Goal: Task Accomplishment & Management: Manage account settings

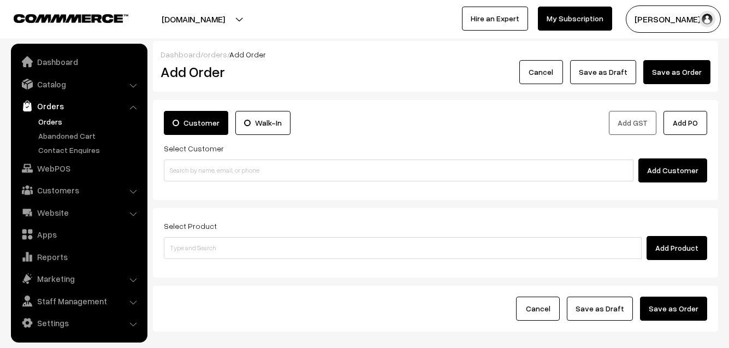
scroll to position [1, 0]
click at [237, 198] on div "Customer Walk-In Add GST Add PO Select Customer Add Customer" at bounding box center [435, 150] width 565 height 100
click at [247, 164] on input at bounding box center [398, 170] width 469 height 22
drag, startPoint x: 215, startPoint y: 150, endPoint x: 206, endPoint y: 174, distance: 25.2
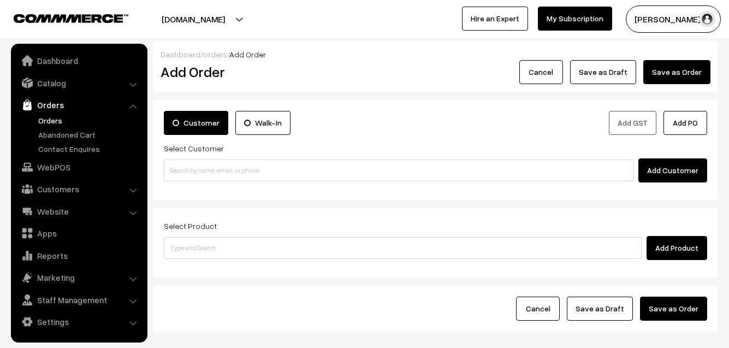
click at [216, 157] on div "Select Customer Add Customer" at bounding box center [435, 161] width 543 height 41
paste input "98409 29895"
click at [206, 174] on input "98409 29895" at bounding box center [398, 170] width 469 height 22
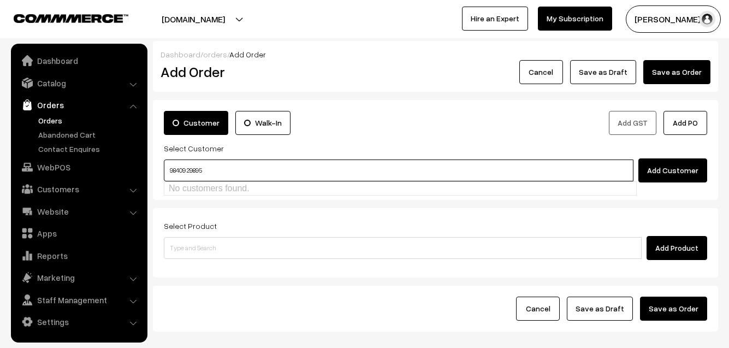
type input "9840929895"
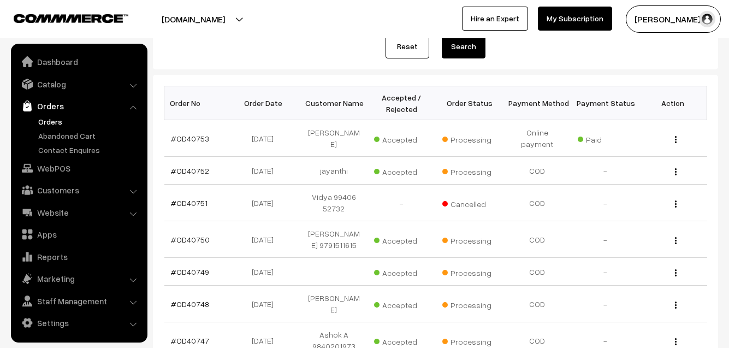
scroll to position [1, 0]
click at [57, 166] on link "WebPOS" at bounding box center [79, 167] width 130 height 20
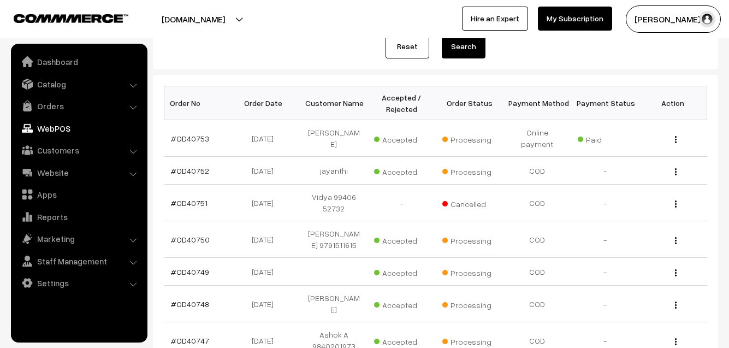
scroll to position [0, 0]
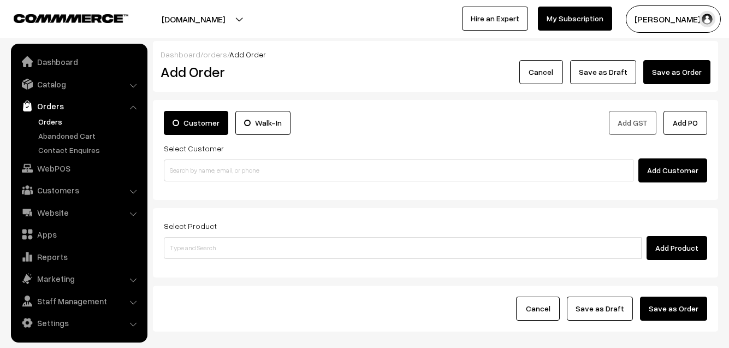
scroll to position [1, 0]
click at [226, 182] on div "Add Customer" at bounding box center [435, 170] width 543 height 24
click at [231, 172] on input at bounding box center [398, 170] width 469 height 22
paste input "91760 29648"
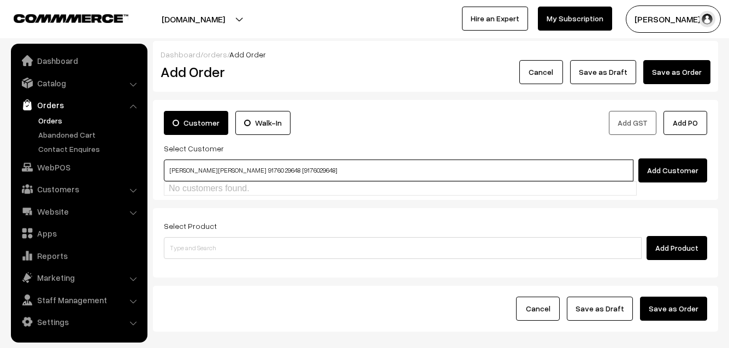
click at [216, 172] on input "Nirmala Ananth Kumar 91760 29648 [9176029648]" at bounding box center [398, 170] width 469 height 22
paste input "91760 29648"
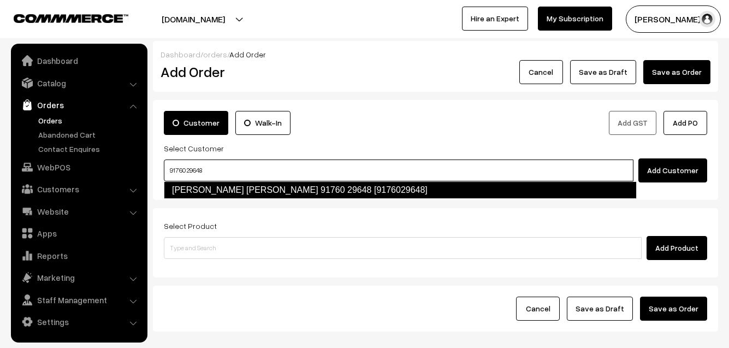
click at [211, 193] on link "Nirmala Ananth Kumar 91760 29648 [9176029648]" at bounding box center [400, 189] width 473 height 17
type input "91760 29648"
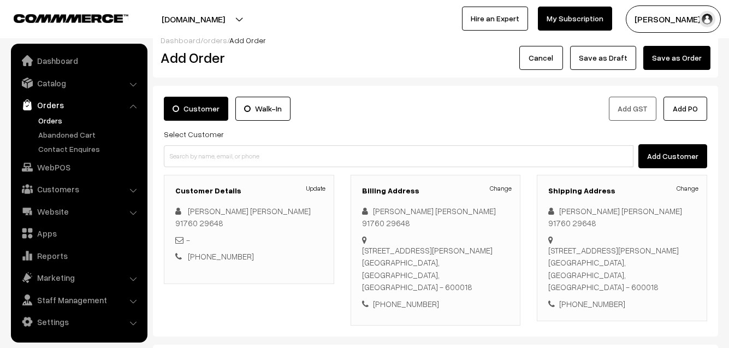
scroll to position [164, 0]
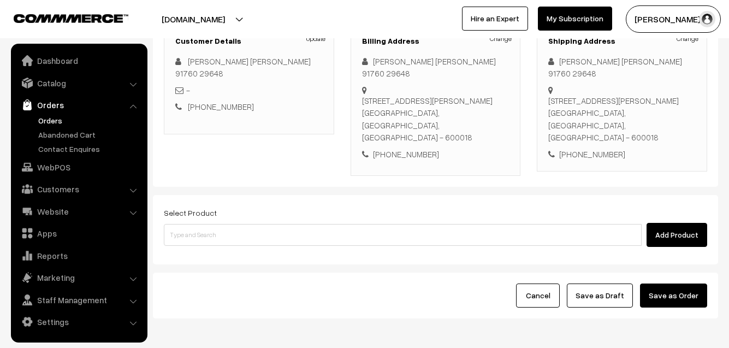
click at [223, 237] on div "Select Product Add Product" at bounding box center [435, 229] width 565 height 69
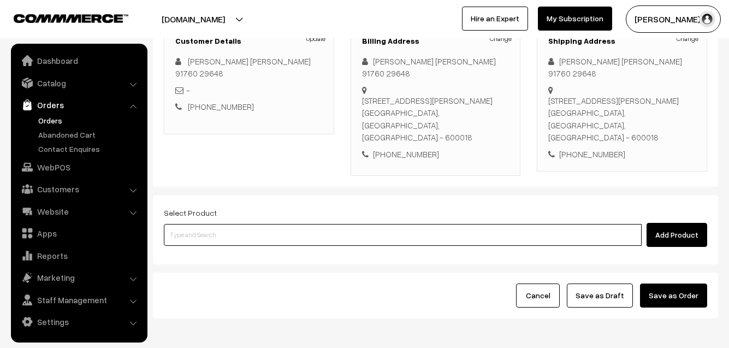
click at [228, 224] on input at bounding box center [403, 235] width 478 height 22
paste input "15th Without Rice..."
type input "15th Without Rice..."
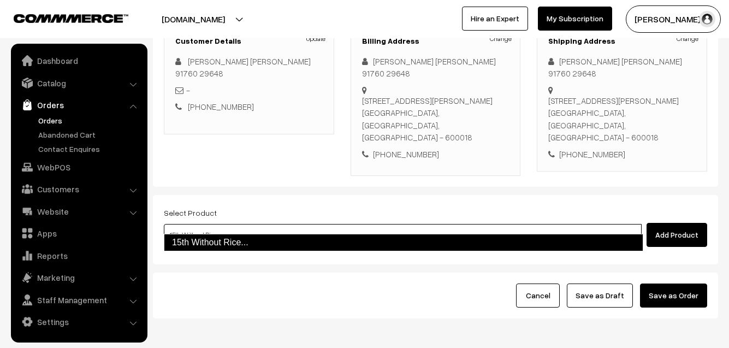
click at [225, 243] on link "15th Without Rice..." at bounding box center [403, 242] width 479 height 17
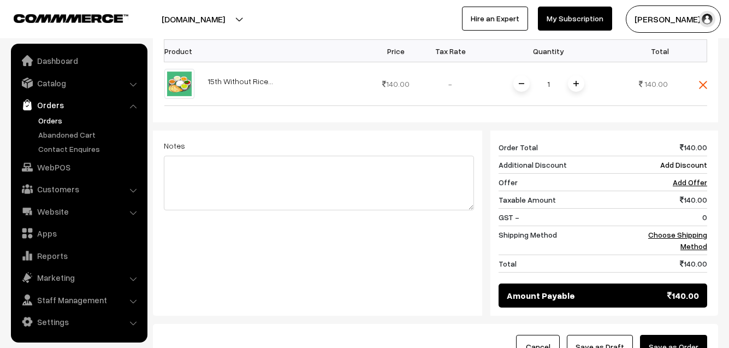
scroll to position [437, 0]
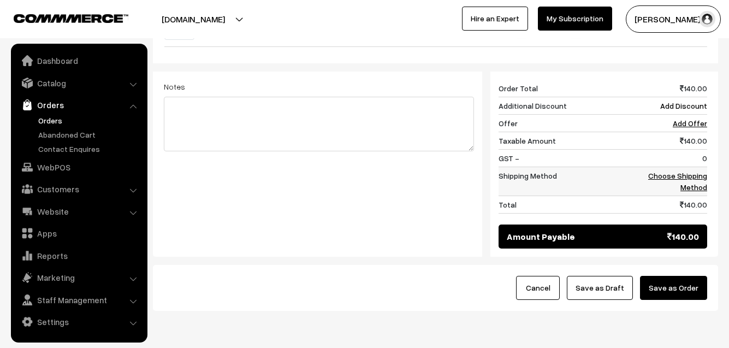
click at [701, 169] on td "Choose Shipping Method" at bounding box center [673, 181] width 67 height 29
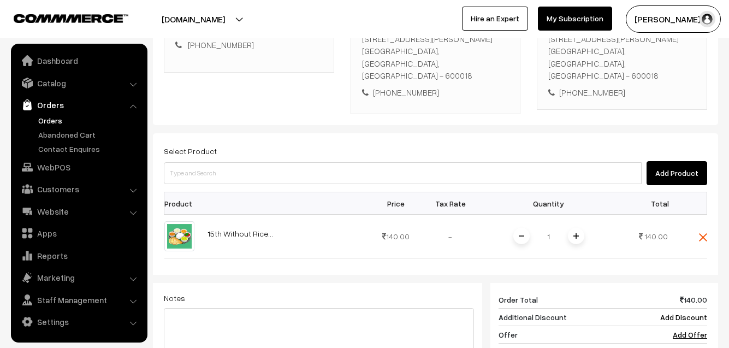
scroll to position [218, 0]
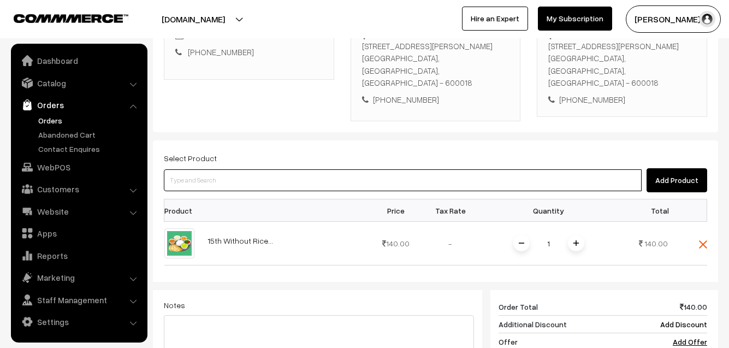
click at [324, 169] on input at bounding box center [403, 180] width 478 height 22
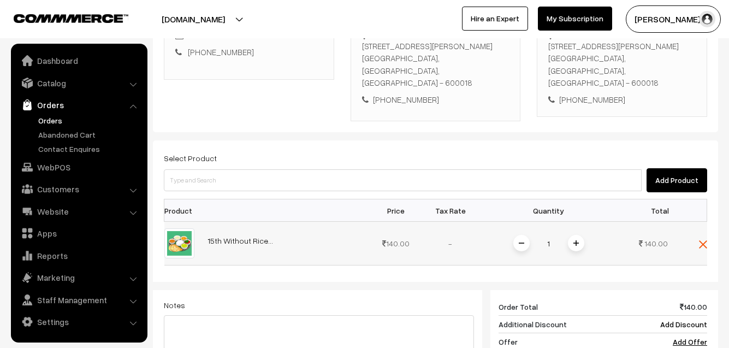
click at [579, 235] on span at bounding box center [576, 243] width 16 height 16
click at [576, 240] on img at bounding box center [575, 242] width 5 height 5
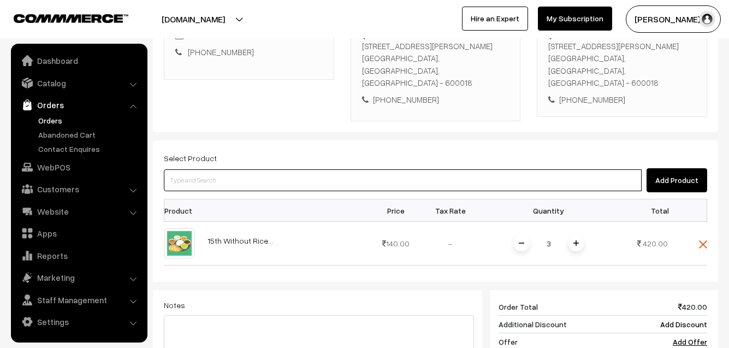
click at [243, 172] on input at bounding box center [403, 180] width 478 height 22
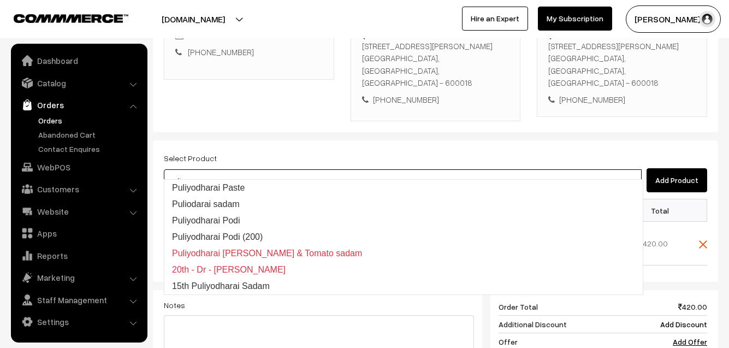
type input "15th Puliyodharai Sadam"
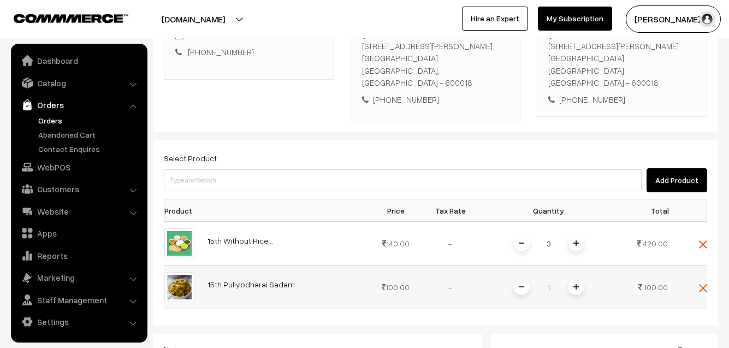
click at [573, 282] on span at bounding box center [576, 286] width 16 height 16
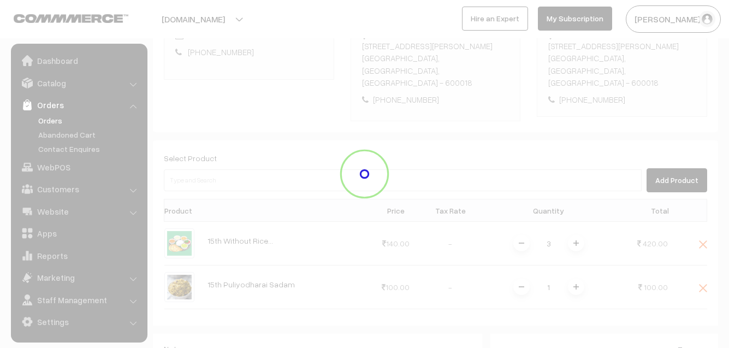
click at [581, 268] on div "Dashboard / orders / Add Order Add Order Cancel Save as Draft Save as Order Sav…" at bounding box center [435, 198] width 565 height 750
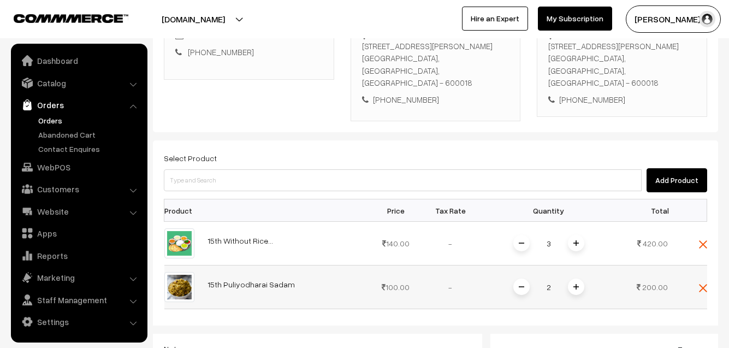
click at [575, 284] on img at bounding box center [575, 286] width 5 height 5
click at [577, 284] on img at bounding box center [575, 286] width 5 height 5
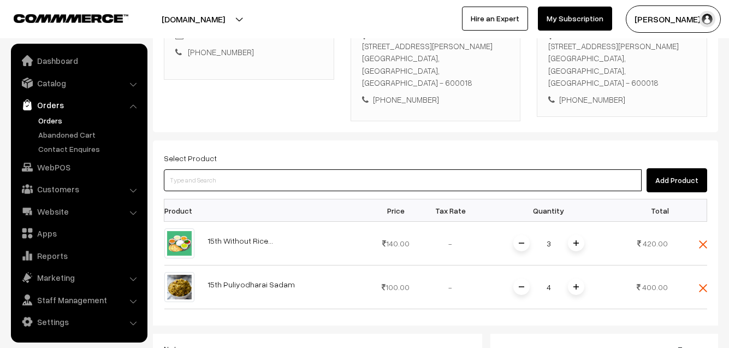
click at [338, 171] on input at bounding box center [403, 180] width 478 height 22
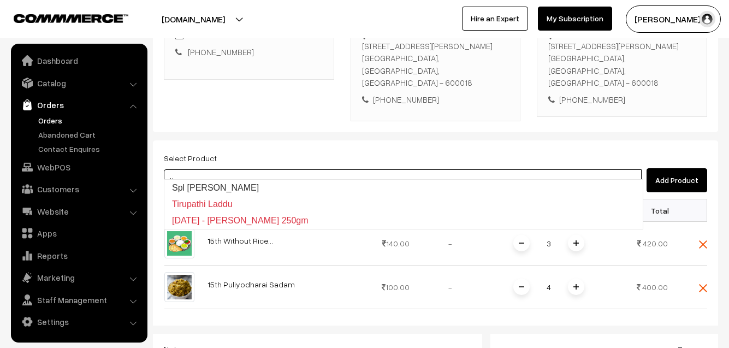
type input "Spl [PERSON_NAME]"
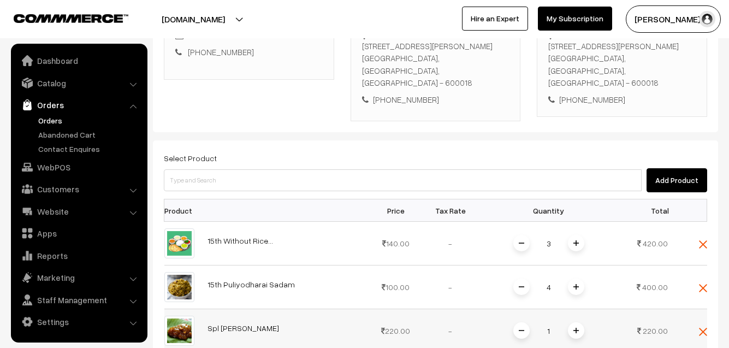
click at [579, 322] on span at bounding box center [576, 330] width 16 height 16
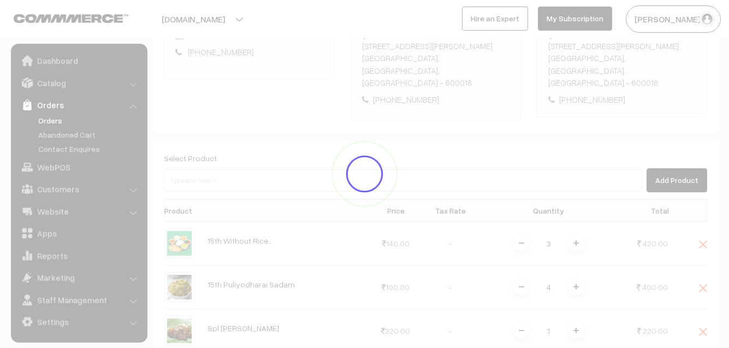
click at [576, 317] on div "Dashboard / orders / Add Order Add Order Cancel Save as Draft Save as Order Sav…" at bounding box center [435, 220] width 565 height 794
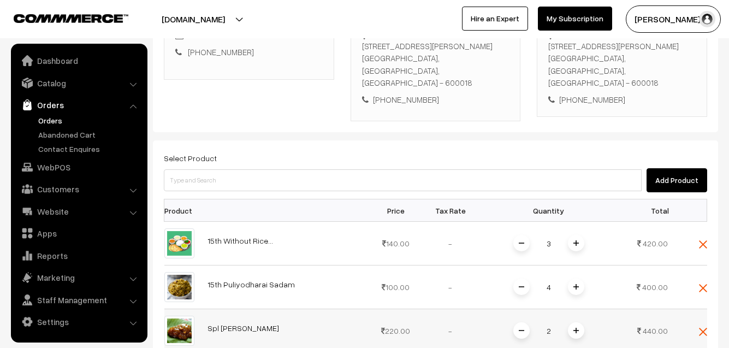
click at [577, 327] on img at bounding box center [575, 329] width 5 height 5
click at [575, 327] on img at bounding box center [575, 329] width 5 height 5
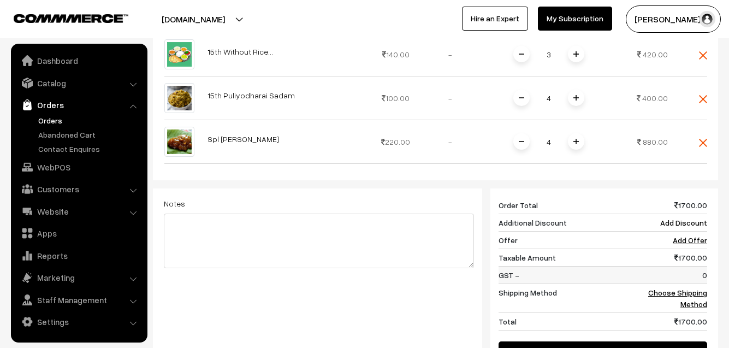
scroll to position [437, 0]
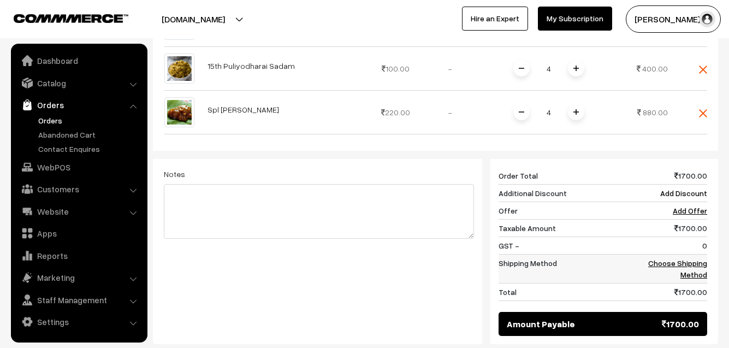
click at [700, 258] on link "Choose Shipping Method" at bounding box center [677, 268] width 59 height 21
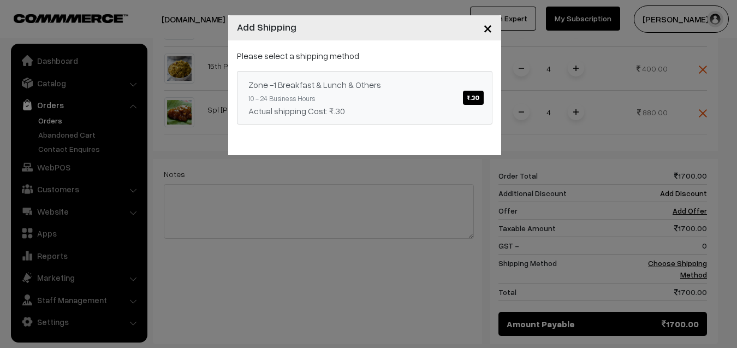
click at [381, 89] on div "Zone -1 Breakfast & Lunch & Others ₹.30" at bounding box center [364, 84] width 232 height 13
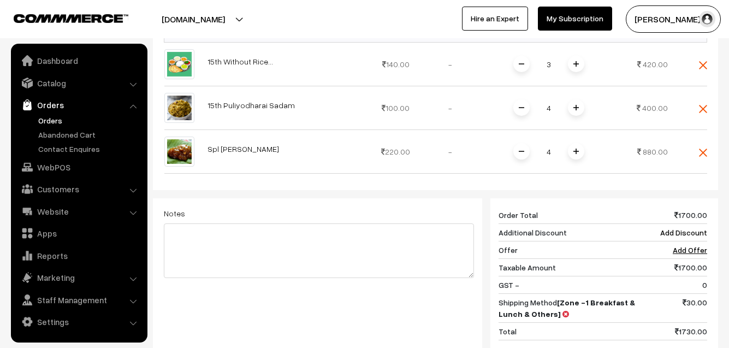
scroll to position [382, 0]
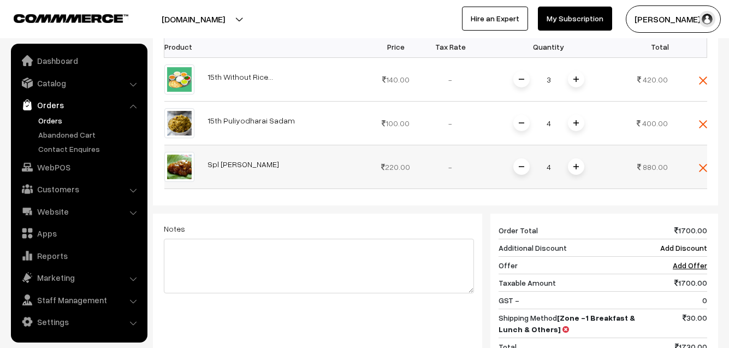
click at [518, 164] on img at bounding box center [520, 166] width 5 height 5
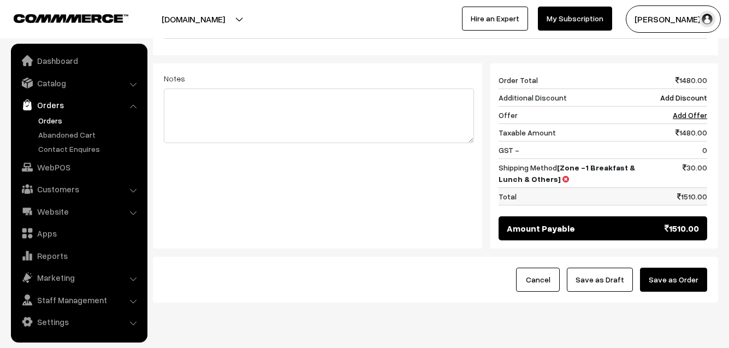
scroll to position [554, 0]
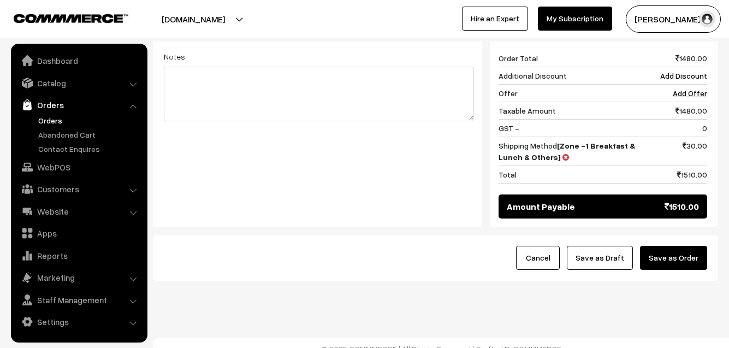
click at [610, 249] on button "Save as Draft" at bounding box center [599, 258] width 66 height 24
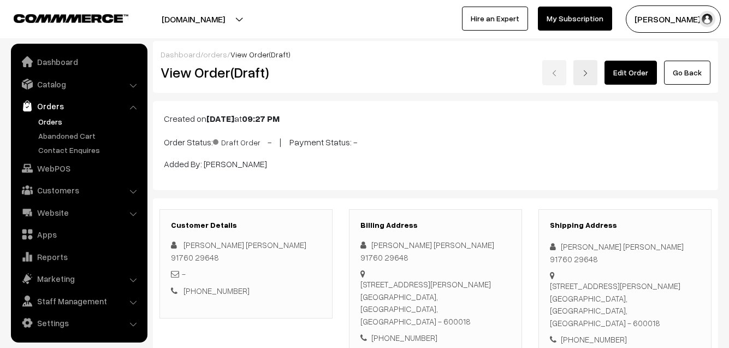
scroll to position [1, 0]
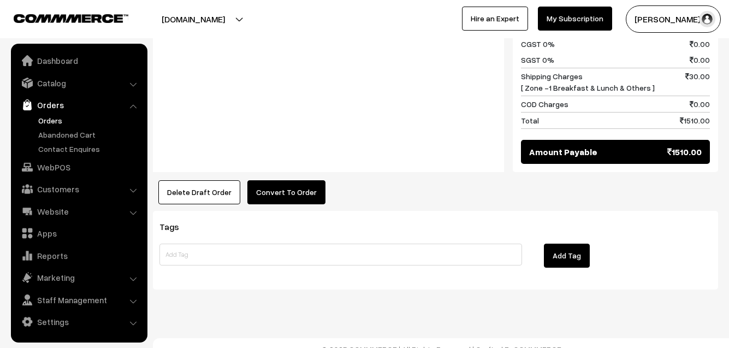
click at [296, 181] on button "Convert To Order" at bounding box center [286, 192] width 78 height 24
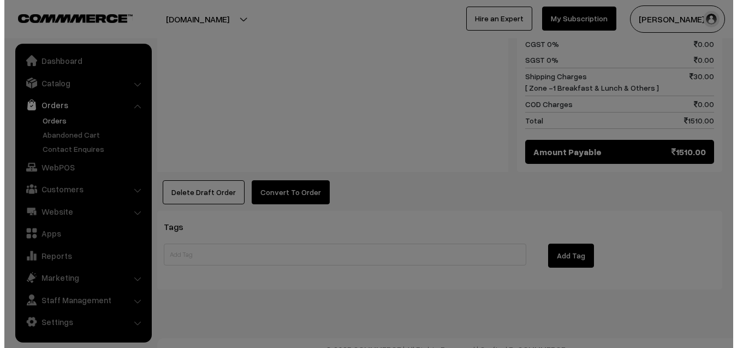
scroll to position [690, 0]
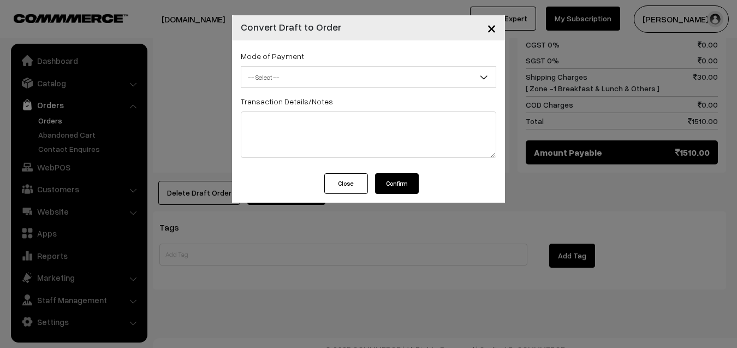
click at [321, 79] on span "-- Select --" at bounding box center [368, 77] width 254 height 19
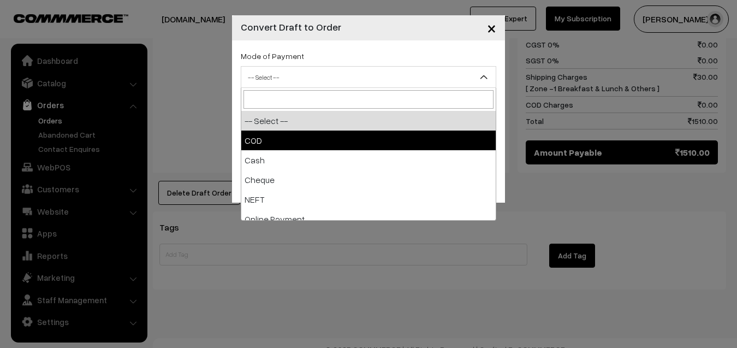
select select "1"
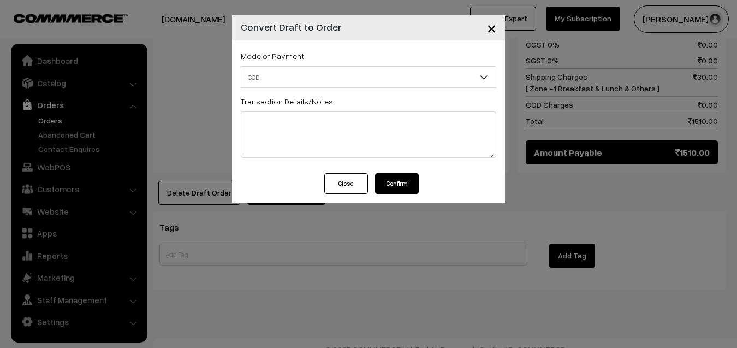
click at [395, 183] on button "Confirm" at bounding box center [397, 183] width 44 height 21
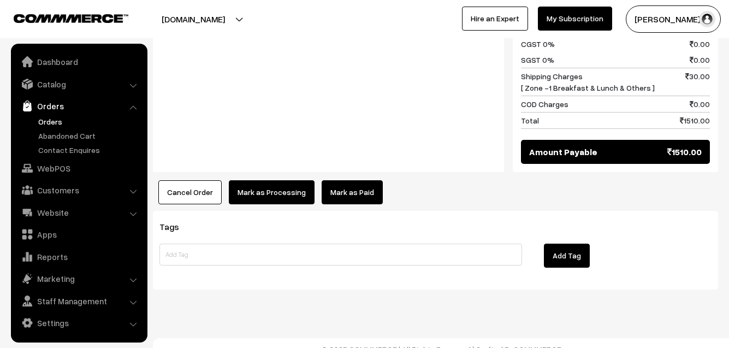
scroll to position [1, 0]
click at [261, 180] on button "Mark as Processing" at bounding box center [272, 192] width 86 height 24
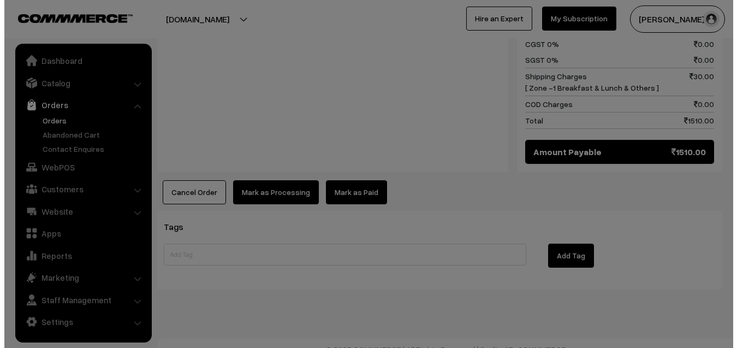
scroll to position [690, 0]
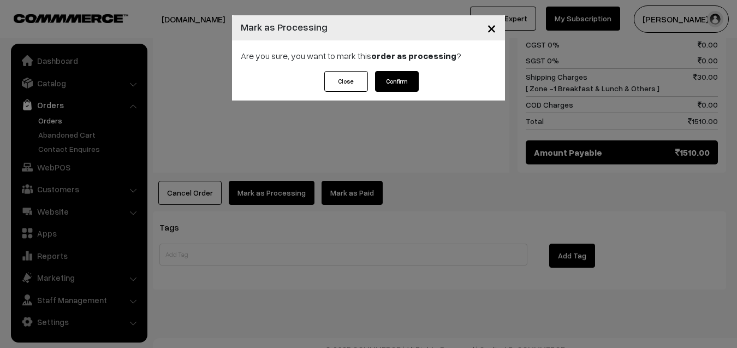
click at [399, 84] on button "Confirm" at bounding box center [397, 81] width 44 height 21
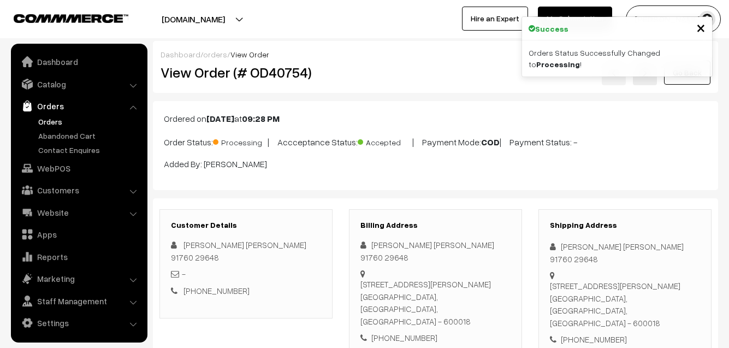
scroll to position [1, 0]
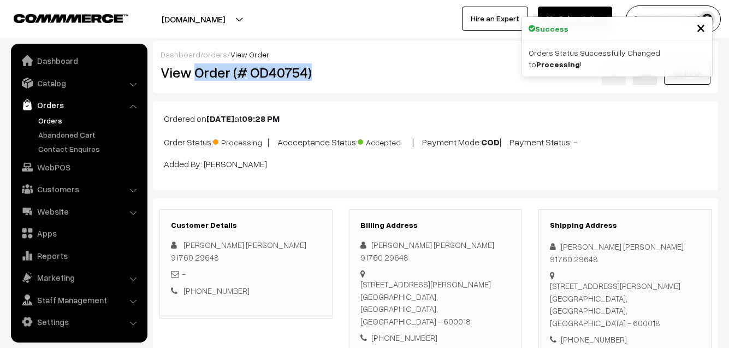
drag, startPoint x: 196, startPoint y: 70, endPoint x: 336, endPoint y: 75, distance: 139.8
click at [336, 75] on div "View Order (# OD40754)" at bounding box center [246, 72] width 189 height 25
copy h2 "Order (# OD40754)"
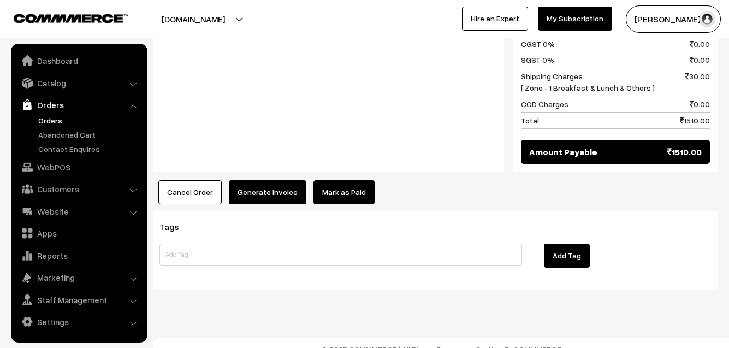
click at [270, 181] on button "Generate Invoice" at bounding box center [267, 192] width 77 height 24
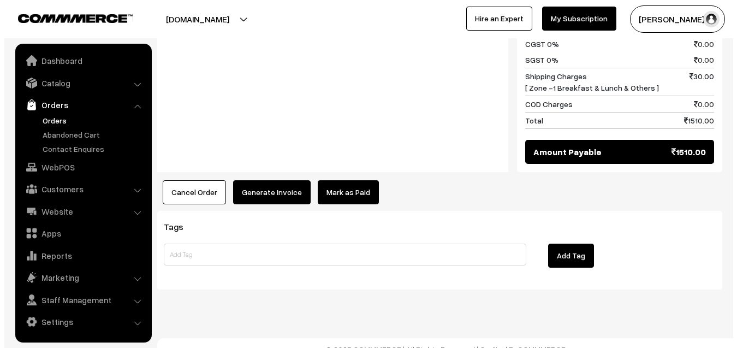
scroll to position [690, 0]
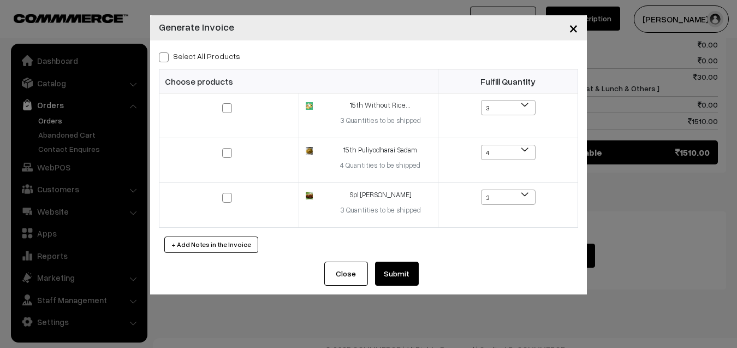
click at [210, 52] on label "Select All Products" at bounding box center [199, 55] width 81 height 11
click at [166, 52] on input "Select All Products" at bounding box center [162, 55] width 7 height 7
checkbox input "true"
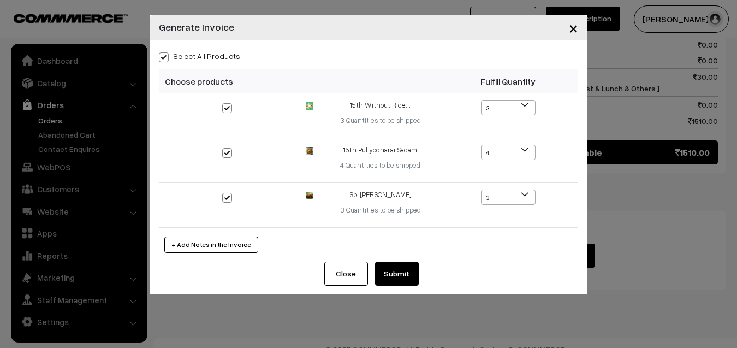
checkbox input "true"
click at [405, 283] on button "Submit" at bounding box center [397, 273] width 44 height 24
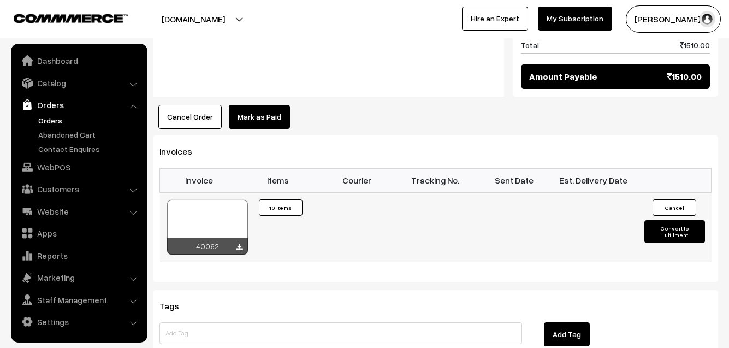
scroll to position [764, 0]
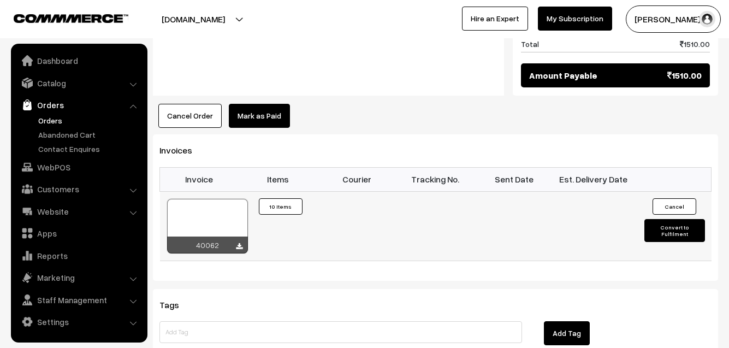
click at [206, 213] on div at bounding box center [207, 226] width 81 height 55
click at [202, 212] on div at bounding box center [207, 226] width 81 height 55
click at [54, 121] on link "Orders" at bounding box center [89, 120] width 108 height 11
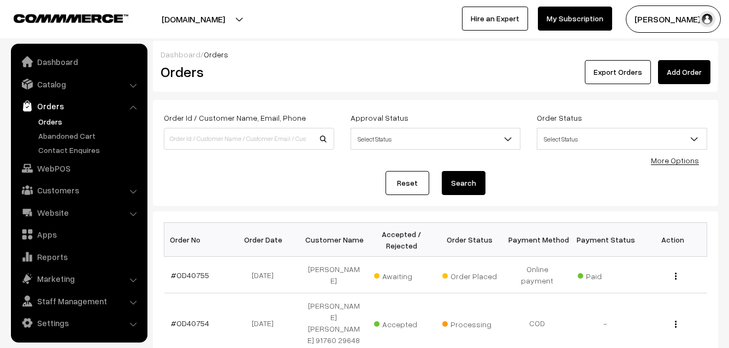
click at [195, 147] on input at bounding box center [249, 139] width 170 height 22
click at [187, 131] on input "OD40685" at bounding box center [249, 139] width 170 height 22
type input "OD40685"
click at [442, 171] on button "Search" at bounding box center [464, 183] width 44 height 24
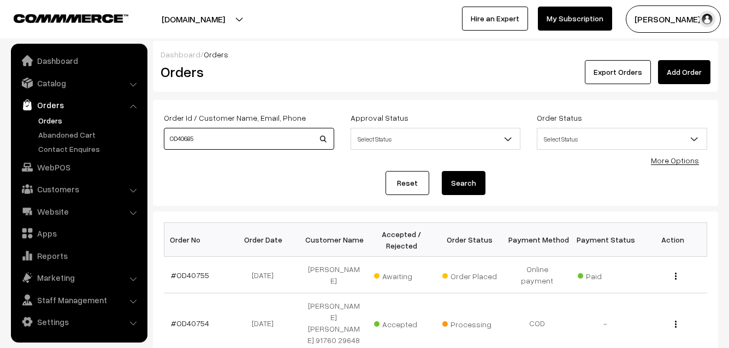
click at [442, 171] on button "Search" at bounding box center [464, 183] width 44 height 24
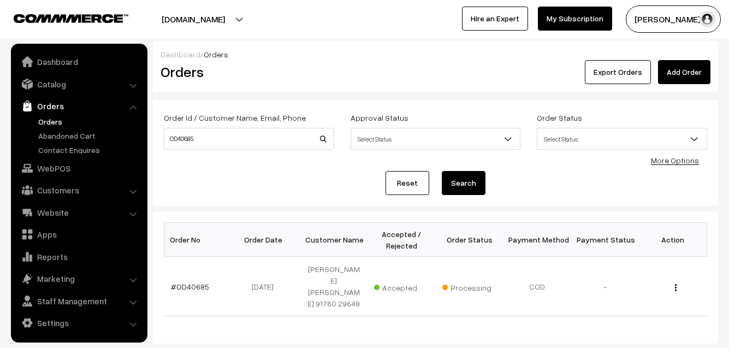
scroll to position [1, 0]
click at [189, 282] on link "#OD40685" at bounding box center [190, 286] width 38 height 9
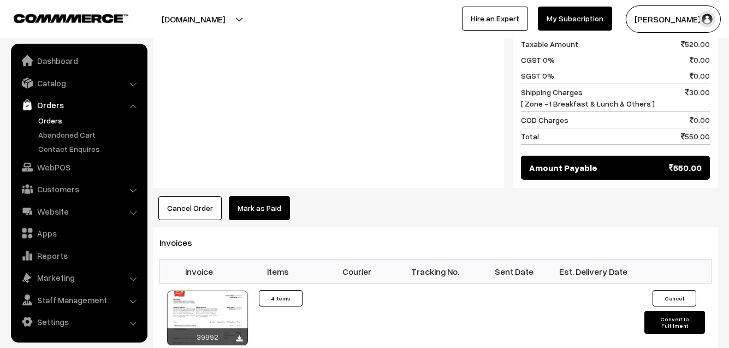
scroll to position [709, 0]
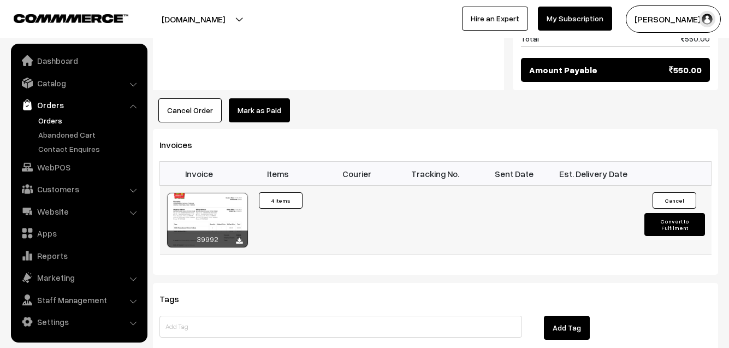
click at [207, 193] on div at bounding box center [207, 220] width 81 height 55
click at [57, 169] on link "WebPOS" at bounding box center [79, 167] width 130 height 20
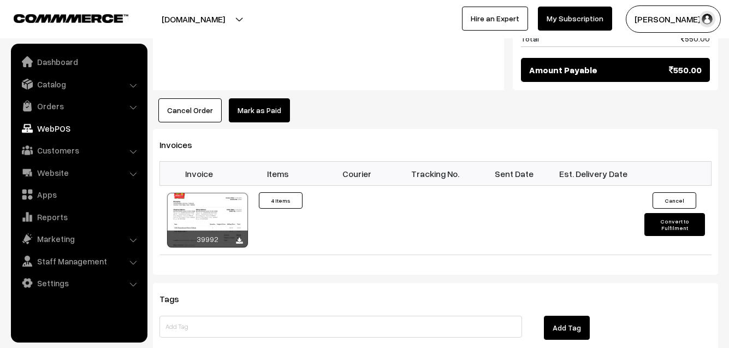
scroll to position [0, 0]
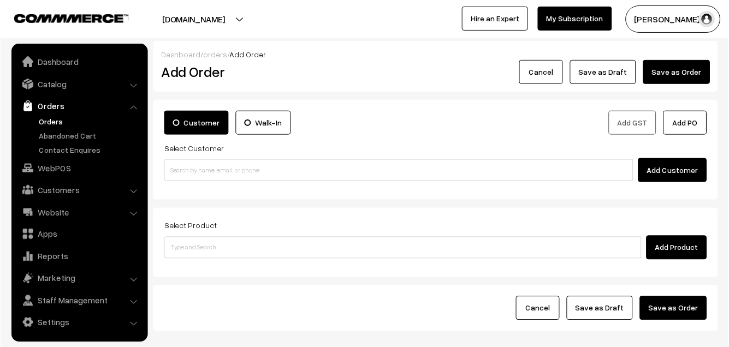
scroll to position [1, 0]
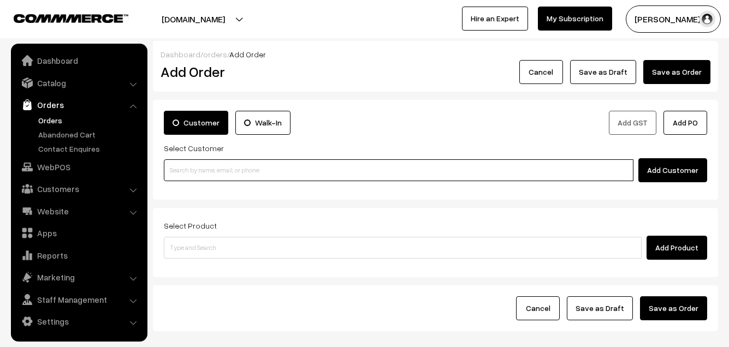
click at [186, 164] on input at bounding box center [398, 170] width 469 height 22
paste input "94443 10738"
click at [187, 172] on input "94443 10738" at bounding box center [398, 170] width 469 height 22
type input "No customers found."
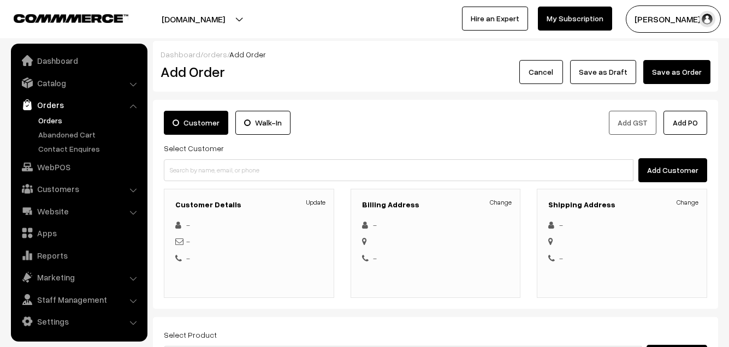
click at [56, 116] on link "Orders" at bounding box center [89, 120] width 108 height 11
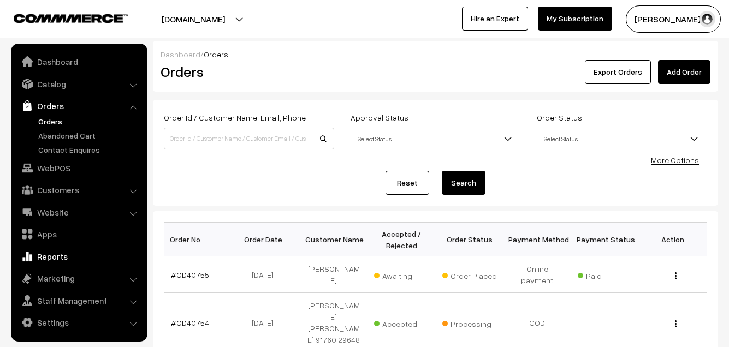
scroll to position [2, 0]
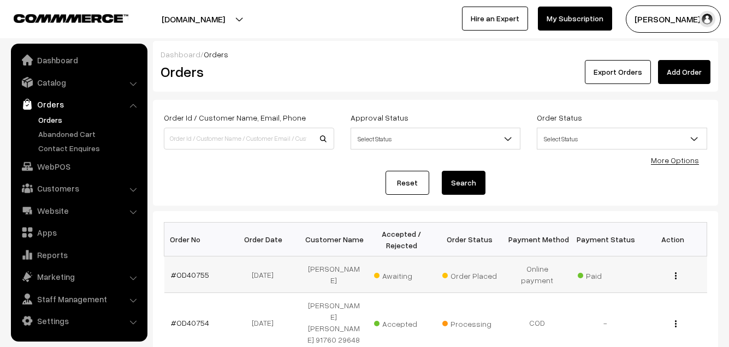
click at [181, 269] on td "#OD40755" at bounding box center [198, 274] width 68 height 37
click at [181, 275] on link "#OD40755" at bounding box center [190, 274] width 38 height 9
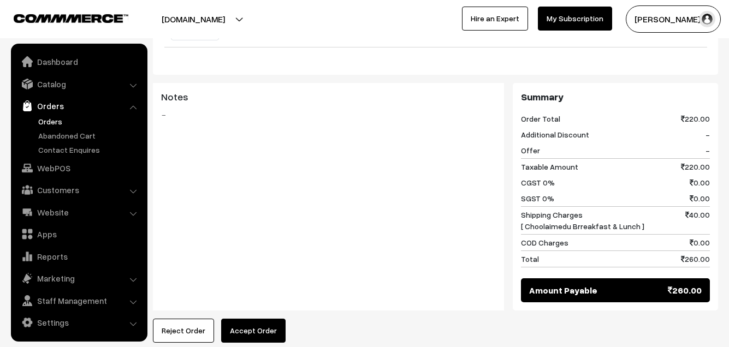
scroll to position [2, 0]
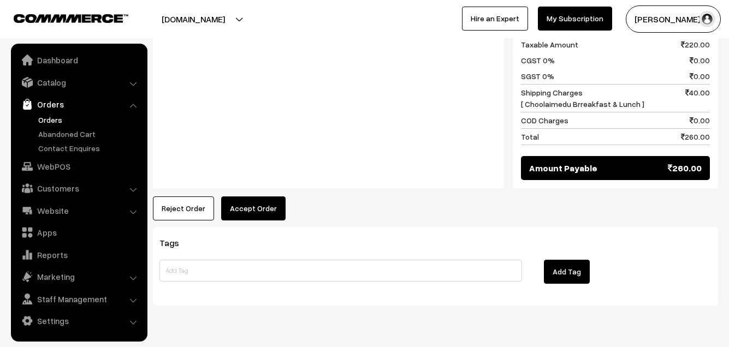
click at [255, 196] on button "Accept Order" at bounding box center [253, 208] width 64 height 24
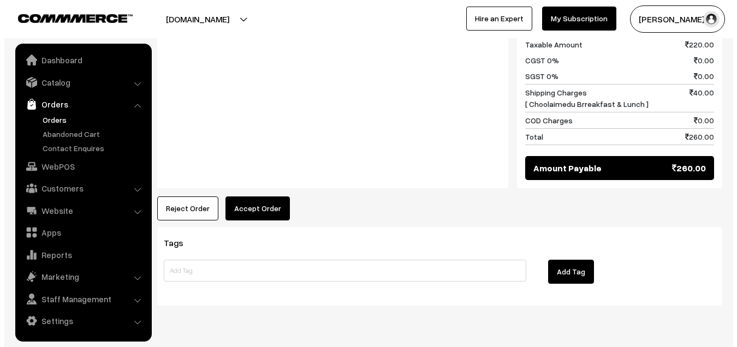
scroll to position [602, 0]
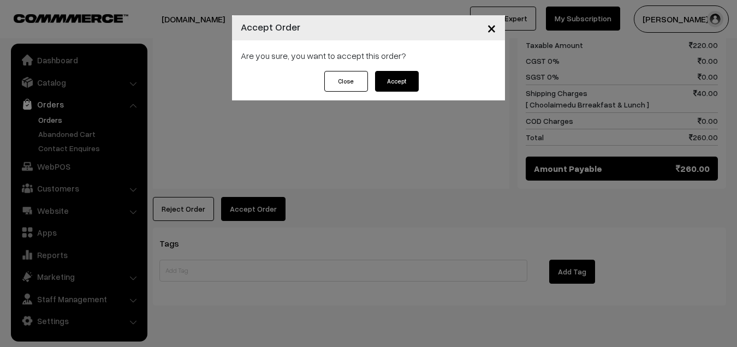
click at [396, 85] on button "Accept" at bounding box center [397, 81] width 44 height 21
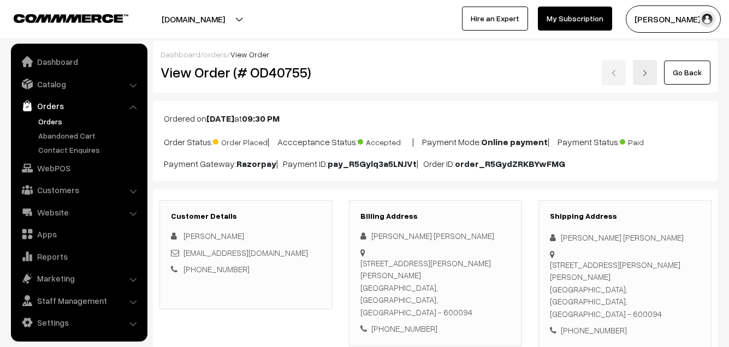
scroll to position [2, 0]
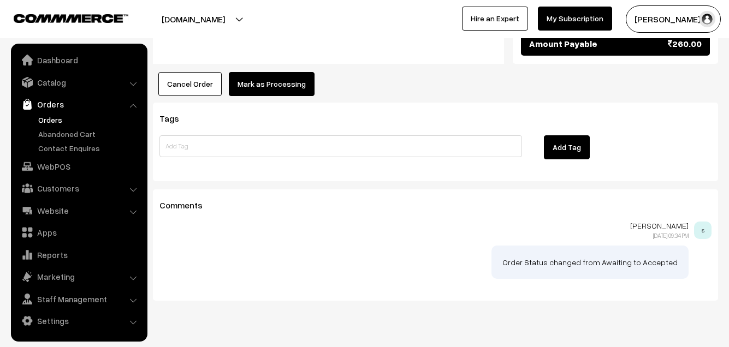
click at [273, 72] on button "Mark as Processing" at bounding box center [272, 84] width 86 height 24
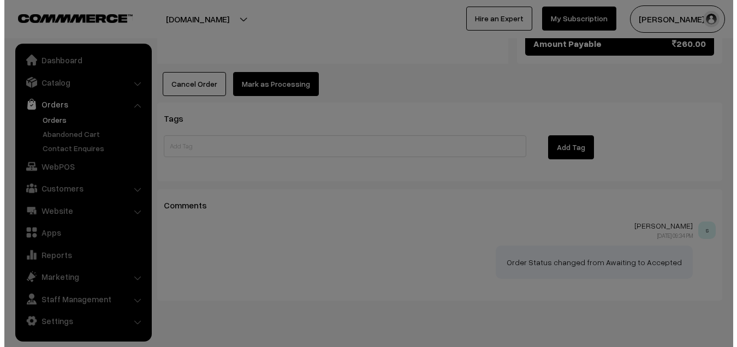
scroll to position [726, 0]
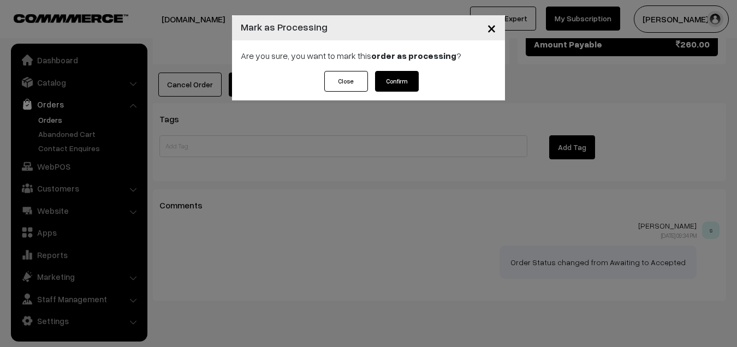
click at [388, 80] on button "Confirm" at bounding box center [397, 81] width 44 height 21
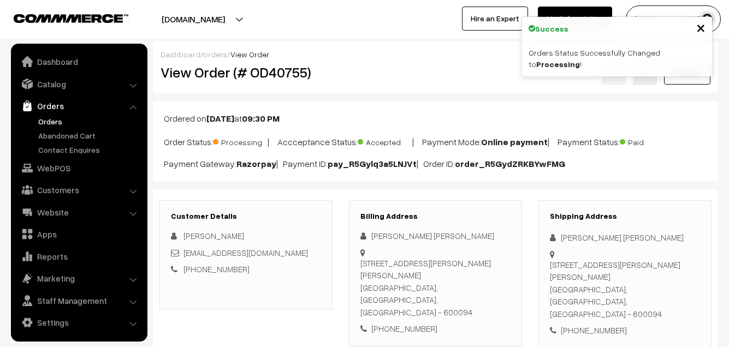
scroll to position [2, 0]
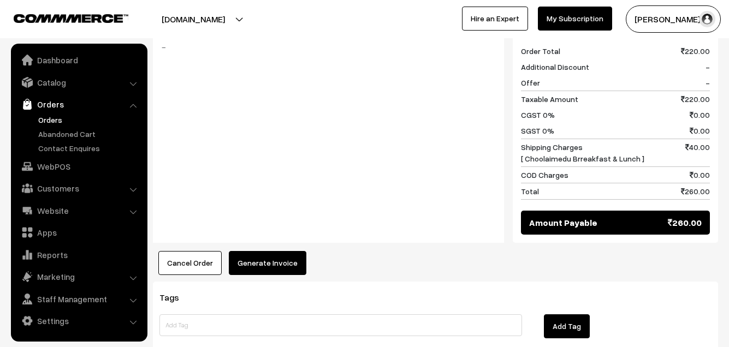
click at [261, 251] on button "Generate Invoice" at bounding box center [267, 263] width 77 height 24
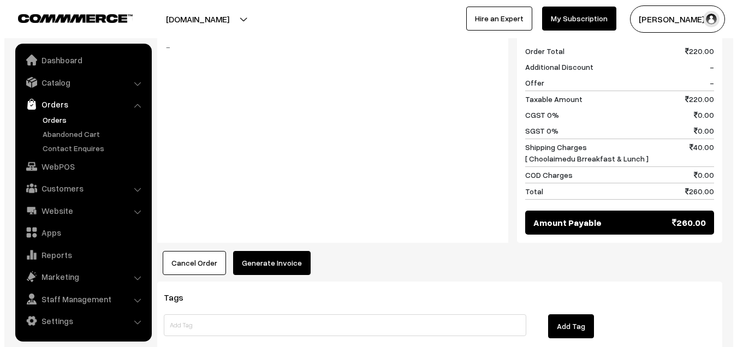
scroll to position [547, 0]
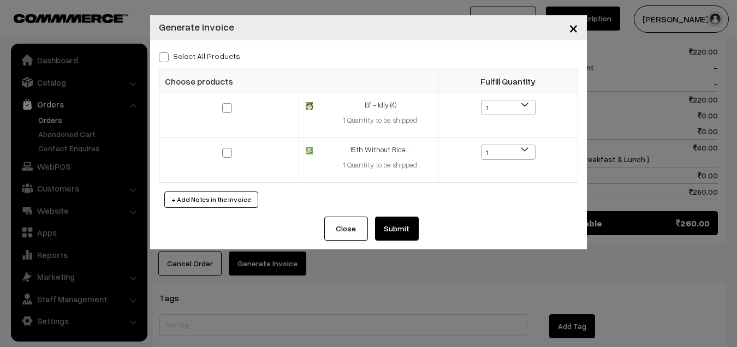
click at [196, 57] on label "Select All Products" at bounding box center [199, 55] width 81 height 11
click at [166, 57] on input "Select All Products" at bounding box center [162, 55] width 7 height 7
checkbox input "true"
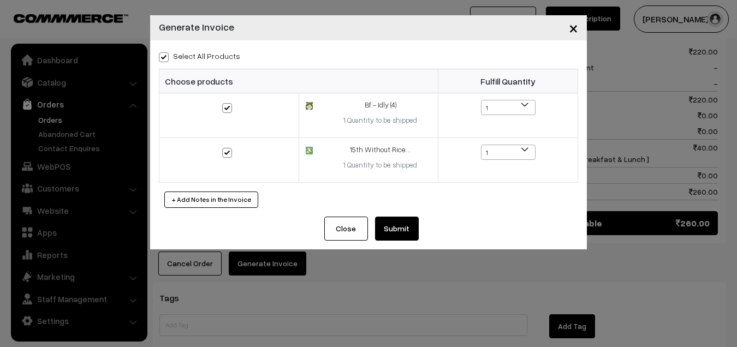
click at [407, 227] on button "Submit" at bounding box center [397, 229] width 44 height 24
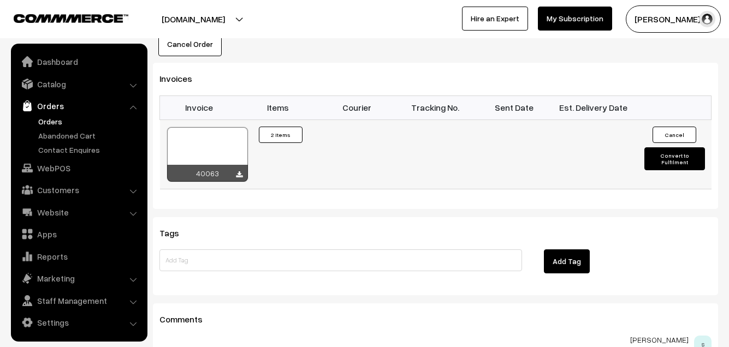
scroll to position [2, 0]
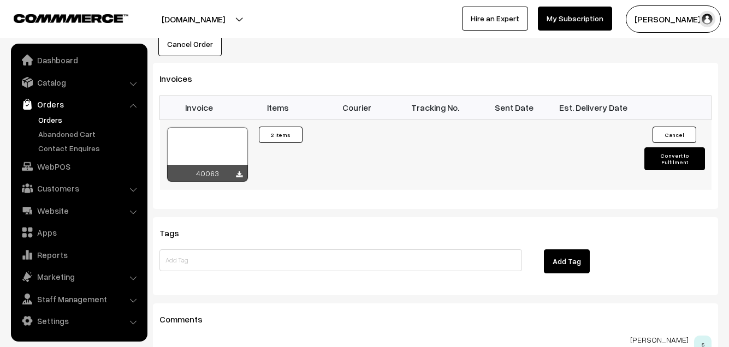
click at [217, 127] on div at bounding box center [207, 154] width 81 height 55
click at [65, 174] on link "WebPOS" at bounding box center [79, 167] width 130 height 20
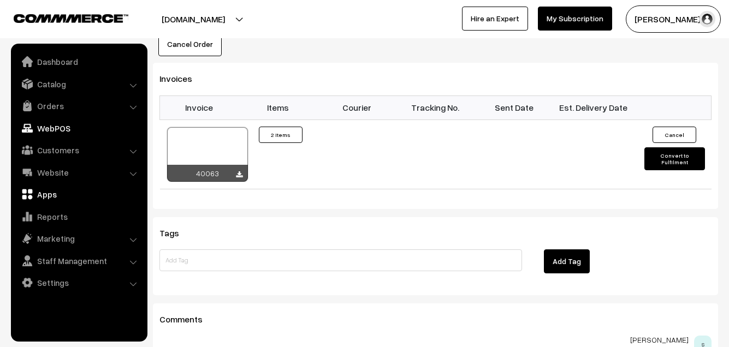
scroll to position [0, 0]
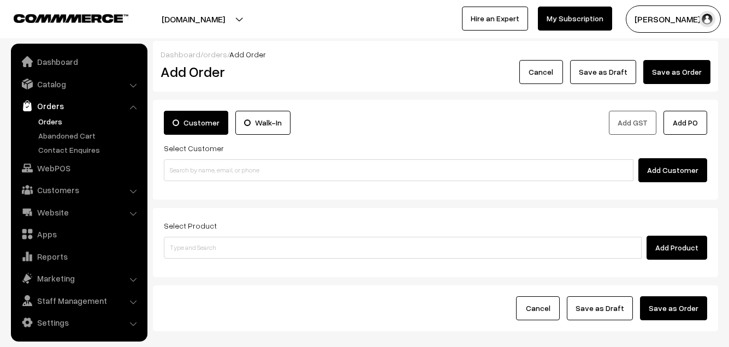
click at [235, 168] on input at bounding box center [398, 170] width 469 height 22
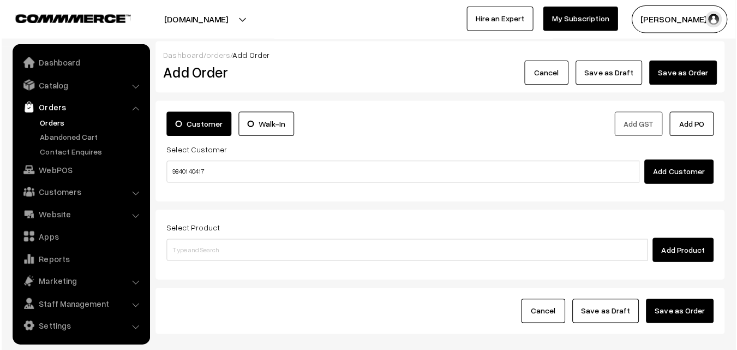
scroll to position [2, 0]
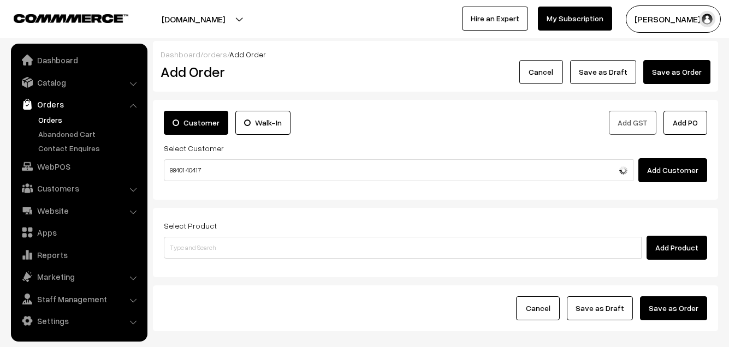
click at [198, 170] on input "98401 40417" at bounding box center [398, 170] width 469 height 22
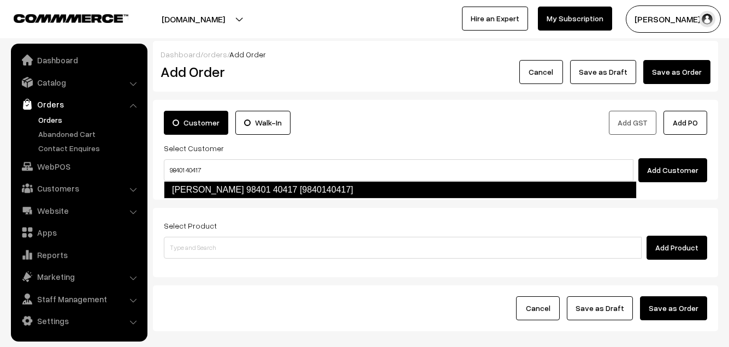
click at [186, 187] on link "[PERSON_NAME] 98401 40417 [9840140417]" at bounding box center [400, 189] width 473 height 17
type input "98401 40417"
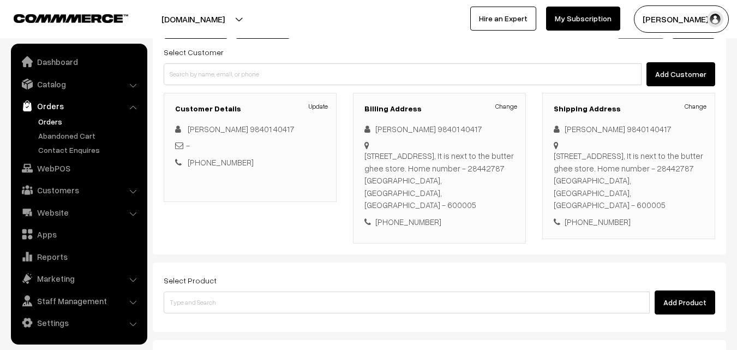
scroll to position [145, 0]
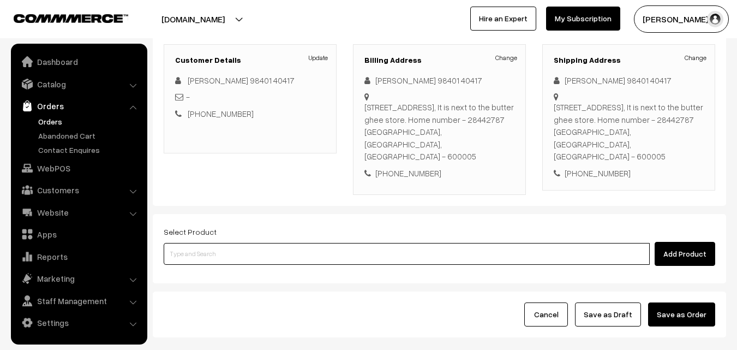
paste input "15th Dr - [PERSON_NAME] (2)"
click at [208, 243] on input "15th Dr - [PERSON_NAME] (2)" at bounding box center [407, 254] width 486 height 22
click at [207, 243] on input "15th Dr - [PERSON_NAME] (2)" at bounding box center [407, 254] width 486 height 22
type input "15th Dr - [PERSON_NAME] (2)"
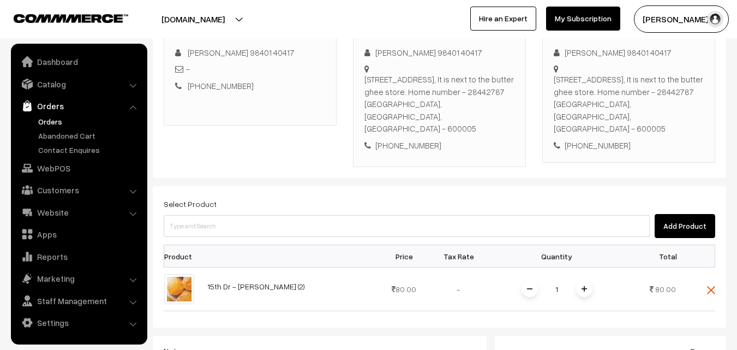
scroll to position [417, 0]
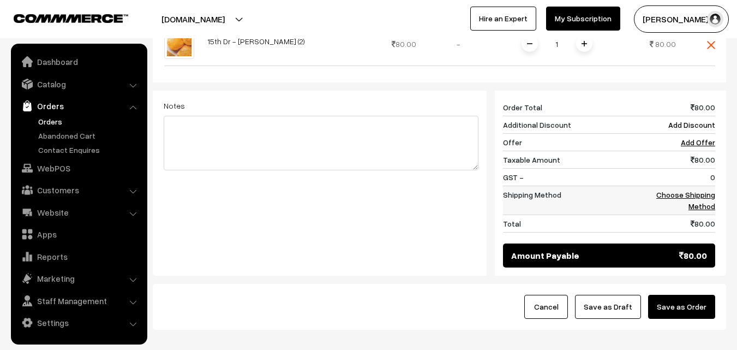
click at [703, 190] on link "Choose Shipping Method" at bounding box center [686, 200] width 59 height 21
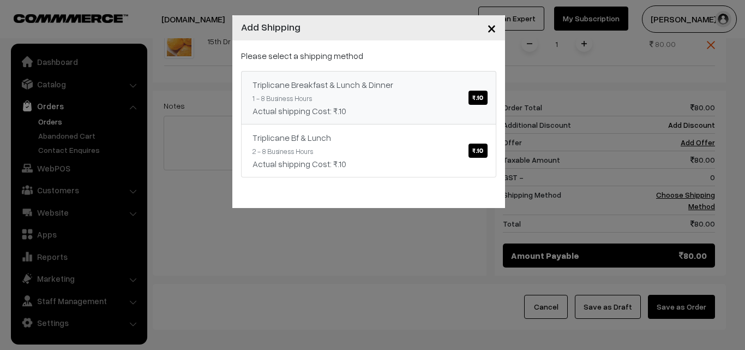
click at [401, 89] on div "Triplicane Breakfast & Lunch & Dinner ₹.10" at bounding box center [369, 84] width 232 height 13
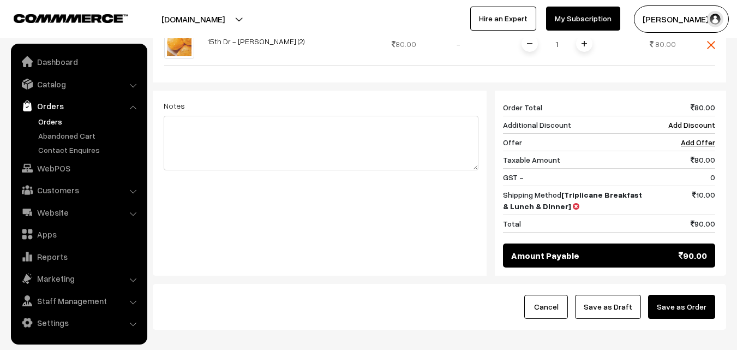
click at [610, 295] on button "Save as Draft" at bounding box center [608, 307] width 66 height 24
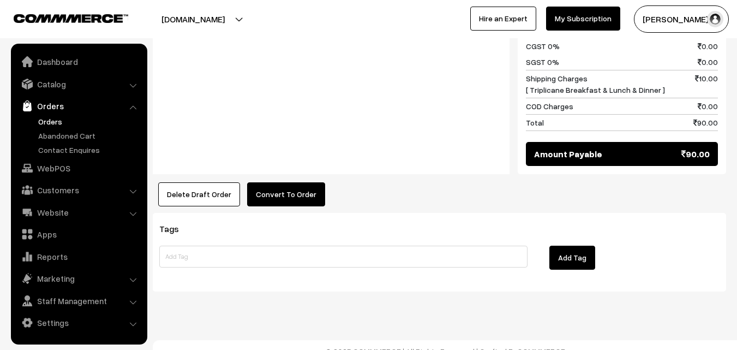
click at [293, 182] on button "Convert To Order" at bounding box center [286, 194] width 78 height 24
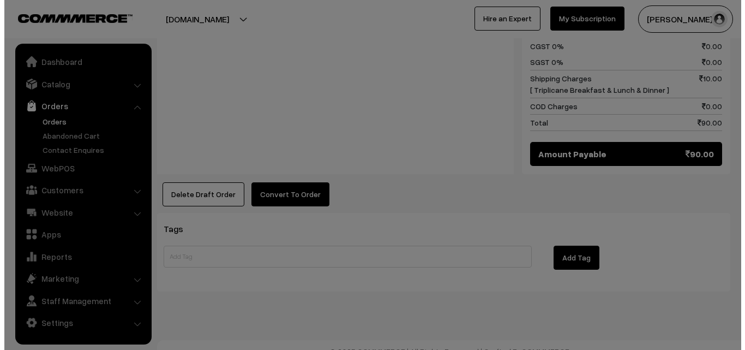
scroll to position [563, 0]
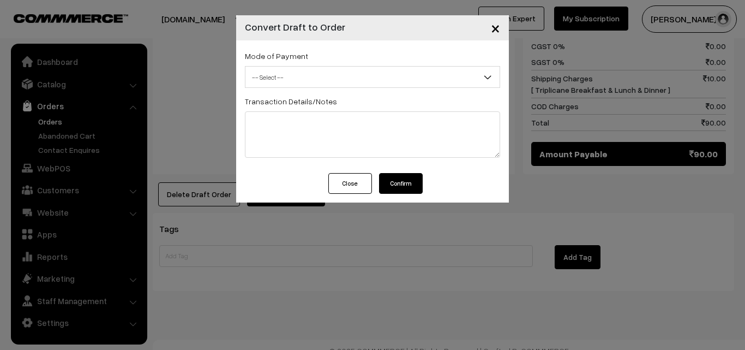
click at [331, 73] on span "-- Select --" at bounding box center [373, 77] width 254 height 19
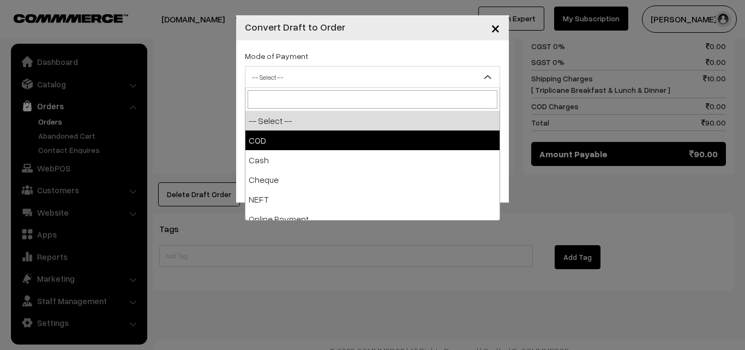
select select "1"
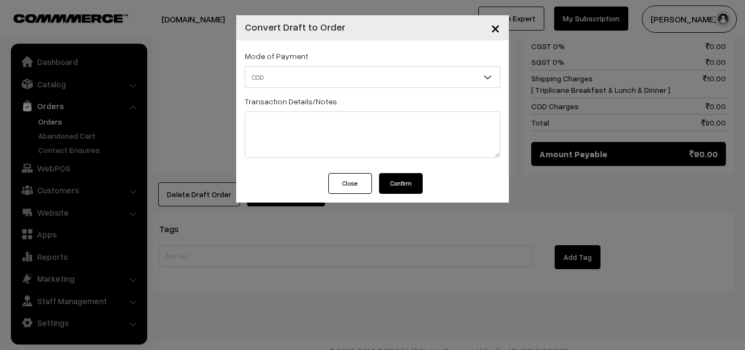
click at [408, 180] on button "Confirm" at bounding box center [401, 183] width 44 height 21
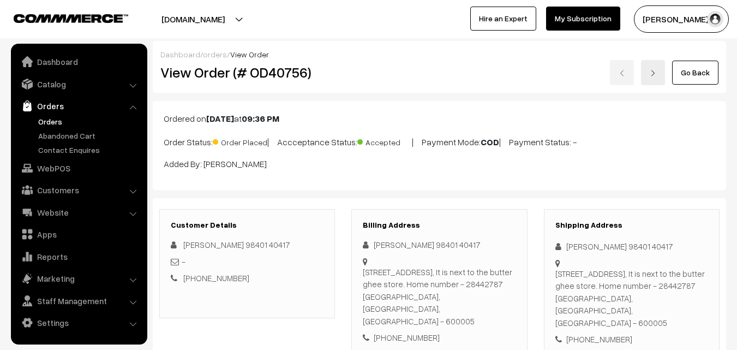
scroll to position [562, 0]
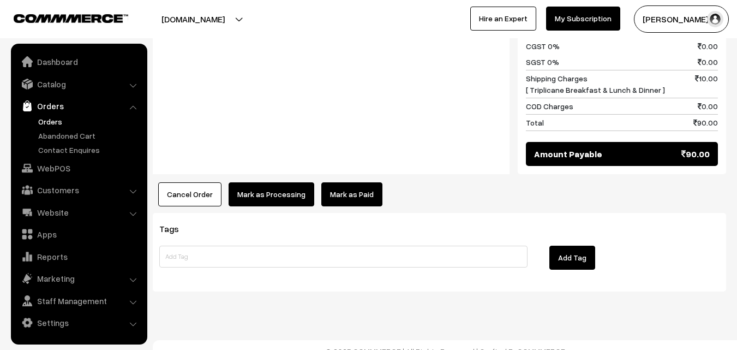
click at [243, 183] on button "Mark as Processing" at bounding box center [272, 194] width 86 height 24
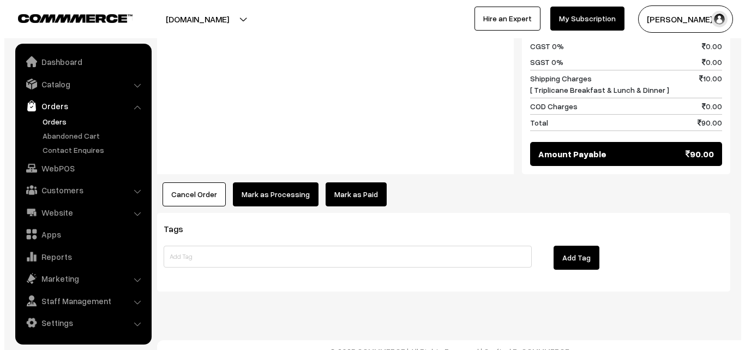
scroll to position [563, 0]
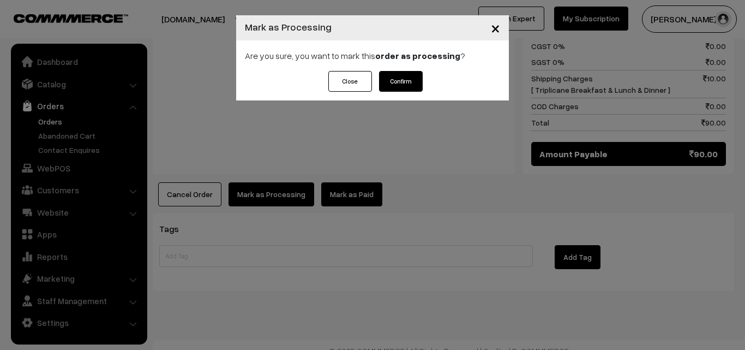
click at [428, 71] on div "Close Confirm" at bounding box center [372, 85] width 273 height 29
click at [398, 77] on button "Confirm" at bounding box center [401, 81] width 44 height 21
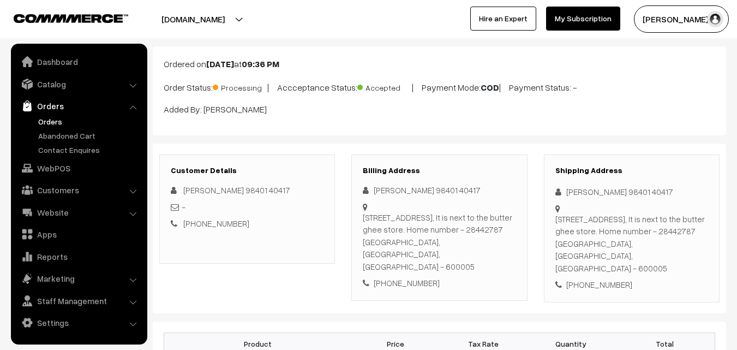
drag, startPoint x: 189, startPoint y: 72, endPoint x: 326, endPoint y: 56, distance: 137.4
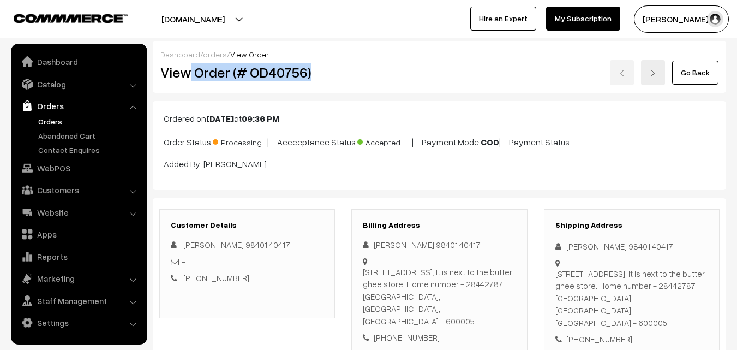
click at [315, 82] on div "View Order (# OD40756)" at bounding box center [248, 72] width 192 height 25
copy h2 "Order (# OD40756)"
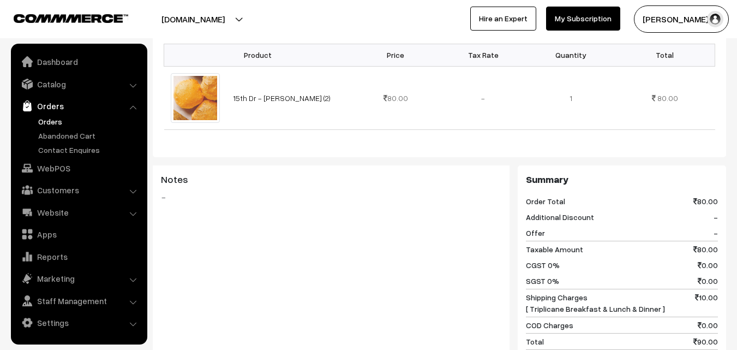
scroll to position [562, 0]
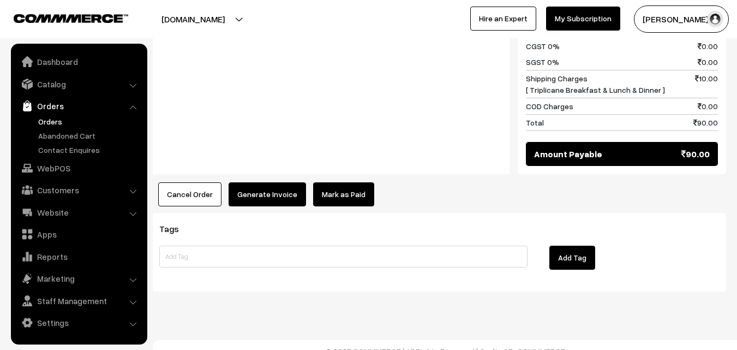
click at [263, 182] on button "Generate Invoice" at bounding box center [267, 194] width 77 height 24
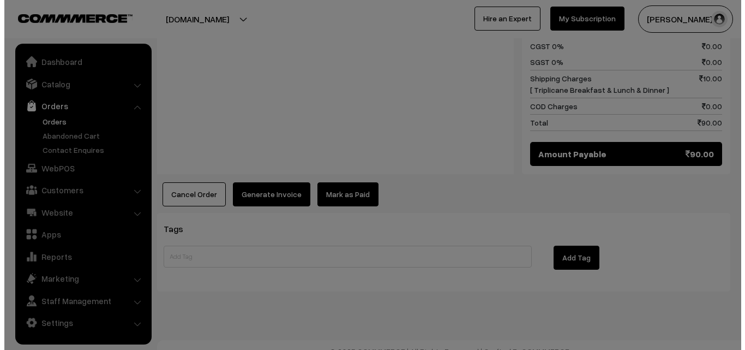
scroll to position [563, 0]
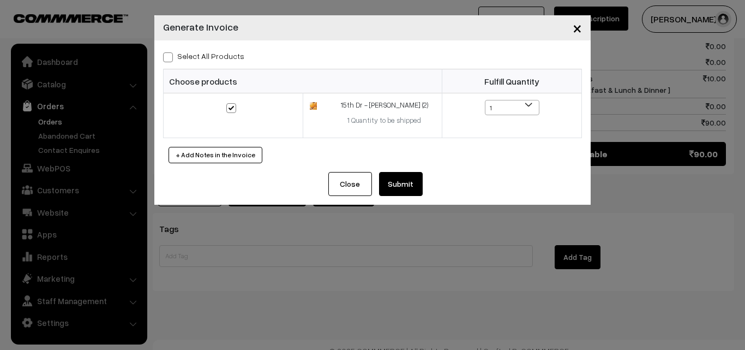
click at [404, 192] on button "Submit" at bounding box center [401, 184] width 44 height 24
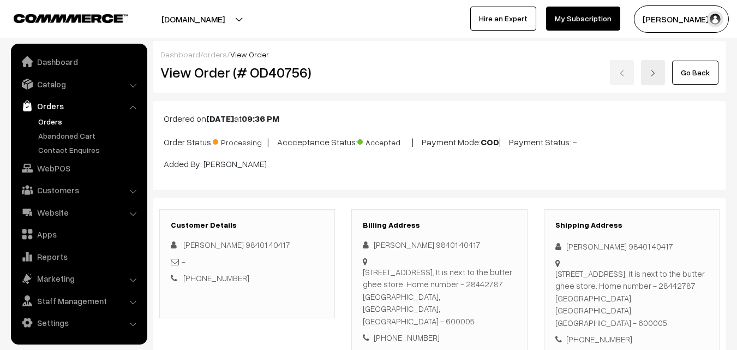
scroll to position [563, 0]
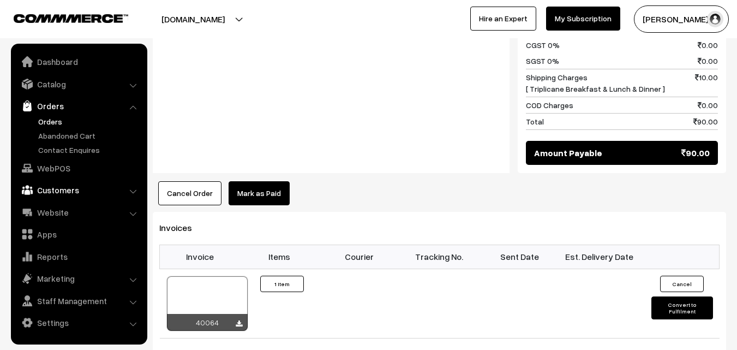
click at [76, 193] on link "Customers" at bounding box center [79, 190] width 130 height 20
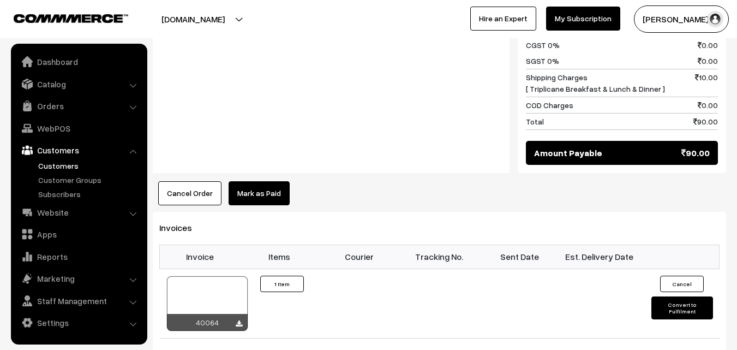
click at [76, 163] on link "Customers" at bounding box center [89, 165] width 108 height 11
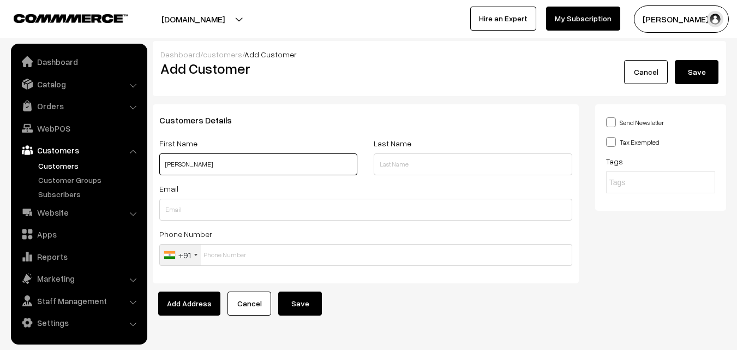
paste input "98409 29895"
type input "Radha Suresh 98409 29895"
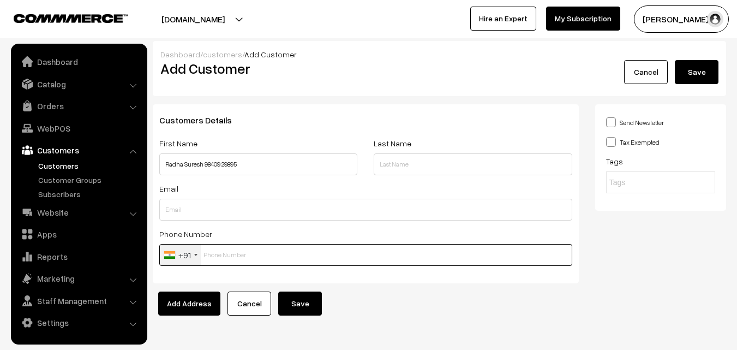
click at [222, 260] on input "text" at bounding box center [365, 255] width 413 height 22
paste input "98409 2989"
type input "9840929895"
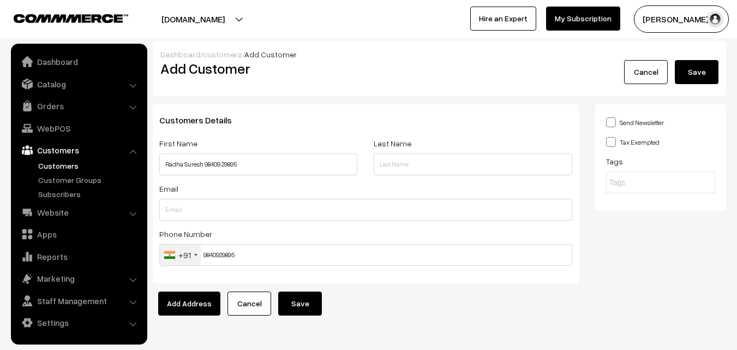
click at [303, 294] on button "Save" at bounding box center [300, 303] width 44 height 24
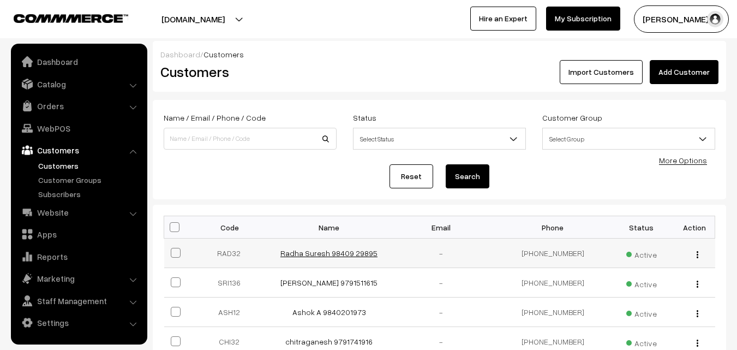
click at [356, 254] on link "Radha Suresh 98409 29895" at bounding box center [329, 252] width 97 height 9
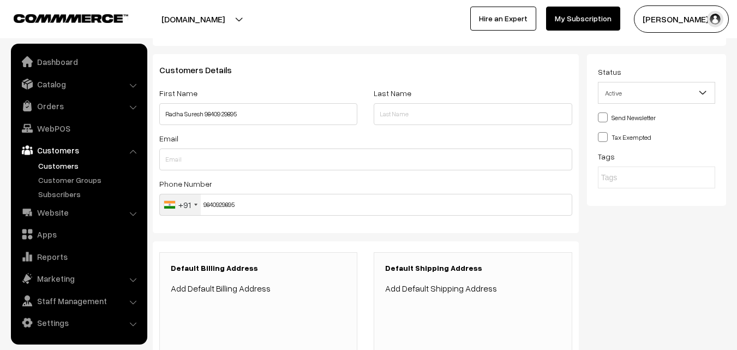
scroll to position [164, 0]
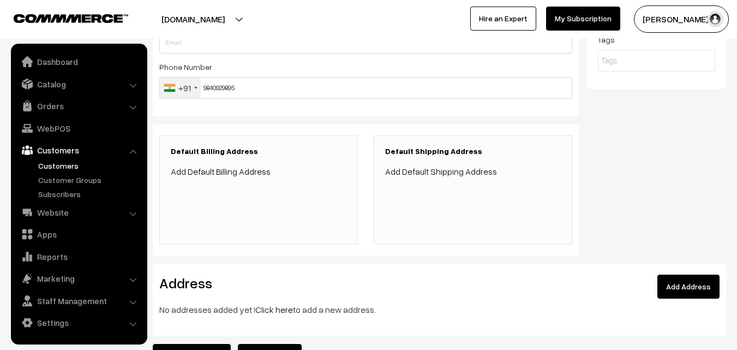
click at [266, 309] on link "Click here" at bounding box center [274, 309] width 38 height 11
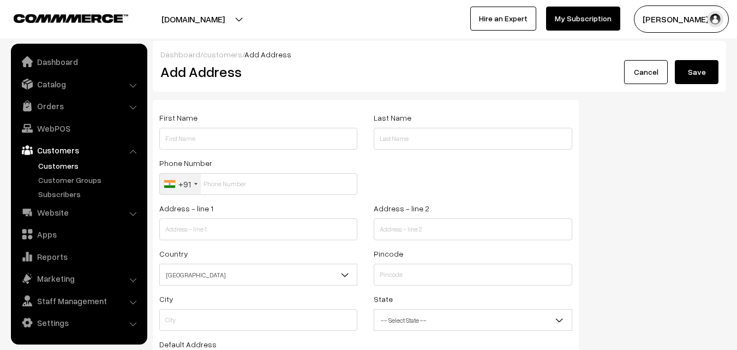
click at [220, 123] on div "First Name" at bounding box center [258, 130] width 198 height 39
click at [235, 148] on input "text" at bounding box center [258, 139] width 198 height 22
paste input "Radha Suresh"
paste input "98409 29895"
type input "Radha Suresh 98409 29895"
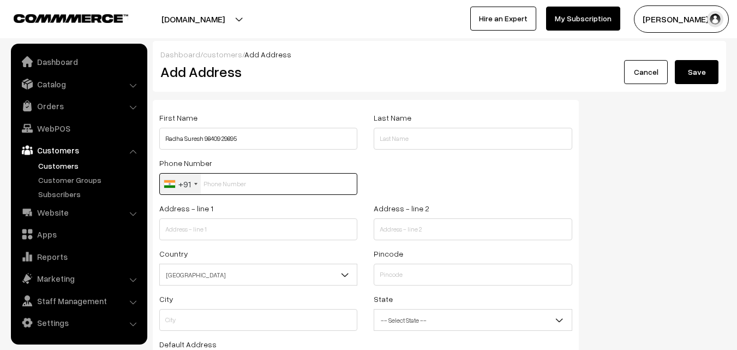
click at [215, 188] on input "text" at bounding box center [258, 184] width 198 height 22
paste input "98409 2989"
type input "9840929895"
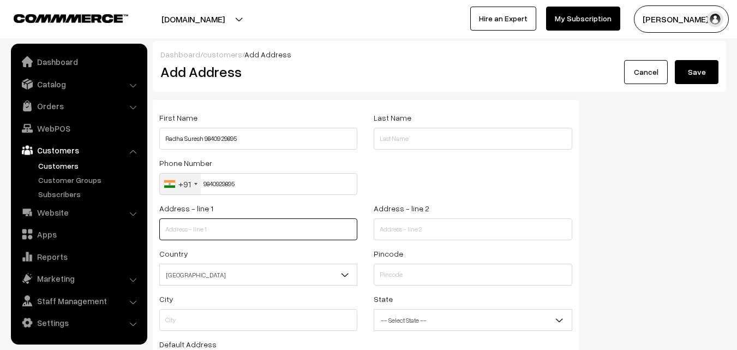
click at [234, 234] on input "text" at bounding box center [258, 229] width 198 height 22
paste input "New No 28D, Kamakoti Flats Murugesan Street Off: North Usman Road Opp: New GRT …"
drag, startPoint x: 216, startPoint y: 228, endPoint x: 368, endPoint y: 238, distance: 152.1
click at [368, 238] on div "Address - line 1 New No 28D, Kamakoti Flats Murugesan Street Off: North Usman R…" at bounding box center [365, 223] width 429 height 45
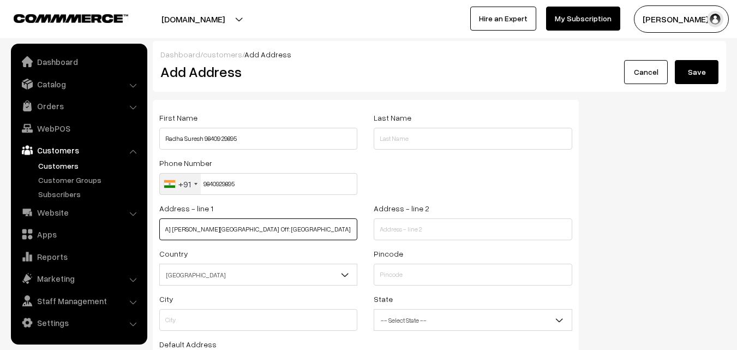
scroll to position [0, 9]
type input "New No 28D, Kamakoti Flats Murugesan Street Off: North Usman Road"
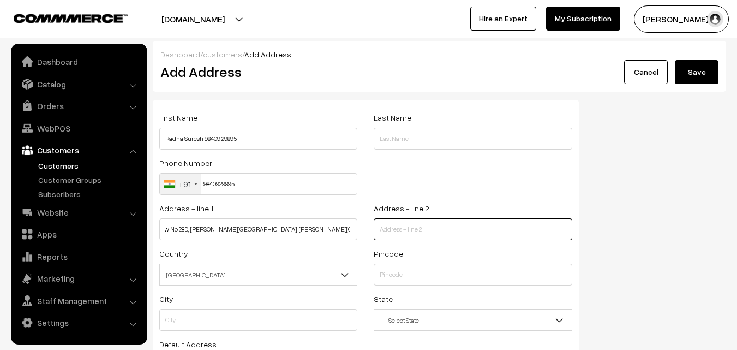
click at [430, 228] on input "text" at bounding box center [473, 229] width 198 height 22
paste input "Opp: New GRT Jewellers T.Nagar Chennai 600 017"
type input "Opp: New GRT Jewellers T.Nagar Chennai 600 017"
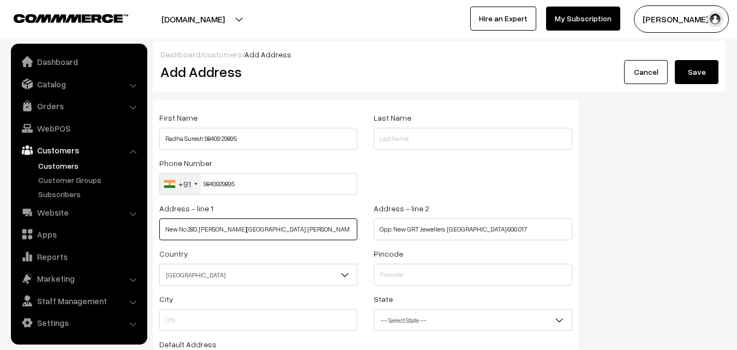
scroll to position [0, 9]
drag, startPoint x: 296, startPoint y: 231, endPoint x: 358, endPoint y: 241, distance: 62.4
click at [363, 237] on div "Address - line 1 New No 28D, Kamakoti Flats Murugesan Street Off: North Usman R…" at bounding box center [258, 223] width 214 height 45
type input "New No 28D, Kamakoti Flats Murugesan Street"
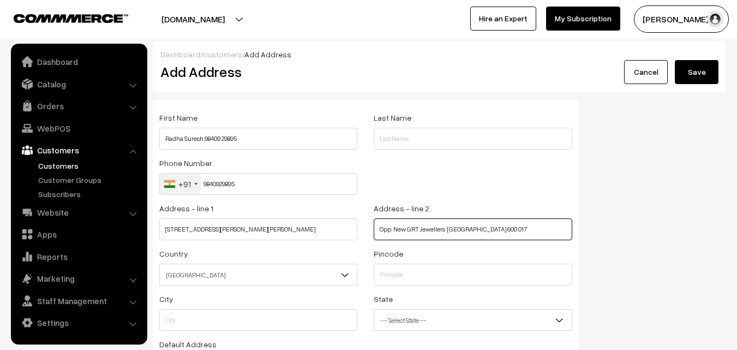
click at [378, 230] on input "Opp: New GRT Jewellers T.Nagar Chennai 600 017" at bounding box center [473, 229] width 198 height 22
paste input "Off: North Usman Road"
drag, startPoint x: 537, startPoint y: 229, endPoint x: 578, endPoint y: 229, distance: 41.5
click at [577, 230] on div "Address - line 2 Off: North Usman Road Opp: New GRT Jewellers T.Nagar Chennai 6…" at bounding box center [473, 223] width 214 height 45
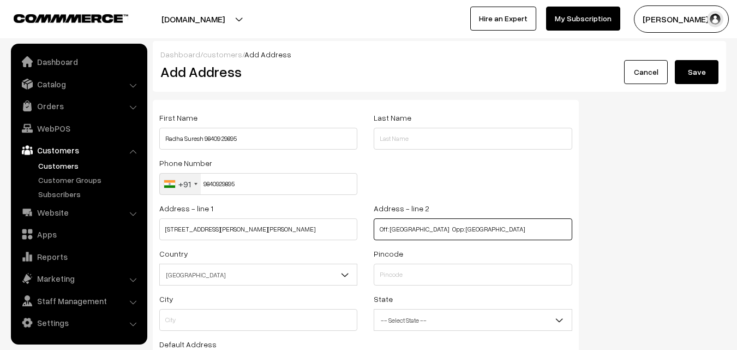
scroll to position [0, 0]
type input "Off: North Usman Road Opp: New GRT Jewellers T.Nagar"
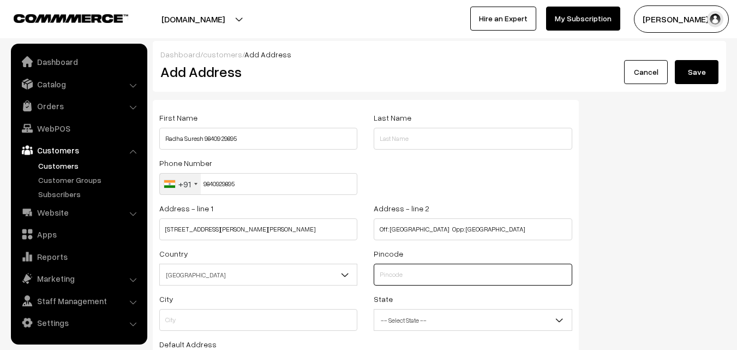
click at [423, 277] on input "text" at bounding box center [473, 275] width 198 height 22
type input "600017"
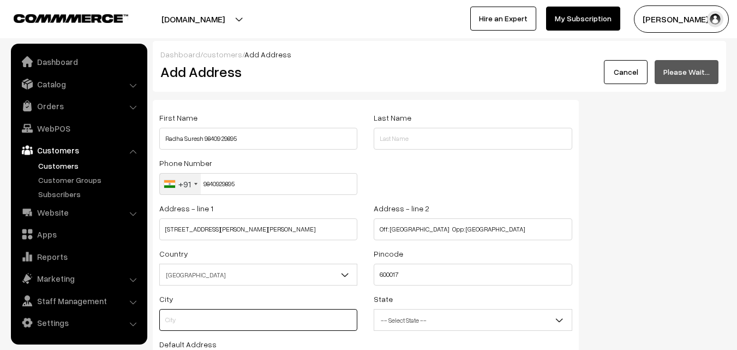
type input "Chennai"
select select "Tamil Nadu"
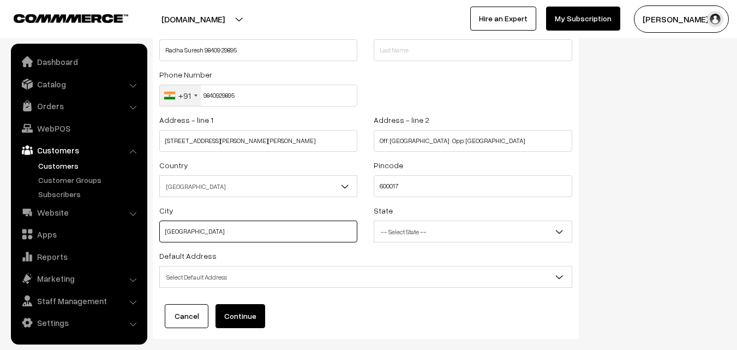
scroll to position [148, 0]
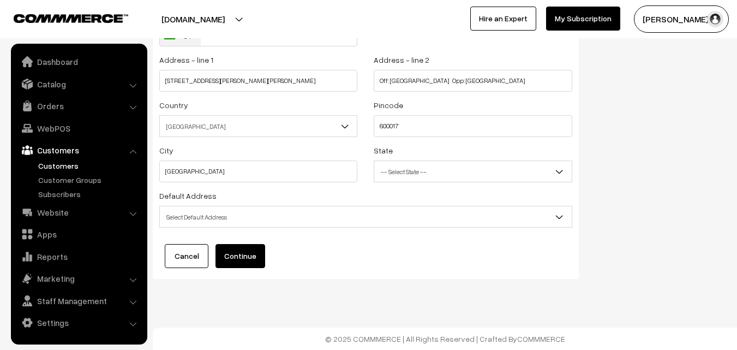
drag, startPoint x: 216, startPoint y: 215, endPoint x: 214, endPoint y: 225, distance: 10.4
click at [216, 214] on span "Select Default Address" at bounding box center [366, 216] width 412 height 19
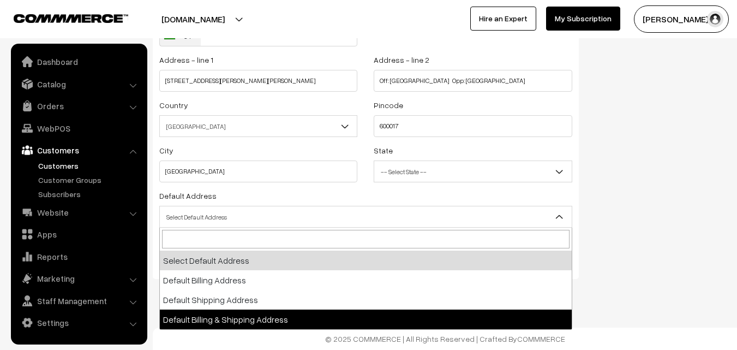
select select "3"
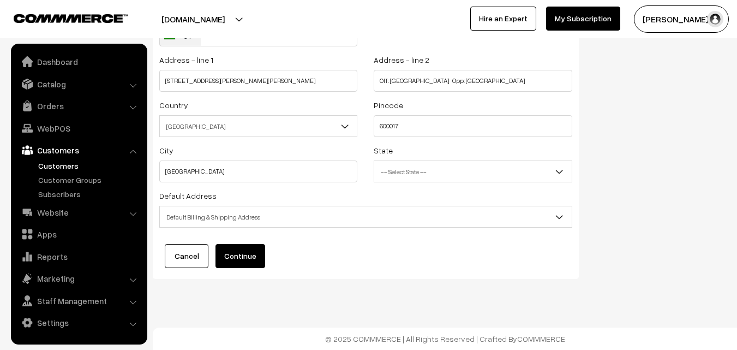
click at [251, 254] on button "Continue" at bounding box center [241, 256] width 50 height 24
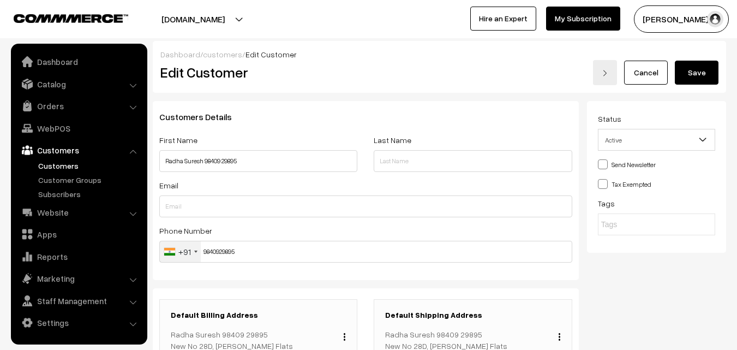
click at [713, 74] on button "Save" at bounding box center [697, 73] width 44 height 24
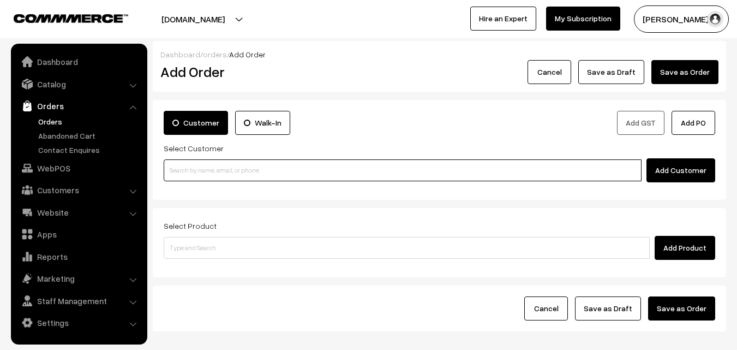
click at [210, 170] on input at bounding box center [403, 170] width 478 height 22
paste input "98409 29895"
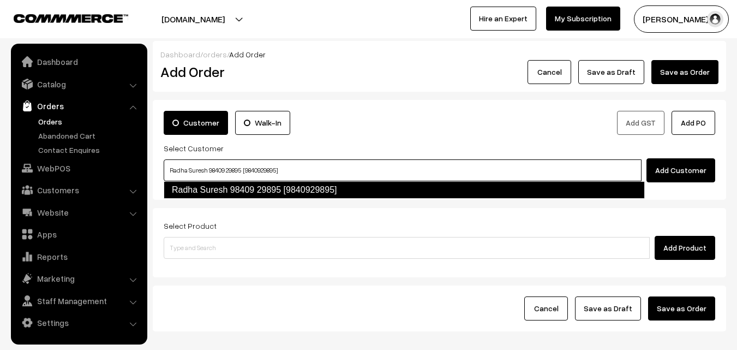
type input "Radha Suresh 98409 29895 [9840929895]"
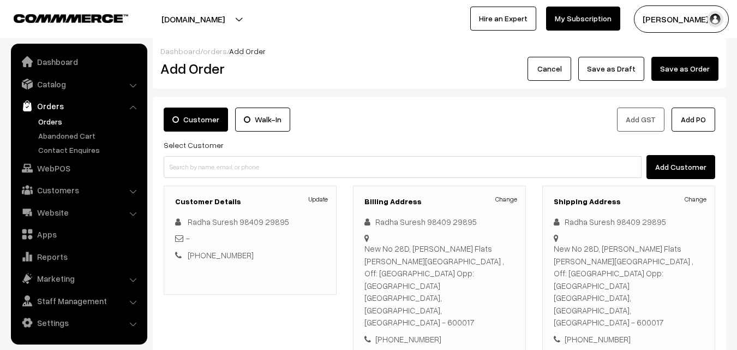
scroll to position [164, 0]
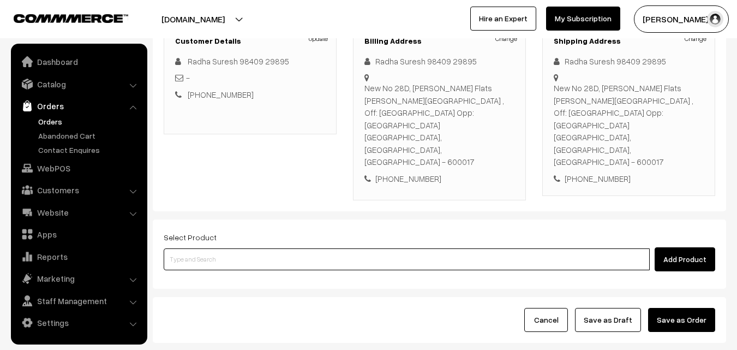
click at [224, 248] on input at bounding box center [407, 259] width 486 height 22
paste input "15th With Rice"
type input "15th With Rice"
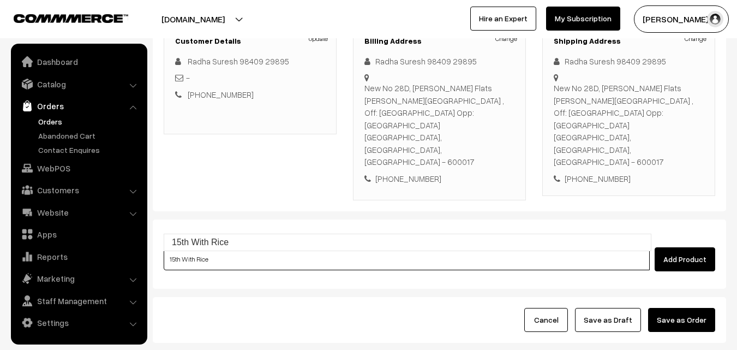
click at [222, 241] on link "15th With Rice" at bounding box center [407, 242] width 487 height 16
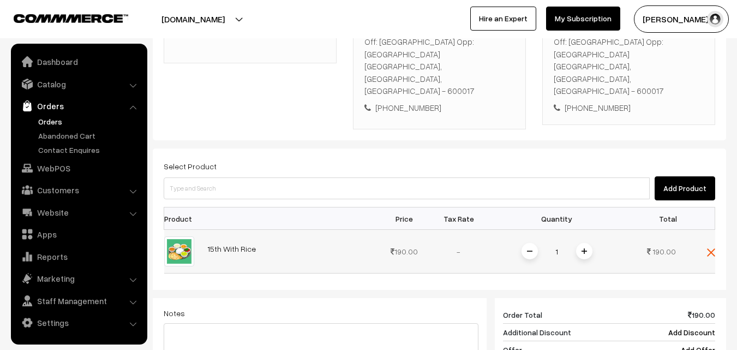
scroll to position [327, 0]
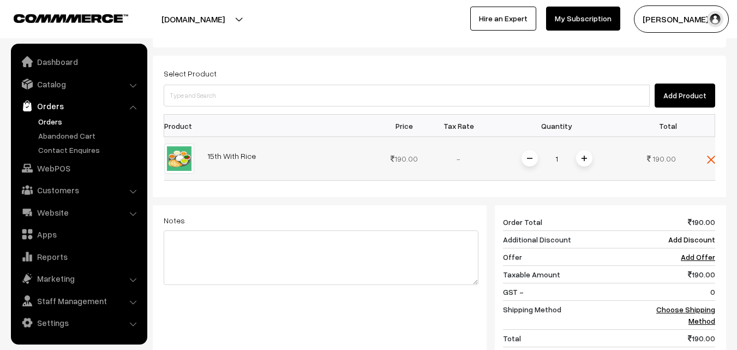
click at [583, 150] on span at bounding box center [584, 158] width 16 height 16
click at [584, 156] on img at bounding box center [584, 158] width 5 height 5
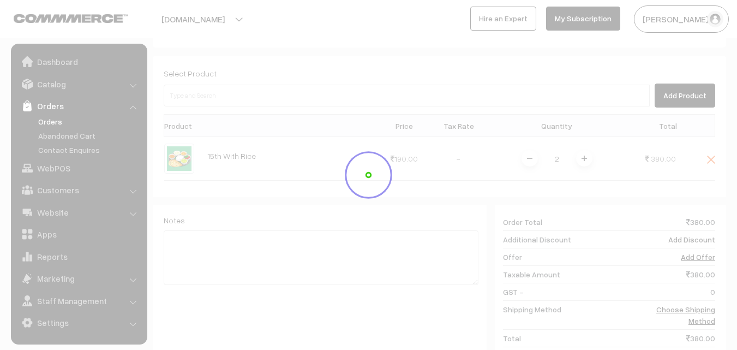
click at [584, 123] on div "Dashboard / orders / Add Order Add Order Cancel Save as Draft Save as Order Sav…" at bounding box center [440, 78] width 574 height 731
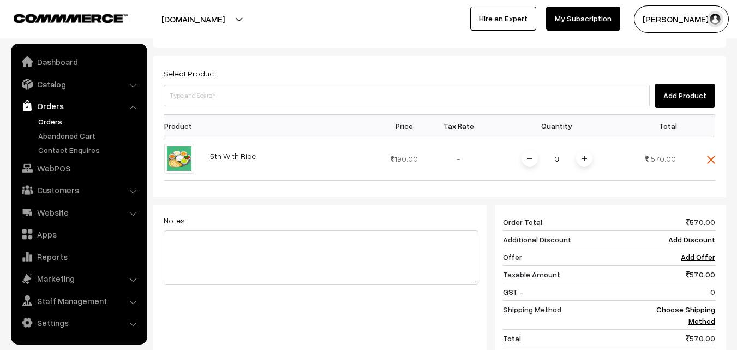
click at [584, 156] on img at bounding box center [584, 158] width 5 height 5
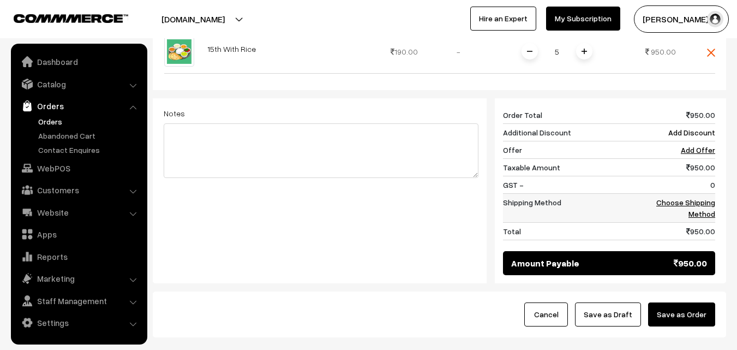
scroll to position [464, 0]
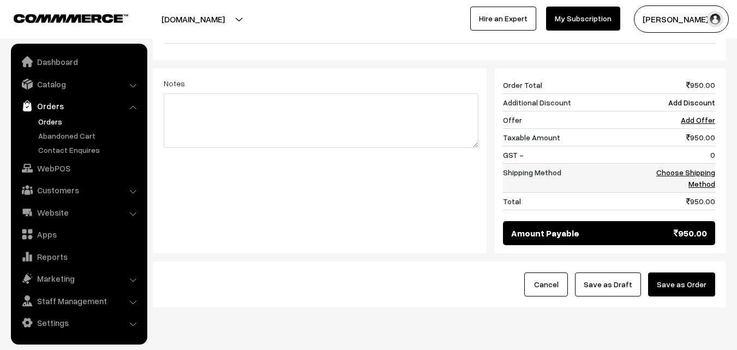
click at [702, 168] on link "Choose Shipping Method" at bounding box center [686, 178] width 59 height 21
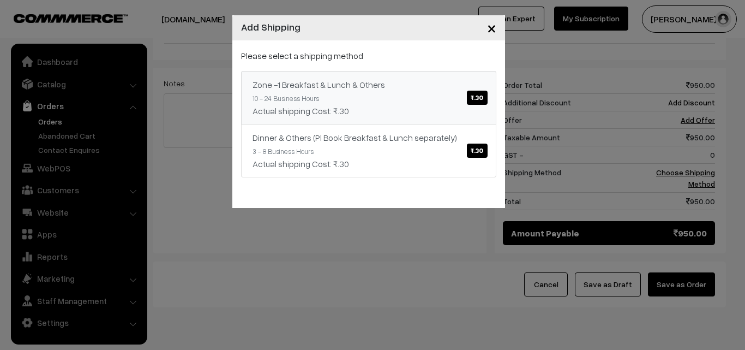
click at [443, 91] on link "Zone -1 Breakfast & Lunch & Others ₹.30 10 - 24 Business Hours Actual shipping …" at bounding box center [368, 97] width 255 height 53
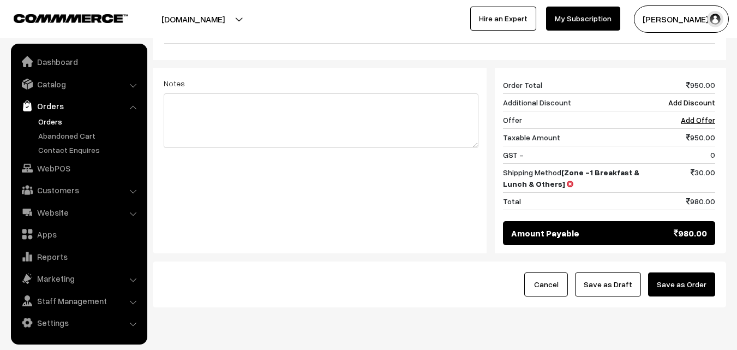
click at [621, 272] on button "Save as Draft" at bounding box center [608, 284] width 66 height 24
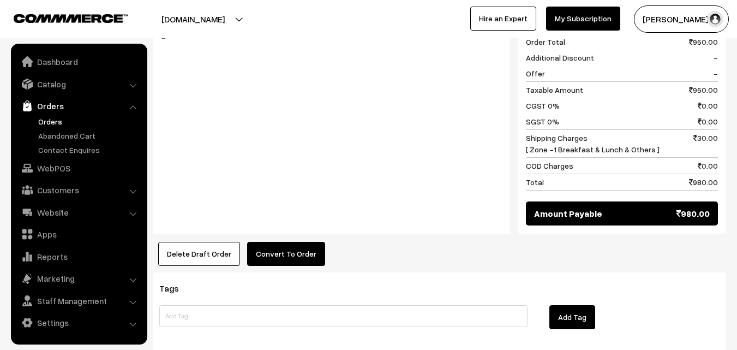
scroll to position [546, 0]
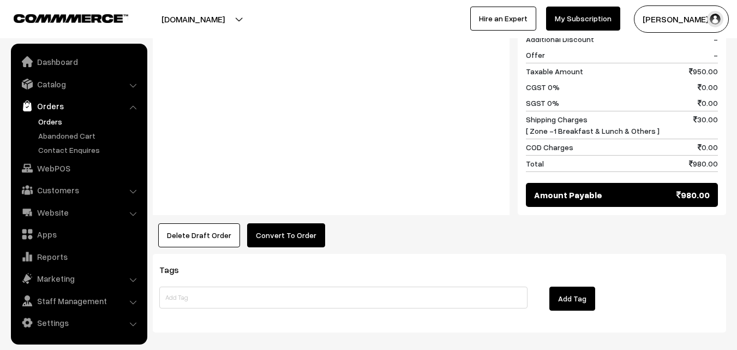
click at [267, 185] on div "Product Price Tax Rate Quantity Total 15th With Rice 190.00 - -" at bounding box center [440, 51] width 574 height 393
click at [269, 223] on button "Convert To Order" at bounding box center [286, 235] width 78 height 24
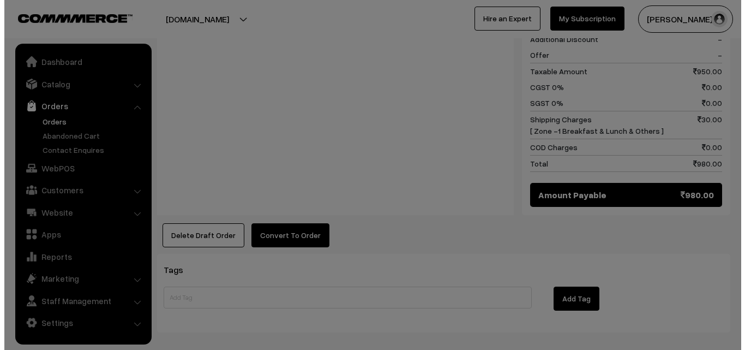
scroll to position [547, 0]
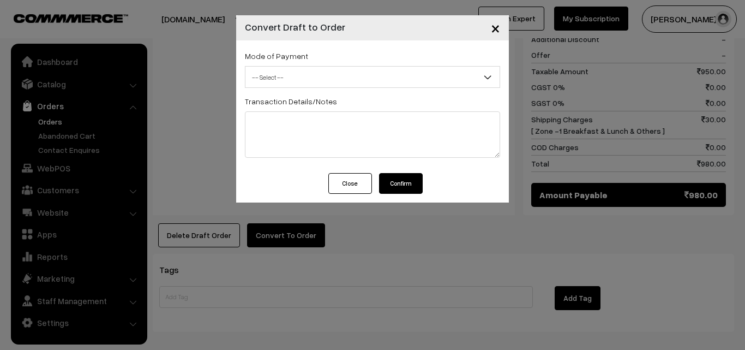
click at [355, 84] on span "-- Select --" at bounding box center [373, 77] width 254 height 19
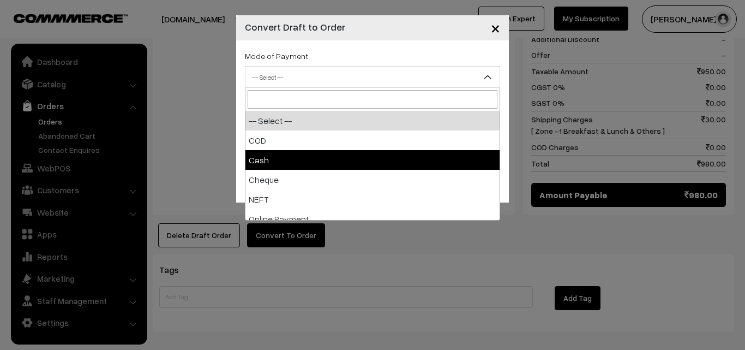
select select "2"
checkbox input "true"
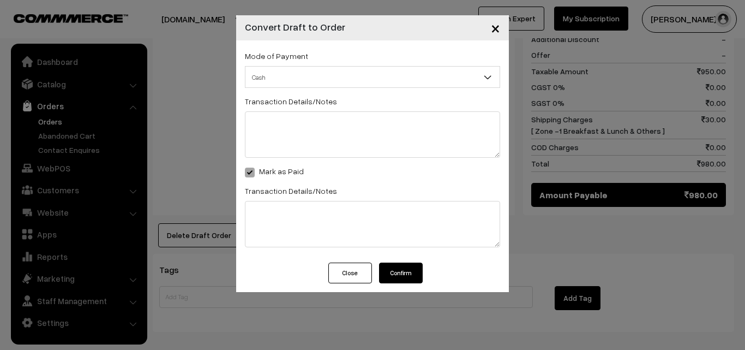
click at [398, 276] on button "Confirm" at bounding box center [401, 273] width 44 height 21
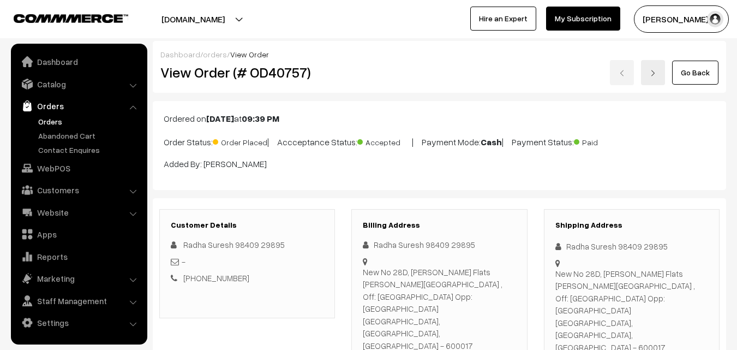
scroll to position [546, 0]
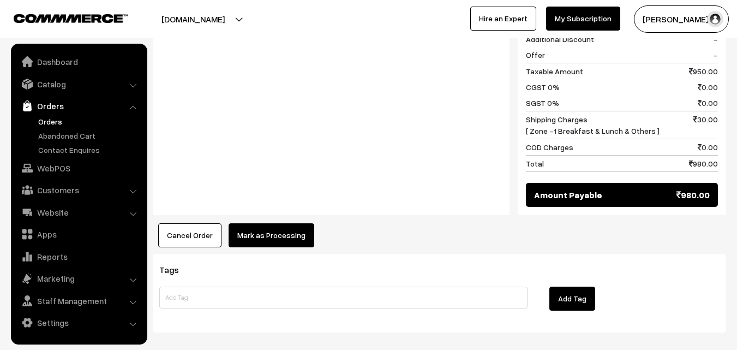
click at [289, 223] on button "Mark as Processing" at bounding box center [272, 235] width 86 height 24
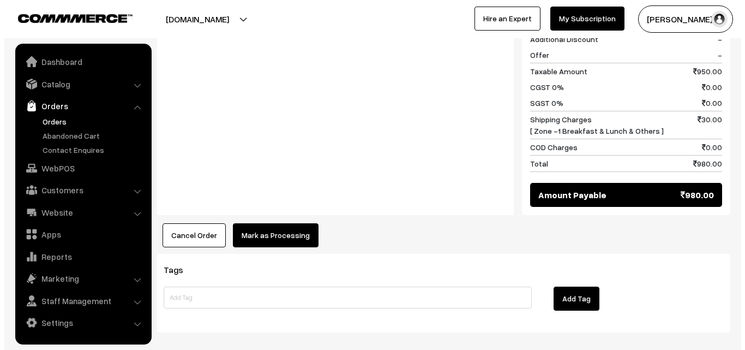
scroll to position [547, 0]
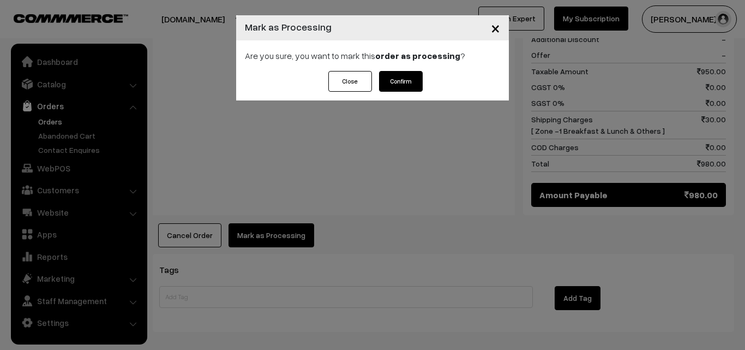
click at [397, 80] on button "Confirm" at bounding box center [401, 81] width 44 height 21
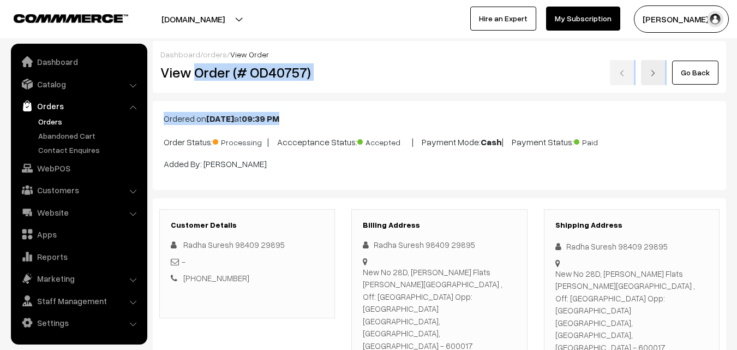
drag, startPoint x: 193, startPoint y: 74, endPoint x: 407, endPoint y: 95, distance: 214.4
copy div "Order (# OD40757) Go Back Ordered on [DATE] 09:39 PM"
click at [328, 77] on h2 "View Order (# OD40757)" at bounding box center [247, 72] width 175 height 17
copy h2 "Order (# OD40757)"
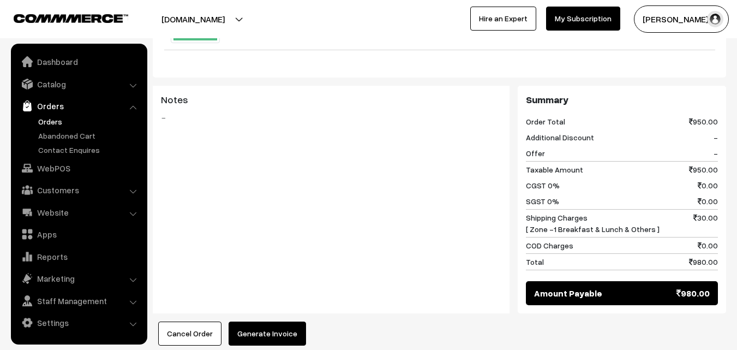
scroll to position [546, 0]
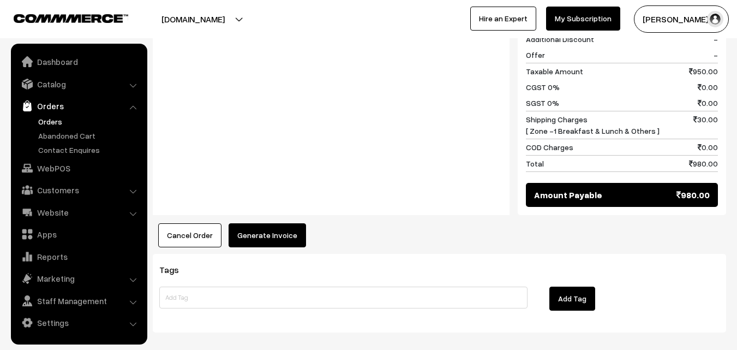
click at [246, 223] on button "Generate Invoice" at bounding box center [267, 235] width 77 height 24
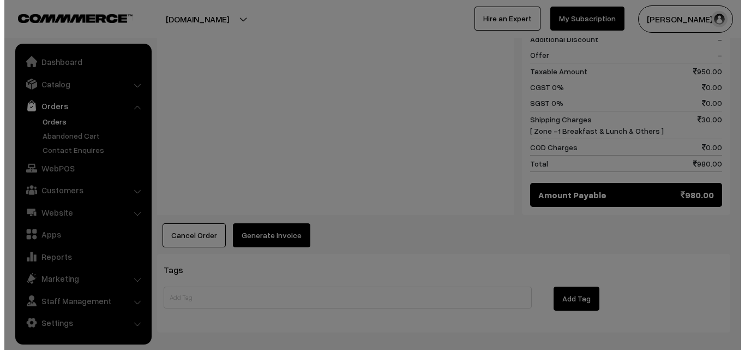
scroll to position [547, 0]
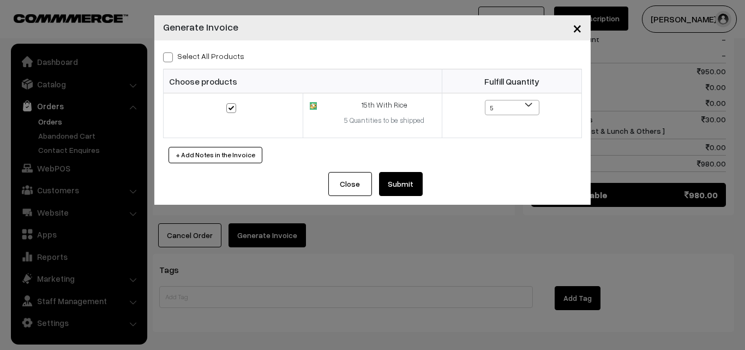
click at [404, 187] on button "Submit" at bounding box center [401, 184] width 44 height 24
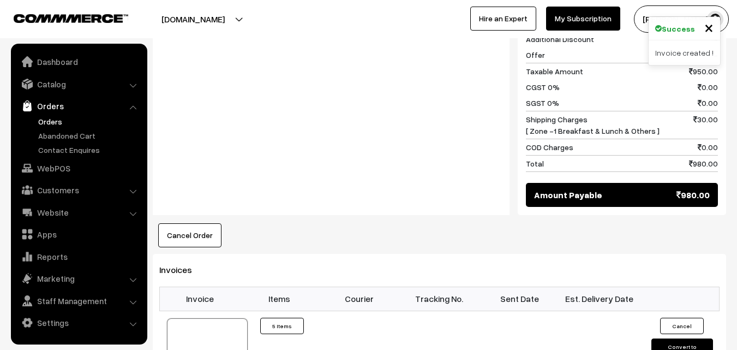
scroll to position [546, 0]
click at [229, 318] on div at bounding box center [207, 345] width 81 height 55
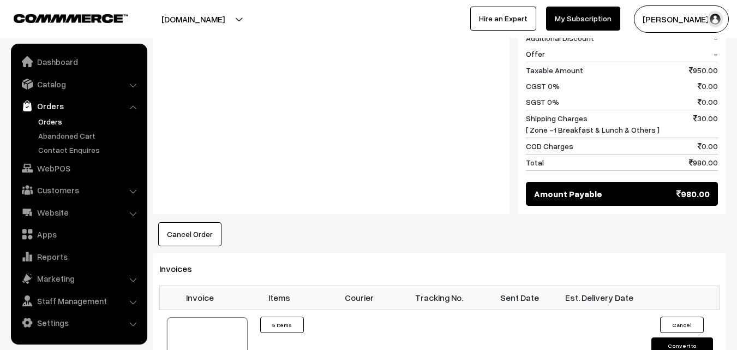
click at [63, 191] on link "Customers" at bounding box center [79, 190] width 130 height 20
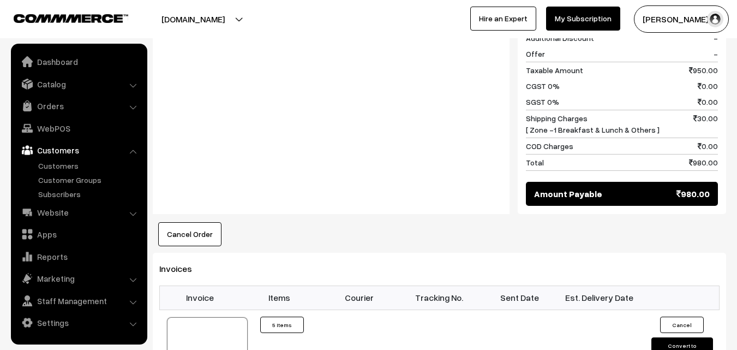
click at [64, 159] on link "Customers" at bounding box center [79, 150] width 130 height 20
click at [69, 168] on link "Customers" at bounding box center [89, 165] width 108 height 11
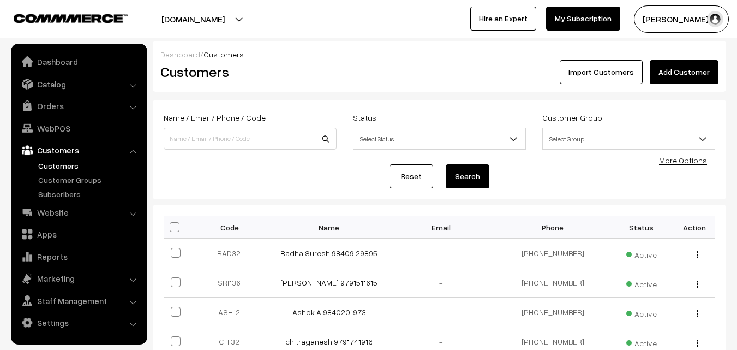
click at [702, 71] on link "Add Customer" at bounding box center [684, 72] width 69 height 24
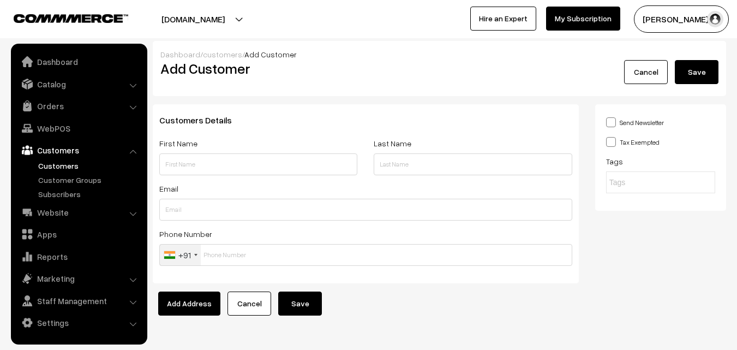
click at [252, 157] on input "text" at bounding box center [258, 164] width 198 height 22
click at [164, 162] on input "98410 70203" at bounding box center [258, 164] width 198 height 22
type input "Ganesh 98410 70203"
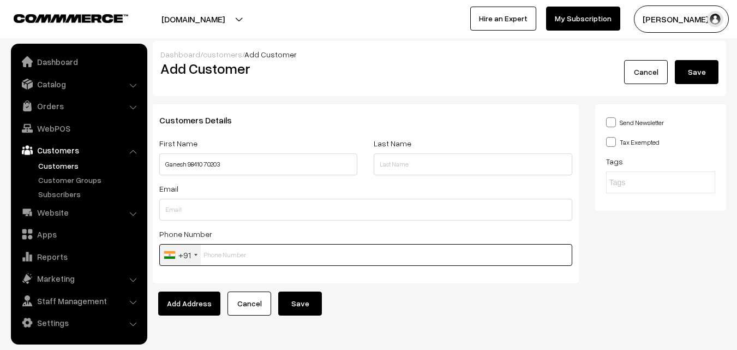
click at [254, 257] on input "text" at bounding box center [365, 255] width 413 height 22
click at [234, 248] on input "text" at bounding box center [365, 255] width 413 height 22
type input "9841070203"
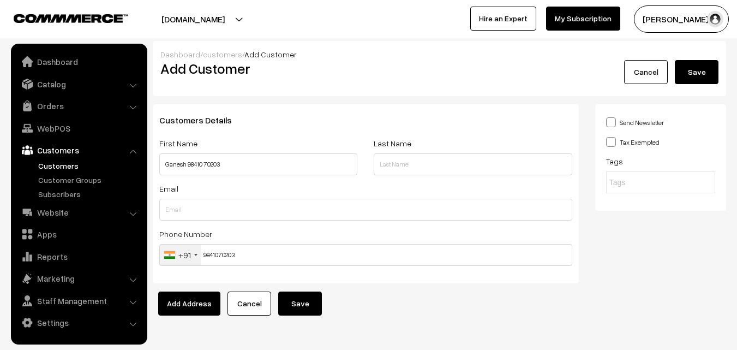
click at [291, 303] on button "Save" at bounding box center [300, 303] width 44 height 24
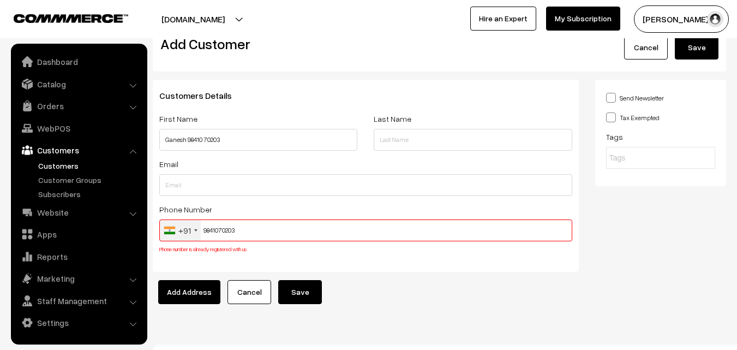
scroll to position [41, 0]
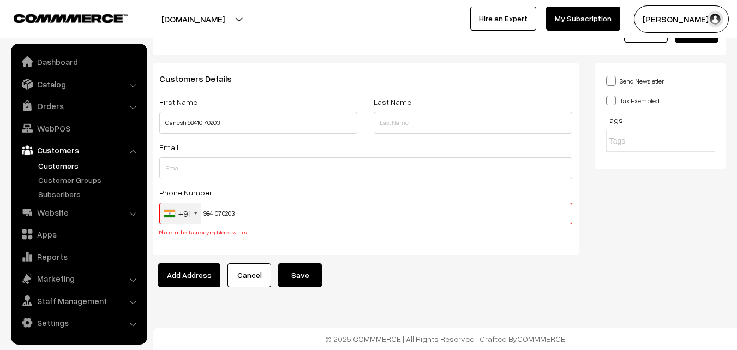
click at [207, 211] on input "9841070203" at bounding box center [365, 213] width 413 height 22
click at [67, 133] on link "WebPOS" at bounding box center [79, 128] width 130 height 20
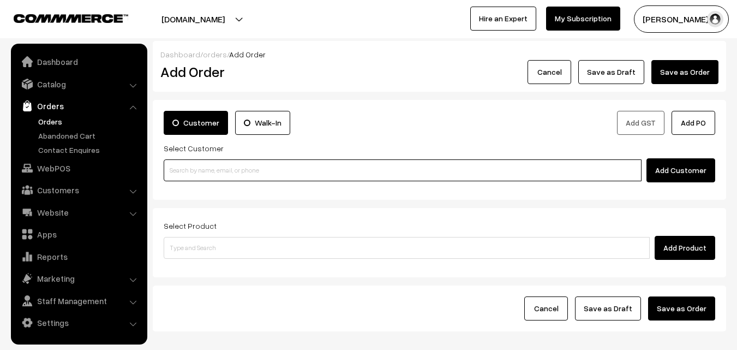
click at [187, 174] on input at bounding box center [403, 170] width 478 height 22
paste input "9841070203"
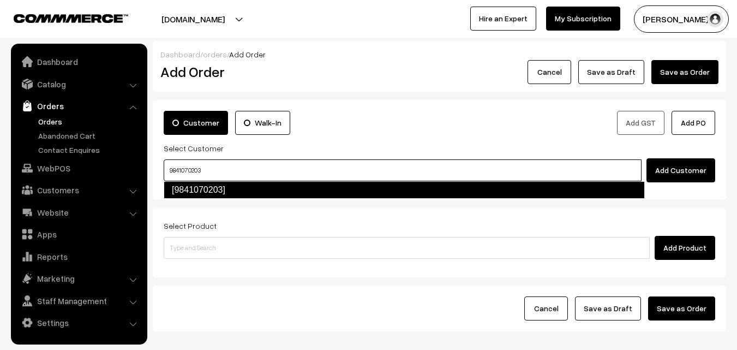
click at [194, 193] on link "[9841070203]" at bounding box center [404, 189] width 481 height 17
type input "9841070203"
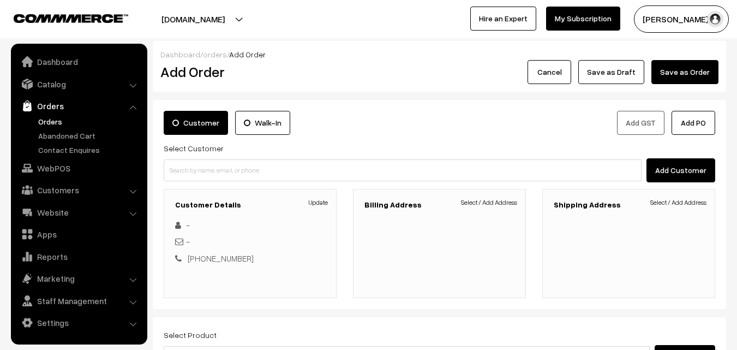
click at [530, 199] on div "Billing Address Select / Add Address" at bounding box center [439, 243] width 189 height 109
click at [496, 200] on link "Select / Add Address" at bounding box center [489, 203] width 56 height 10
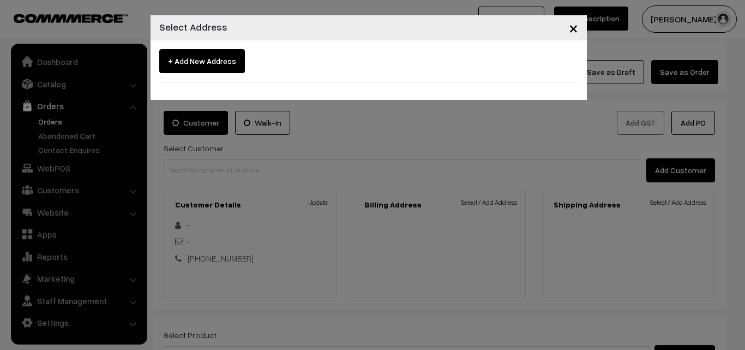
drag, startPoint x: 349, startPoint y: 202, endPoint x: 281, endPoint y: 188, distance: 69.7
click at [348, 202] on div "× Select Address + Add New Address" at bounding box center [372, 175] width 745 height 350
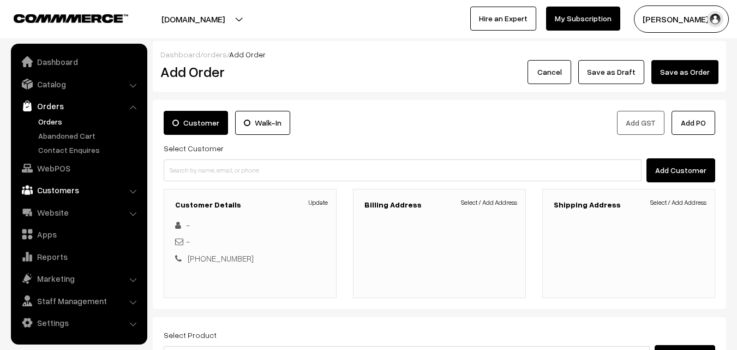
click at [106, 187] on link "Customers" at bounding box center [79, 190] width 130 height 20
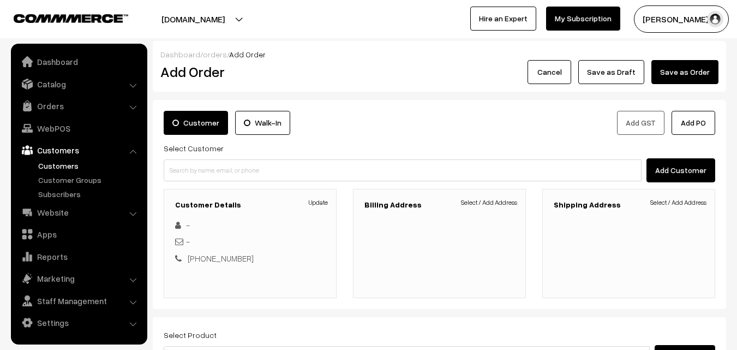
click at [93, 167] on link "Customers" at bounding box center [89, 165] width 108 height 11
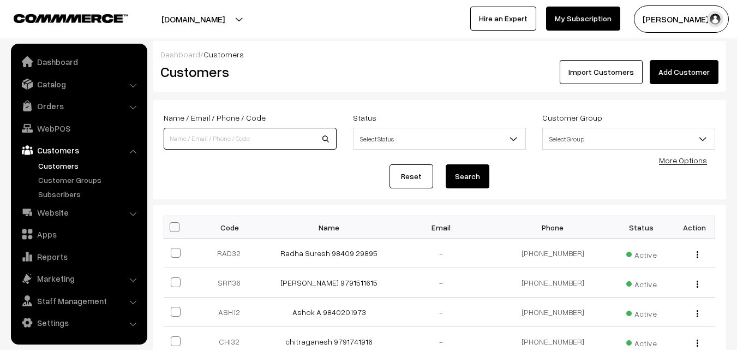
click at [245, 147] on input at bounding box center [250, 139] width 173 height 22
paste input "9841070203"
type input "9841070203"
click at [446, 164] on button "Search" at bounding box center [468, 176] width 44 height 24
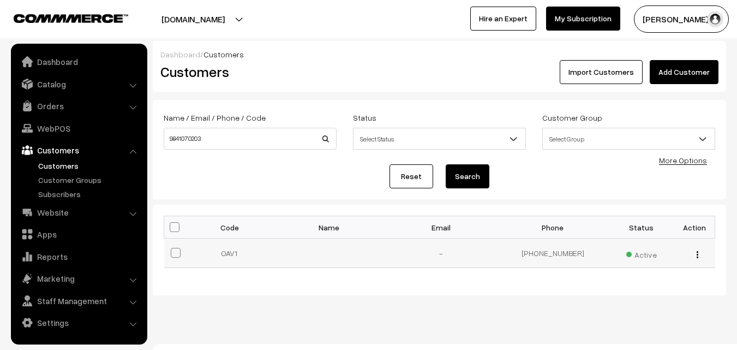
click at [700, 251] on div "view Edit Delete" at bounding box center [695, 252] width 28 height 11
click at [697, 253] on img "button" at bounding box center [698, 254] width 2 height 7
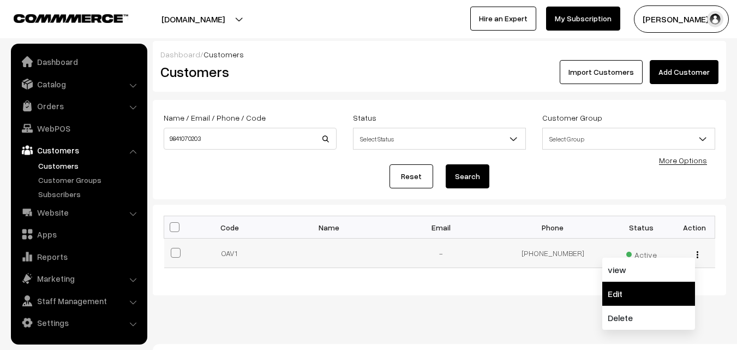
click at [685, 282] on link "Edit" at bounding box center [649, 294] width 93 height 24
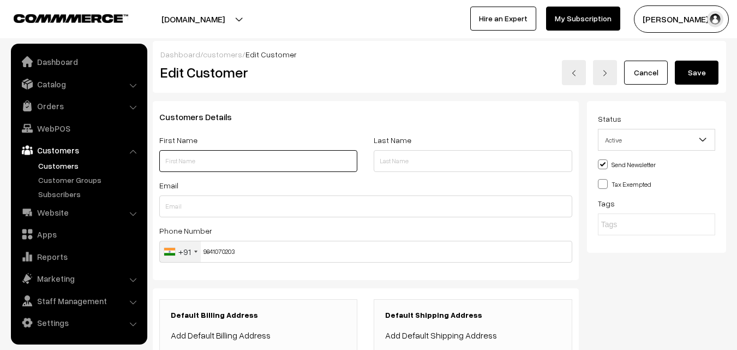
click at [203, 166] on input "text" at bounding box center [258, 161] width 198 height 22
paste input "9841070203"
type input "Ganesh 9841070203"
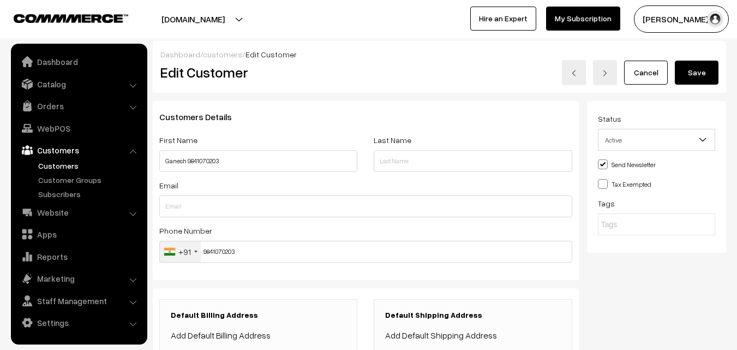
click at [694, 79] on button "Save" at bounding box center [697, 73] width 44 height 24
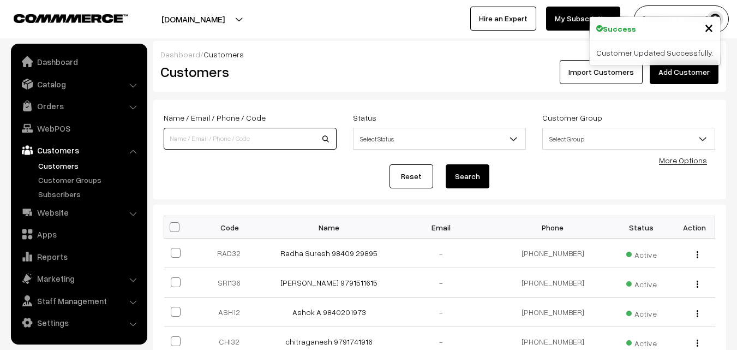
click at [236, 146] on input at bounding box center [250, 139] width 173 height 22
paste input "9841070203"
type input "9841070203"
click at [446, 164] on button "Search" at bounding box center [468, 176] width 44 height 24
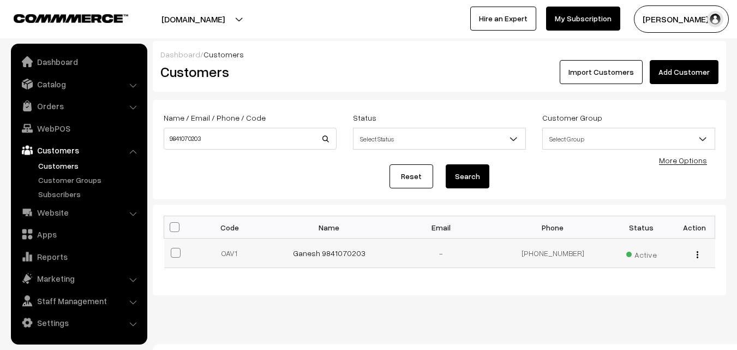
drag, startPoint x: 325, startPoint y: 250, endPoint x: 327, endPoint y: 242, distance: 8.5
click at [327, 250] on link "Ganesh 9841070203" at bounding box center [329, 252] width 73 height 9
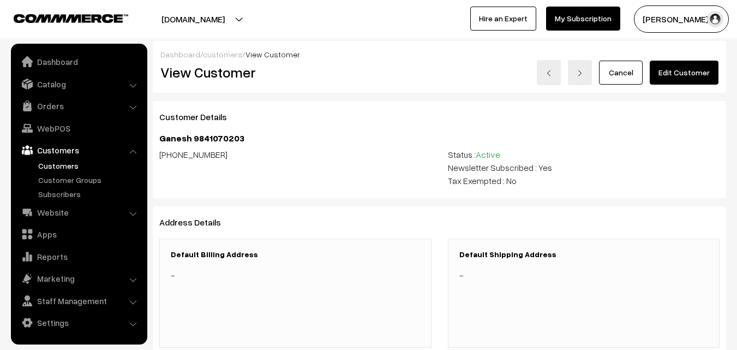
click at [699, 65] on link "Edit Customer" at bounding box center [684, 73] width 69 height 24
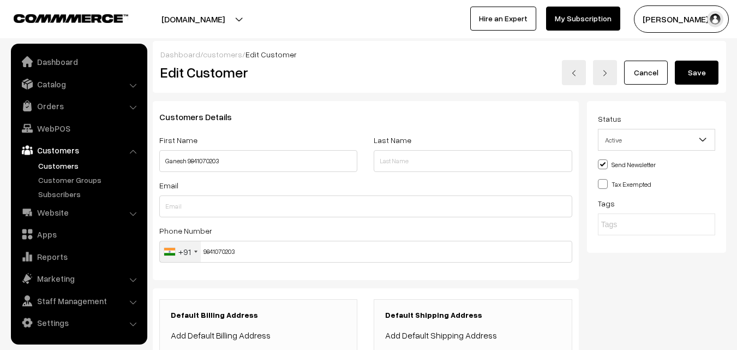
scroll to position [218, 0]
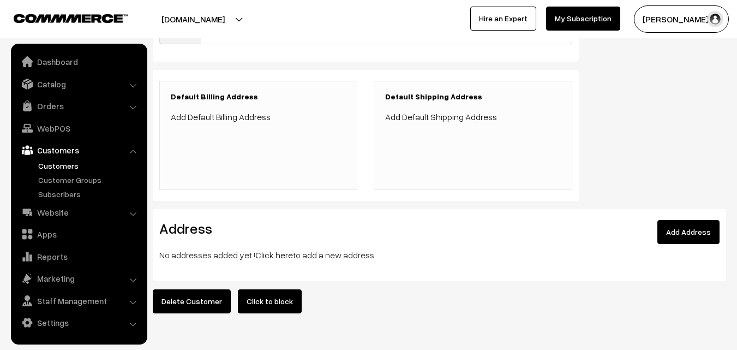
click at [260, 255] on link "Click here" at bounding box center [274, 254] width 38 height 11
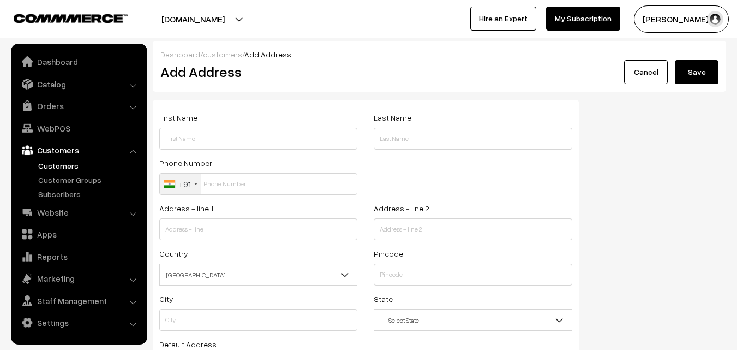
click at [220, 123] on div "First Name" at bounding box center [258, 130] width 198 height 39
click at [218, 130] on input "text" at bounding box center [258, 139] width 198 height 22
paste input "9841070203"
type input "Ganesh 9841070203"
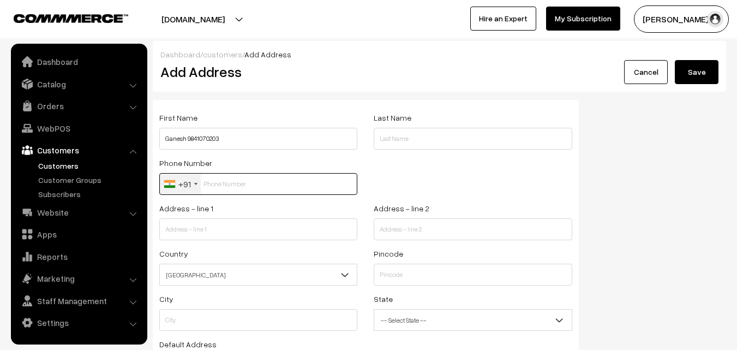
paste input "9841070203"
type input "9841070203"
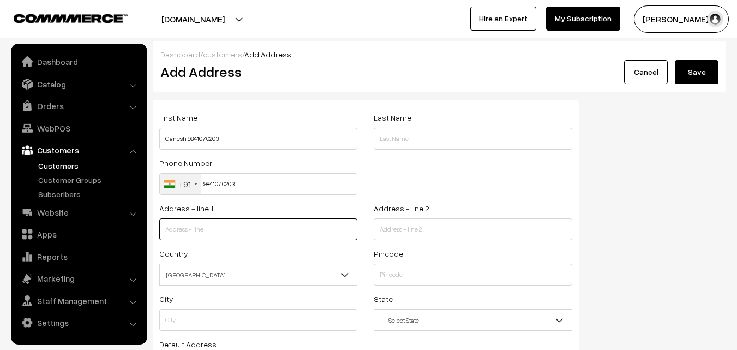
click at [242, 223] on input "text" at bounding box center [258, 229] width 198 height 22
paste input "18, Palat Sankaran Road Lady Madavan colony Mahalingapuram Nungambakkam Chennai…"
drag, startPoint x: 210, startPoint y: 231, endPoint x: 373, endPoint y: 237, distance: 163.3
click at [373, 237] on div "Address - line 1 18, Palat Sankaran Road Lady Madavan colony Mahalingapuram Nun…" at bounding box center [365, 223] width 429 height 45
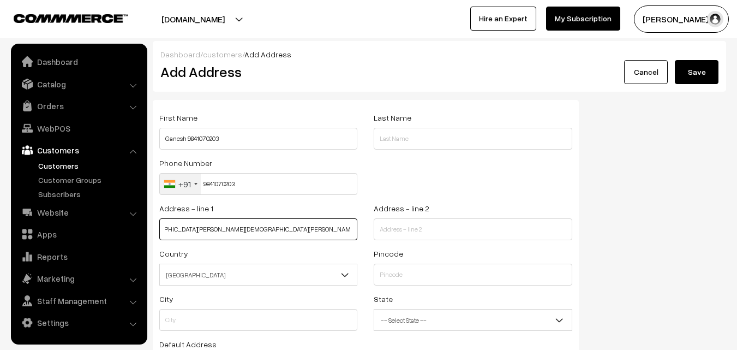
scroll to position [0, 0]
type input "18, Palat Sankaran Road Lady Madavan colony"
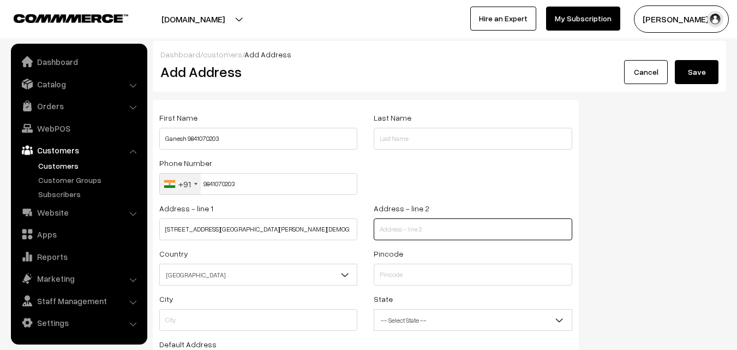
click at [418, 234] on input "text" at bounding box center [473, 229] width 198 height 22
paste input "Mahalingapuram Nungambakkam Chennai. 600034"
type input "Mahalingapuram Nungambakkam Chennai. 600034"
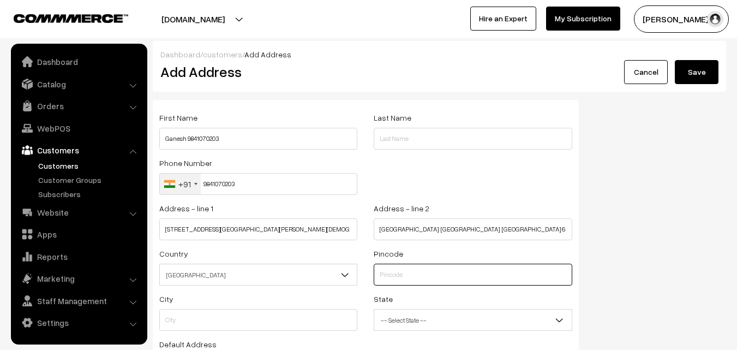
click at [395, 277] on input "text" at bounding box center [473, 275] width 198 height 22
type input "600034"
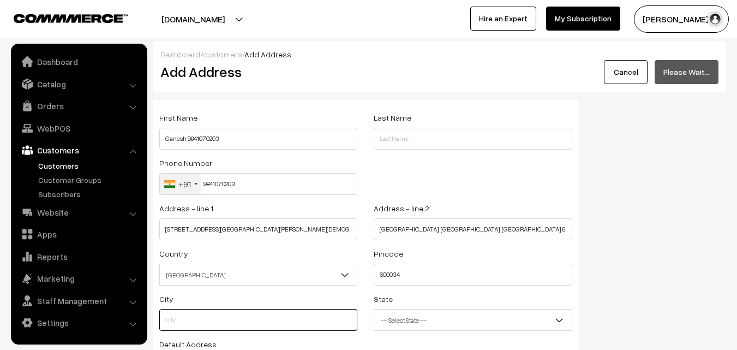
type input "Chennai"
select select "[GEOGRAPHIC_DATA]"
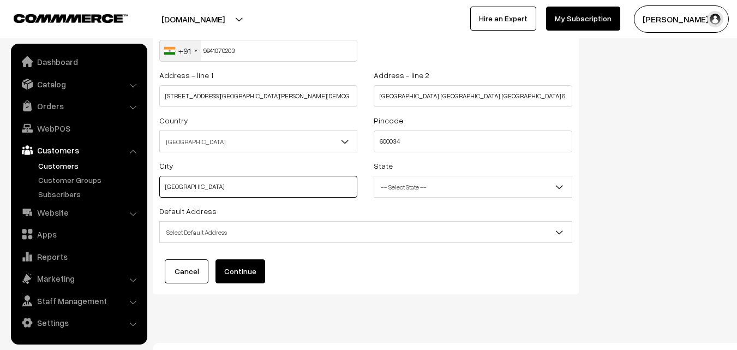
scroll to position [148, 0]
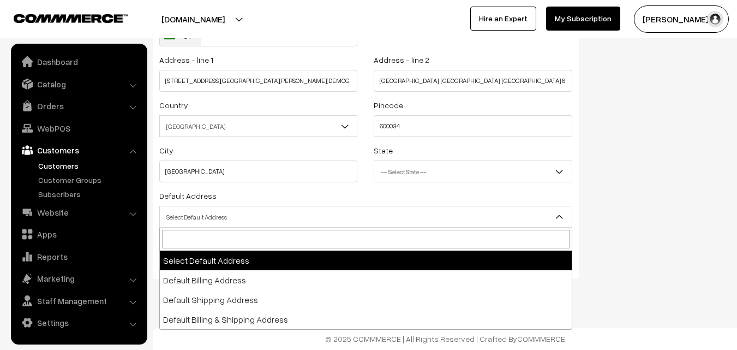
click at [277, 216] on span "Select Default Address" at bounding box center [366, 216] width 412 height 19
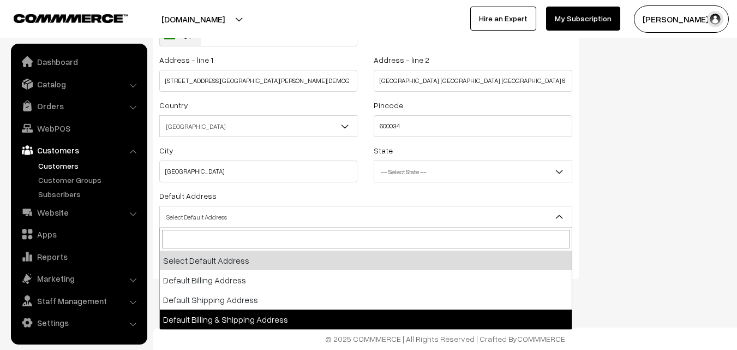
select select "3"
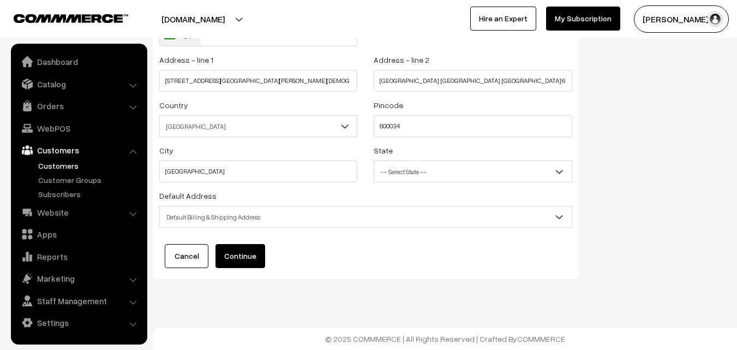
click at [237, 250] on button "Continue" at bounding box center [241, 256] width 50 height 24
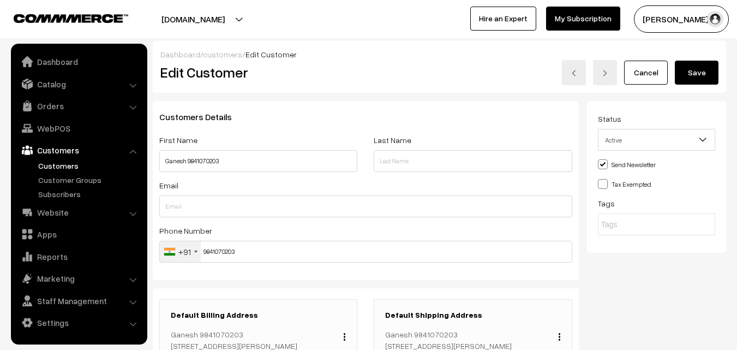
click at [693, 76] on button "Save" at bounding box center [697, 73] width 44 height 24
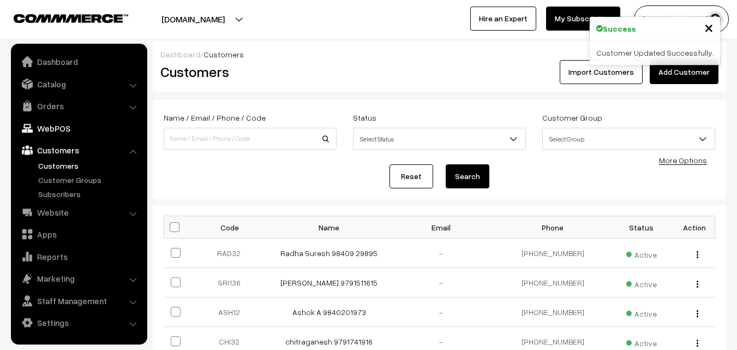
click at [62, 129] on link "WebPOS" at bounding box center [79, 128] width 130 height 20
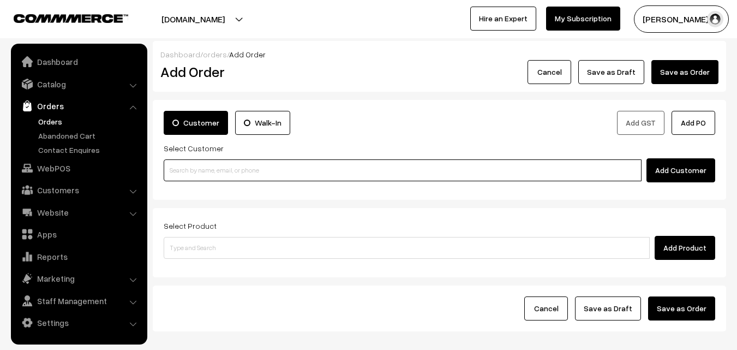
click at [209, 169] on input at bounding box center [403, 170] width 478 height 22
paste input "[GEOGRAPHIC_DATA] [GEOGRAPHIC_DATA] [GEOGRAPHIC_DATA] 600034"
click at [214, 163] on input "[GEOGRAPHIC_DATA] [GEOGRAPHIC_DATA] [GEOGRAPHIC_DATA] 600034" at bounding box center [403, 170] width 478 height 22
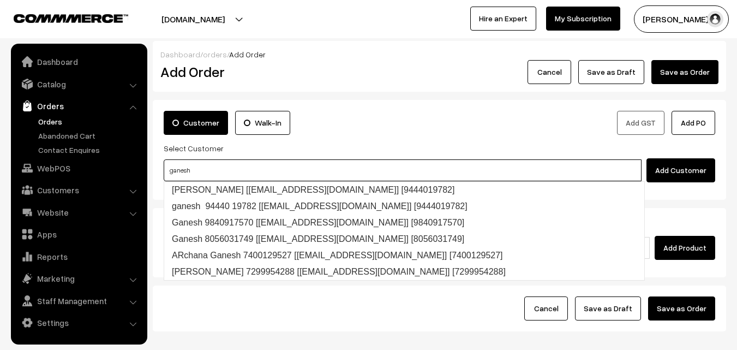
type input "ganesh"
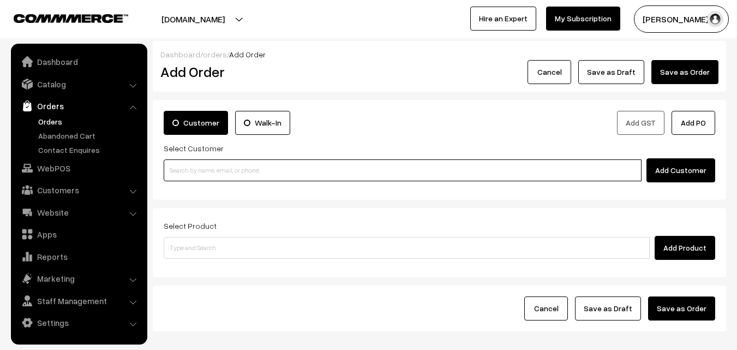
paste input "98410 70203"
type input "98410 70203"
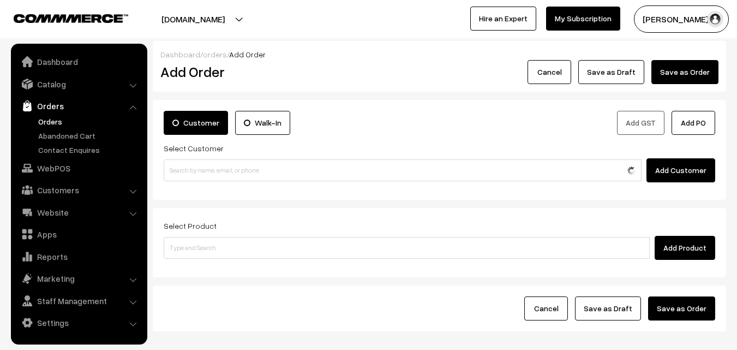
click at [205, 193] on div "Customer Walk-In Add GST Add PO Select Customer Add Customer" at bounding box center [440, 150] width 574 height 100
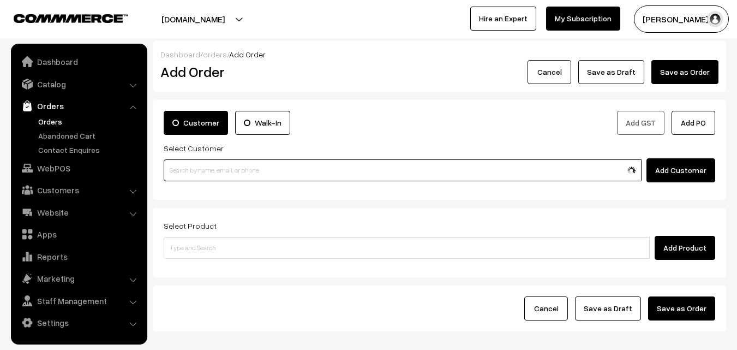
click at [208, 170] on input at bounding box center [403, 170] width 478 height 22
paste input "98410 70203"
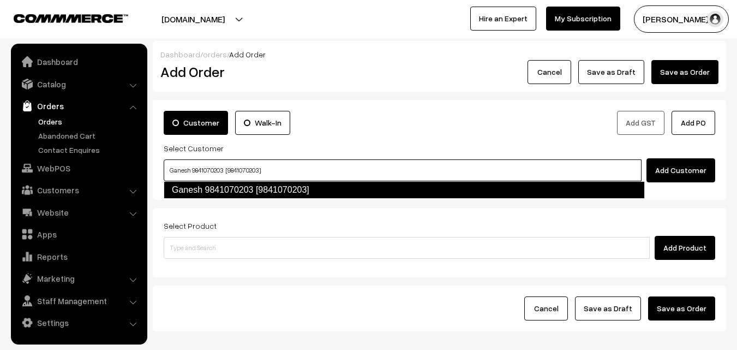
type input "Ganesh 9841070203 [9841070203]"
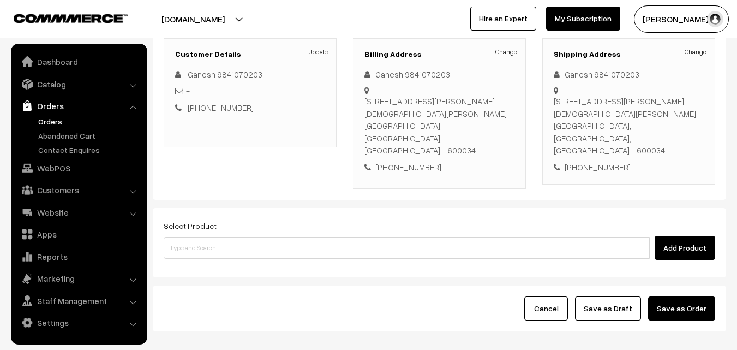
scroll to position [199, 0]
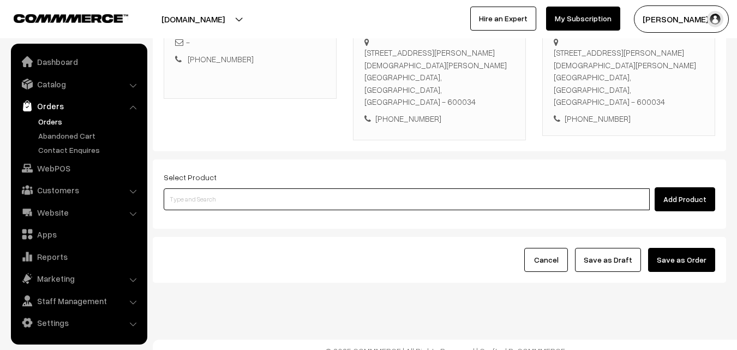
click at [220, 198] on input at bounding box center [407, 199] width 486 height 22
click at [205, 190] on input at bounding box center [407, 199] width 486 height 22
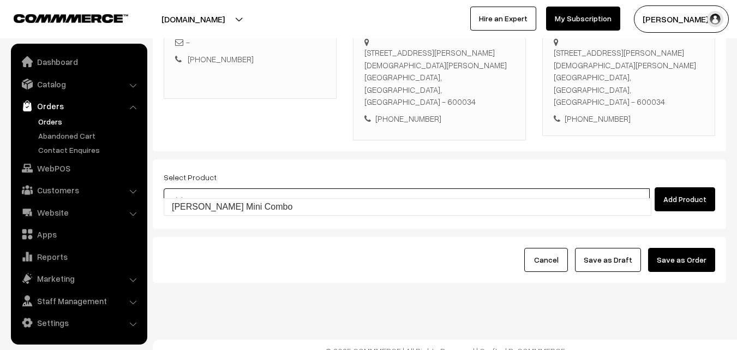
type input "[PERSON_NAME] Mini Combo"
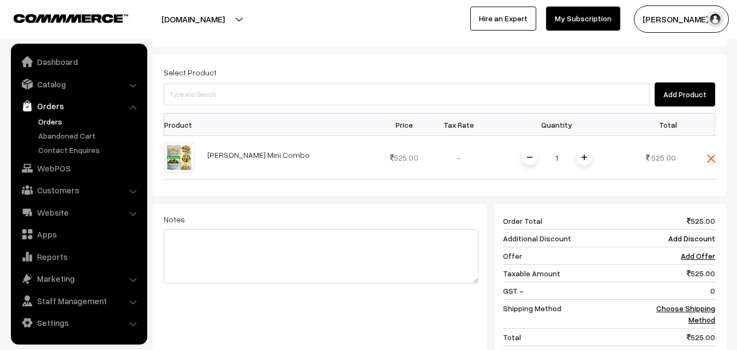
scroll to position [464, 0]
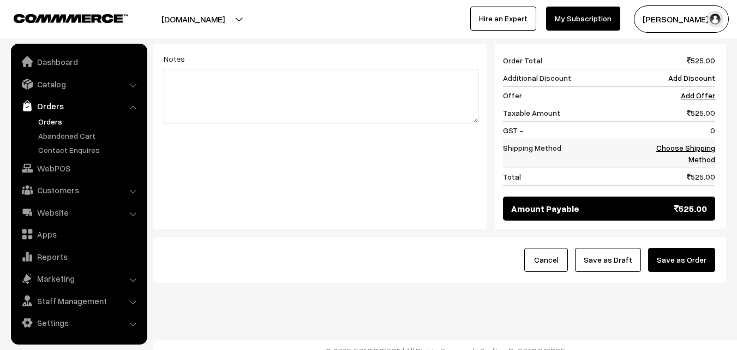
click at [703, 143] on link "Choose Shipping Method" at bounding box center [686, 153] width 59 height 21
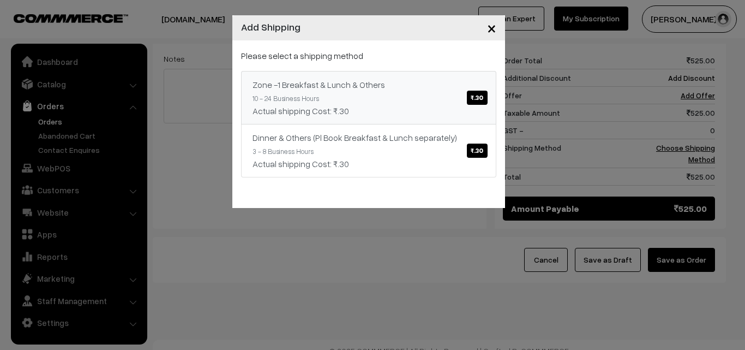
click at [394, 81] on div "Zone -1 Breakfast & Lunch & Others ₹.30" at bounding box center [369, 84] width 232 height 13
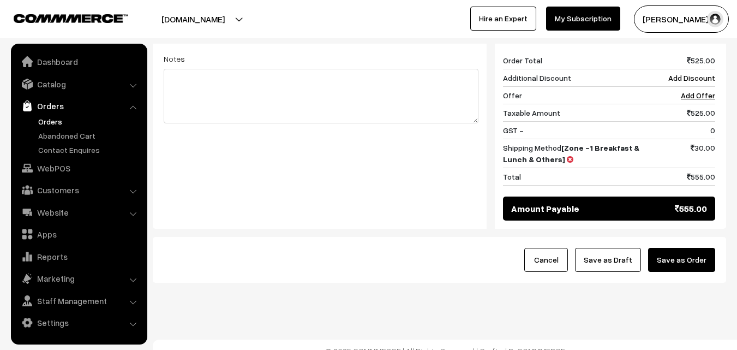
click at [609, 248] on button "Save as Draft" at bounding box center [608, 260] width 66 height 24
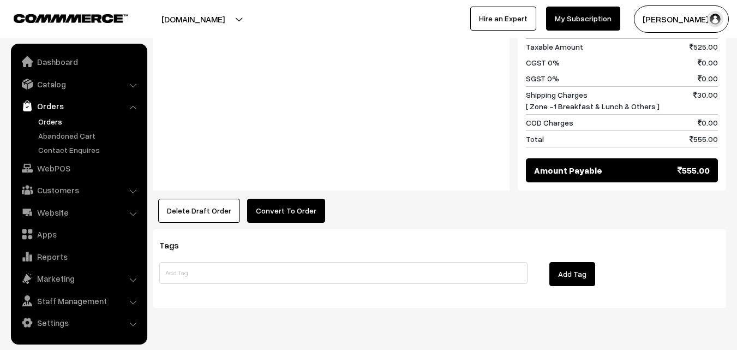
click at [277, 199] on button "Convert To Order" at bounding box center [286, 211] width 78 height 24
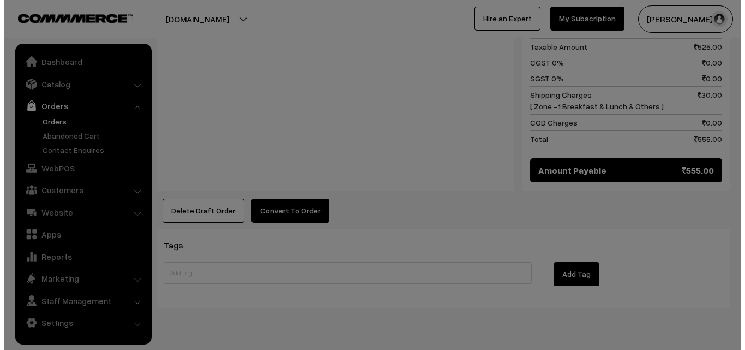
scroll to position [547, 0]
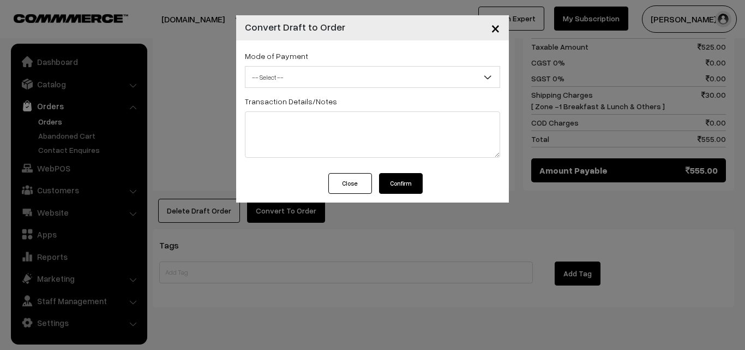
click at [294, 86] on span "-- Select --" at bounding box center [373, 77] width 254 height 19
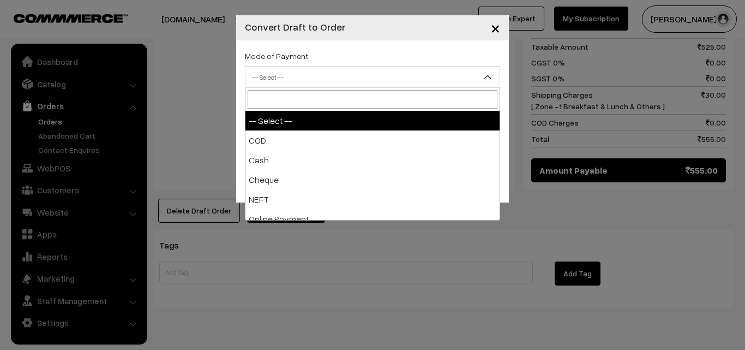
select select "1"
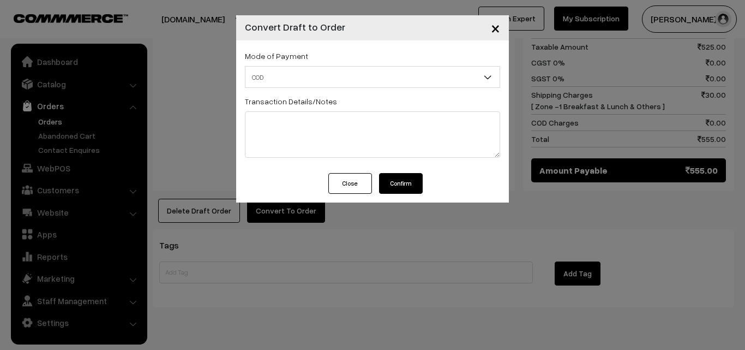
click at [403, 180] on button "Confirm" at bounding box center [401, 183] width 44 height 21
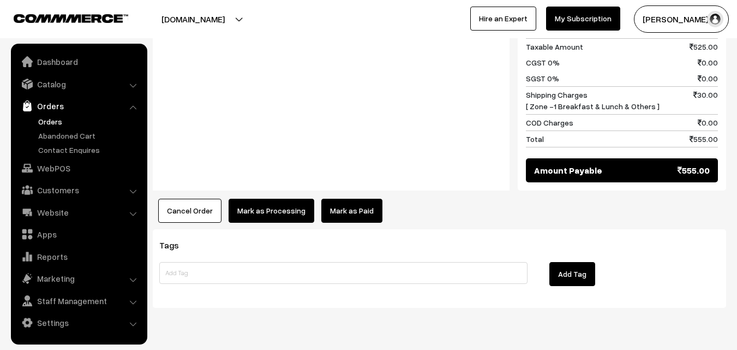
click at [256, 199] on button "Mark as Processing" at bounding box center [272, 211] width 86 height 24
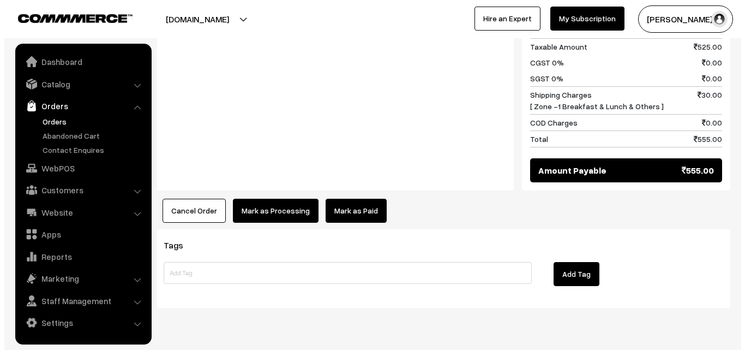
scroll to position [547, 0]
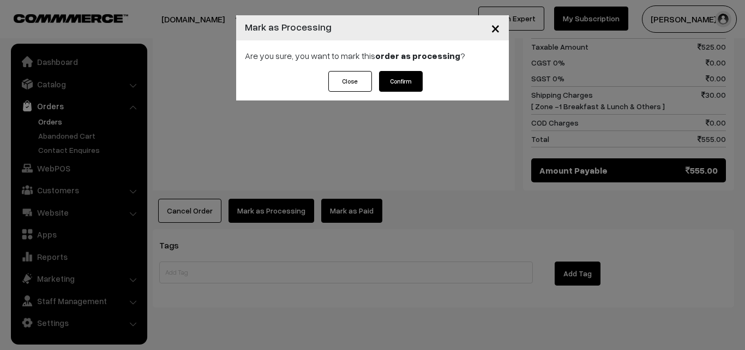
click at [431, 75] on div "Close Confirm" at bounding box center [372, 85] width 273 height 29
click at [417, 80] on button "Confirm" at bounding box center [401, 81] width 44 height 21
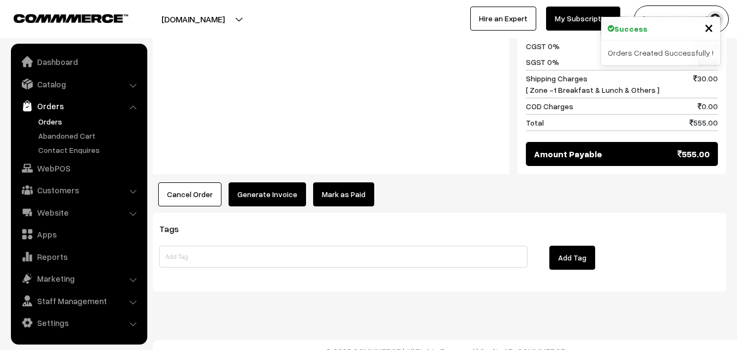
click at [252, 184] on button "Generate Invoice" at bounding box center [267, 194] width 77 height 24
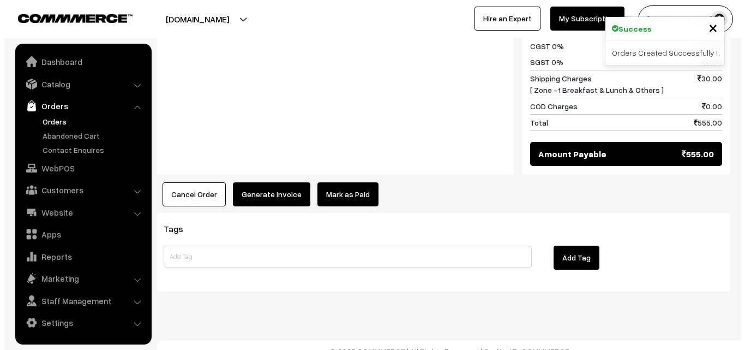
scroll to position [563, 0]
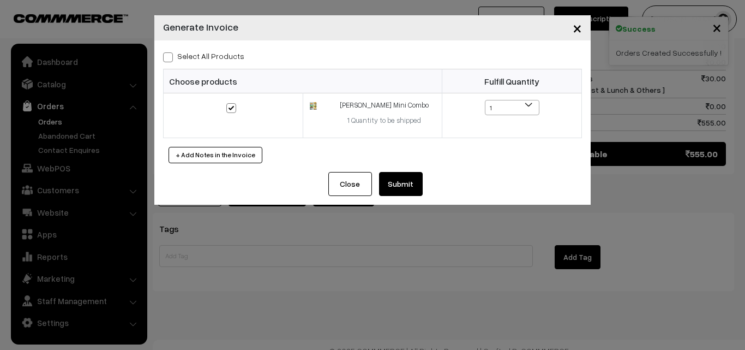
click at [396, 184] on button "Submit" at bounding box center [401, 184] width 44 height 24
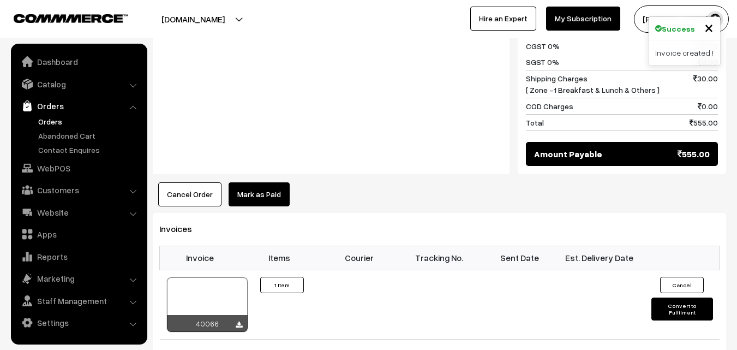
scroll to position [562, 0]
click at [191, 278] on div at bounding box center [207, 304] width 81 height 55
click at [58, 171] on link "WebPOS" at bounding box center [79, 168] width 130 height 20
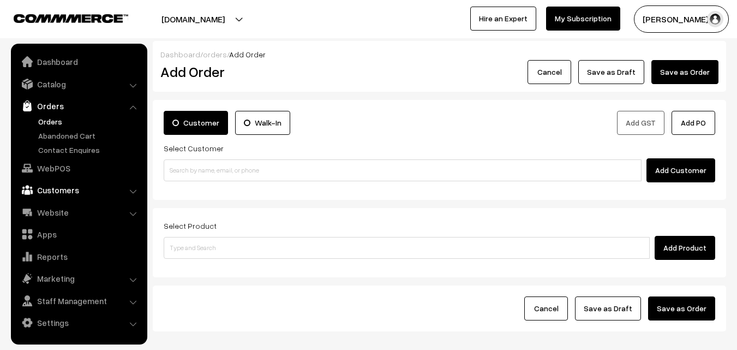
click at [64, 190] on link "Customers" at bounding box center [79, 190] width 130 height 20
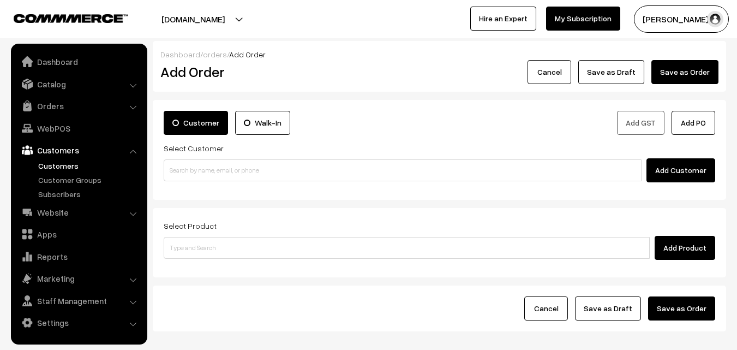
click at [70, 162] on link "Customers" at bounding box center [89, 165] width 108 height 11
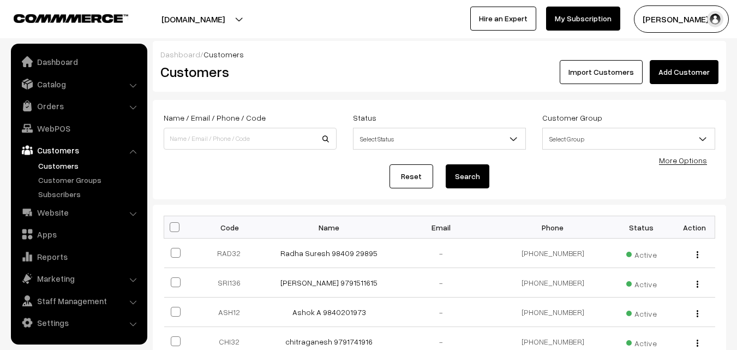
click at [692, 67] on link "Add Customer" at bounding box center [684, 72] width 69 height 24
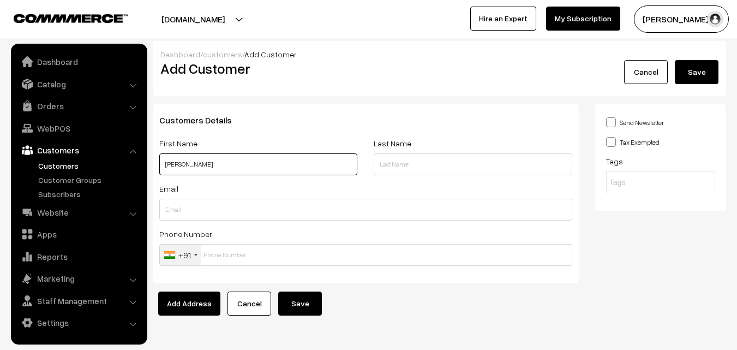
paste input "9444127574)"
click at [226, 164] on input "[PERSON_NAME] 9444127574" at bounding box center [258, 164] width 198 height 22
type input "[PERSON_NAME] 9444127574"
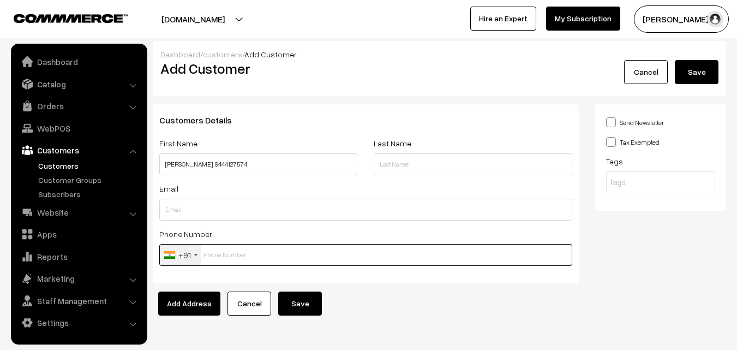
click at [237, 251] on input "text" at bounding box center [365, 255] width 413 height 22
paste input "9444127574"
click at [251, 254] on input "9444127574" at bounding box center [365, 255] width 413 height 22
type input "9444127574"
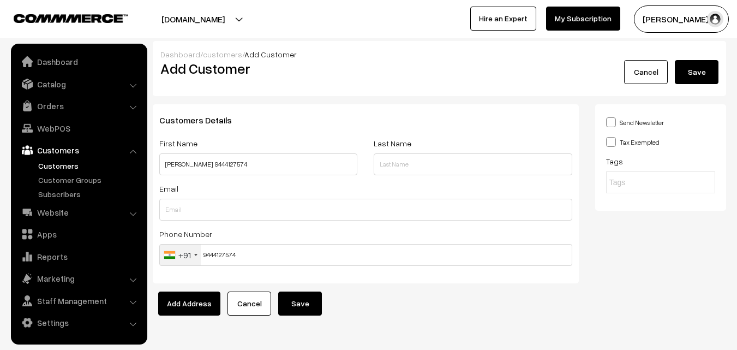
click at [290, 302] on button "Save" at bounding box center [300, 303] width 44 height 24
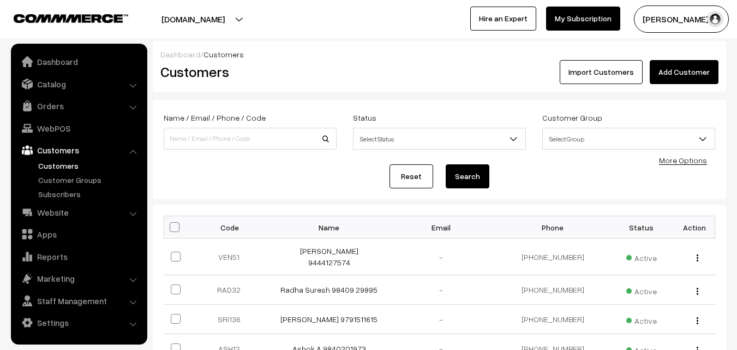
click at [328, 252] on link "[PERSON_NAME] 9444127574" at bounding box center [329, 256] width 58 height 21
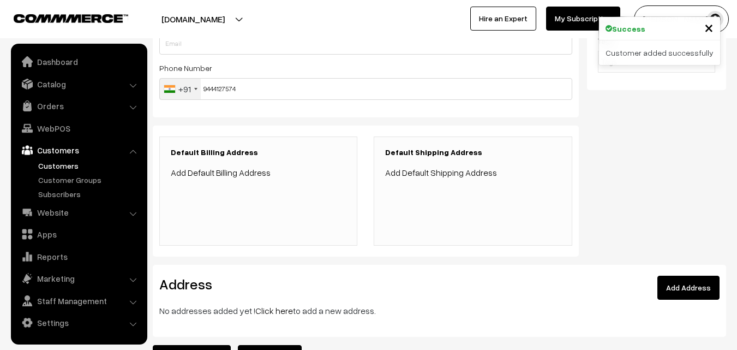
scroll to position [164, 0]
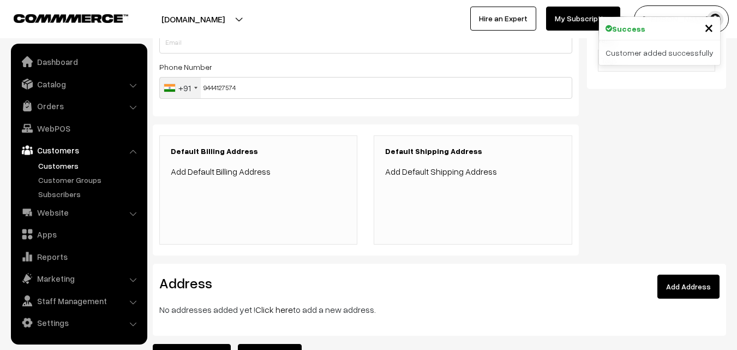
click at [269, 315] on p "No addresses added yet ! Click here to add a new address." at bounding box center [439, 309] width 560 height 13
click at [269, 310] on link "Click here" at bounding box center [274, 309] width 38 height 11
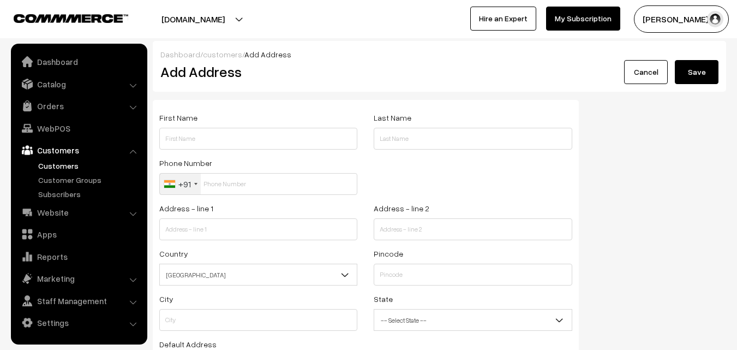
click at [254, 119] on div "First Name" at bounding box center [258, 130] width 198 height 39
click at [255, 130] on input "text" at bounding box center [258, 139] width 198 height 22
paste input "Venkataramanan"
paste input "9444127574"
type input "[PERSON_NAME] 9444127574"
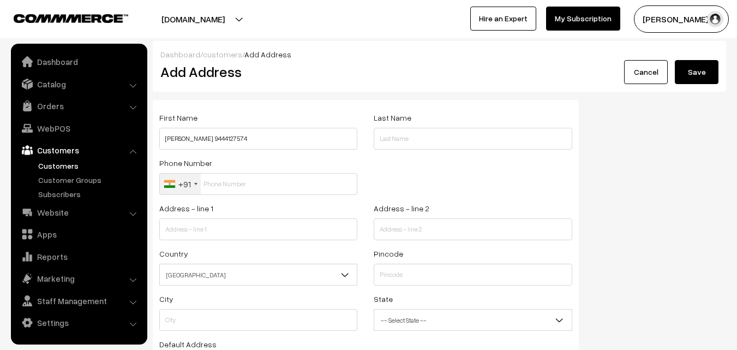
click at [227, 195] on div "Phone Number +91 United States +1 United Kingdom +44 Afghanistan (‫افغانستان‬‎)…" at bounding box center [258, 178] width 214 height 45
click at [225, 188] on input "text" at bounding box center [258, 184] width 198 height 22
paste input "9444127574"
type input "9444127574"
click at [229, 228] on input "text" at bounding box center [258, 229] width 198 height 22
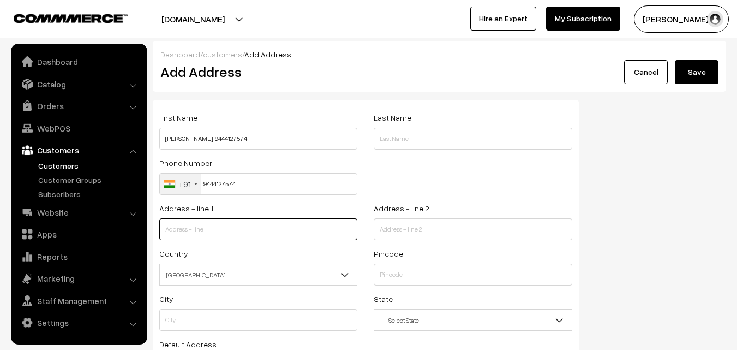
paste input "25 ,kavya flats,flat F, tulip enclave,panchayat road ,Golden George Nagar, Moga…"
drag, startPoint x: 223, startPoint y: 232, endPoint x: 366, endPoint y: 238, distance: 143.1
click at [366, 238] on div "Address - line 1 25 ,kavya flats,flat F, tulip enclave,panchayat road ,Golden G…" at bounding box center [365, 223] width 429 height 45
click at [308, 234] on input "25 ,kavya flats,flat F, tulip enclave,panchayat road ,Golden George Nagar, Moga…" at bounding box center [258, 229] width 198 height 22
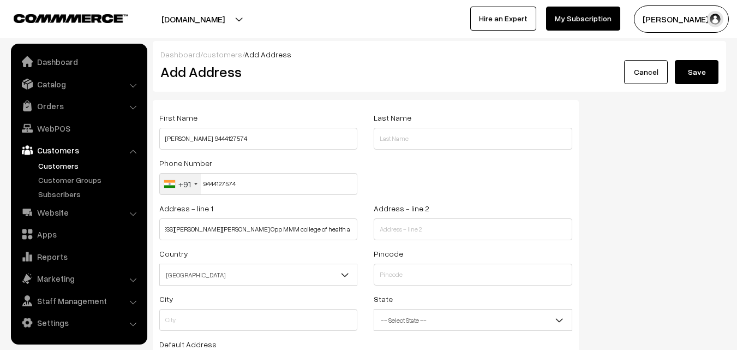
scroll to position [0, 0]
paste input "text"
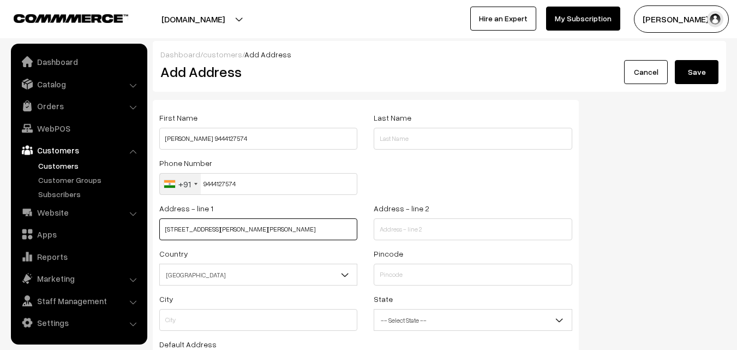
scroll to position [0, 88]
drag, startPoint x: 275, startPoint y: 227, endPoint x: 360, endPoint y: 230, distance: 84.7
click at [360, 230] on div "Address - line 1 25 ,kavya flats,flat F, tulip enclave,panchayat road ,Golden G…" at bounding box center [258, 223] width 214 height 45
type input "25 ,kavya flats,flat F, tulip enclave,panchayat road ,Golden George Nagar,"
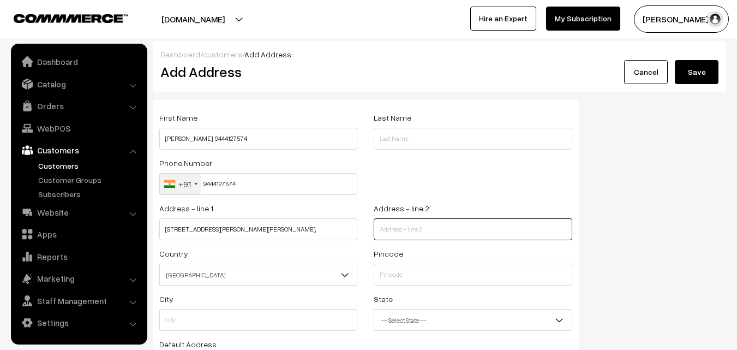
paste input "Mogappair Chennai -600107"
click at [389, 235] on input "text" at bounding box center [473, 229] width 198 height 22
type input "Mogappair Chennai -600107"
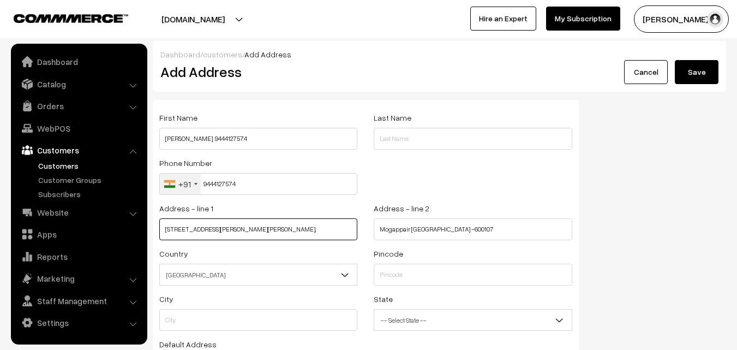
scroll to position [0, 11]
drag, startPoint x: 302, startPoint y: 228, endPoint x: 353, endPoint y: 232, distance: 51.5
click at [353, 232] on input "25 ,kavya flats,flat F, tulip enclave,panchayat road ,Golden George Nagar," at bounding box center [258, 229] width 198 height 22
type input "25 ,kavya flats,flat F, tulip enclave,panchayat road ,"
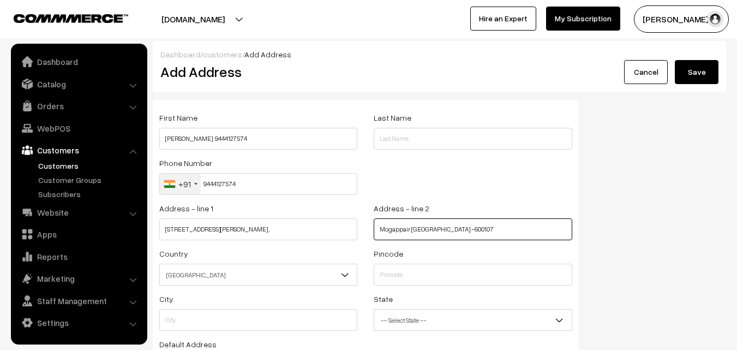
click at [380, 229] on input "Mogappair Chennai -600107" at bounding box center [473, 229] width 198 height 22
paste input "Golden George Nagar,"
type input "Golden George Nagar, Mogappair Chennai -600107"
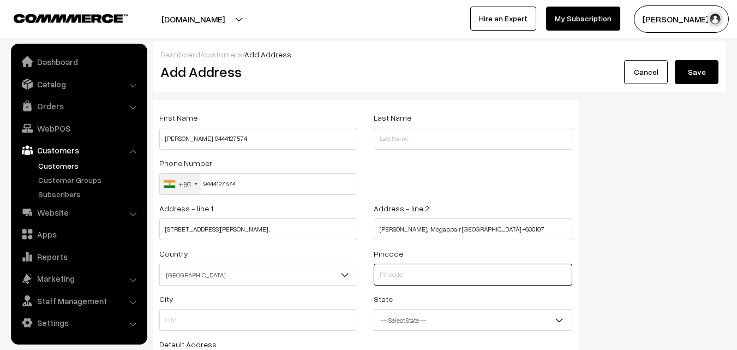
click at [408, 282] on input "text" at bounding box center [473, 275] width 198 height 22
type input "600107"
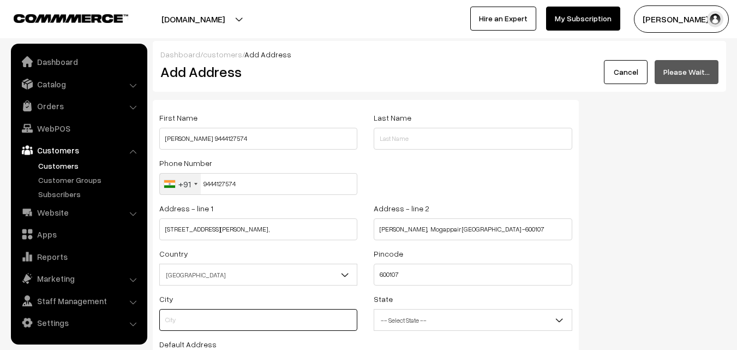
type input "Tiruvallur"
select select "Tamil Nadu"
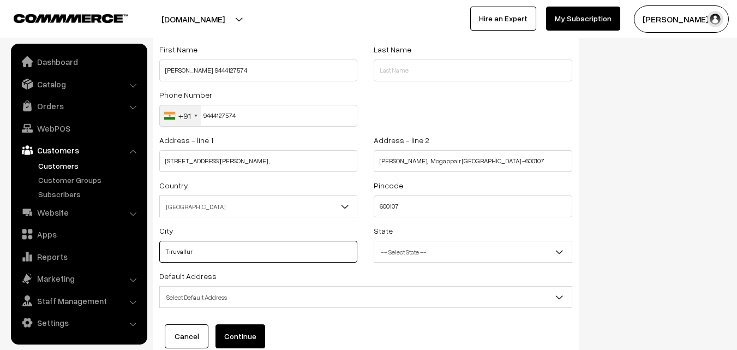
scroll to position [148, 0]
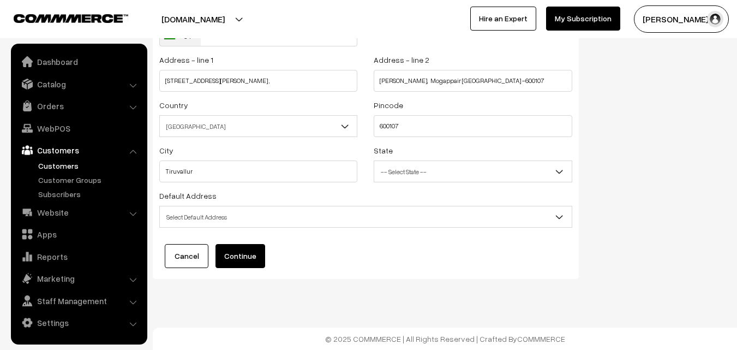
click at [265, 210] on span "Select Default Address" at bounding box center [366, 216] width 412 height 19
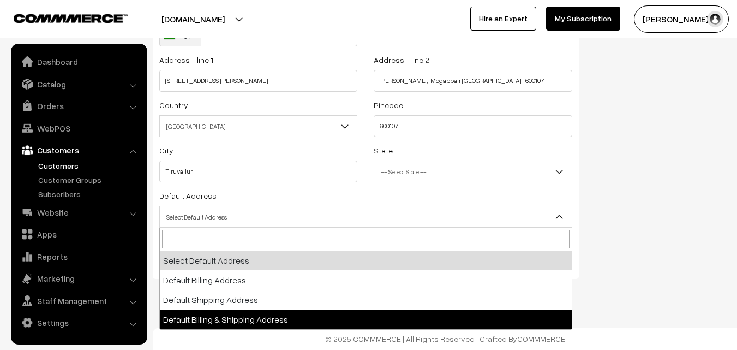
select select "3"
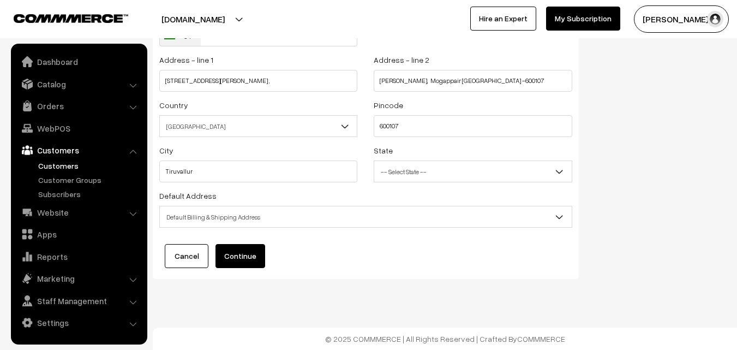
click at [249, 252] on button "Continue" at bounding box center [241, 256] width 50 height 24
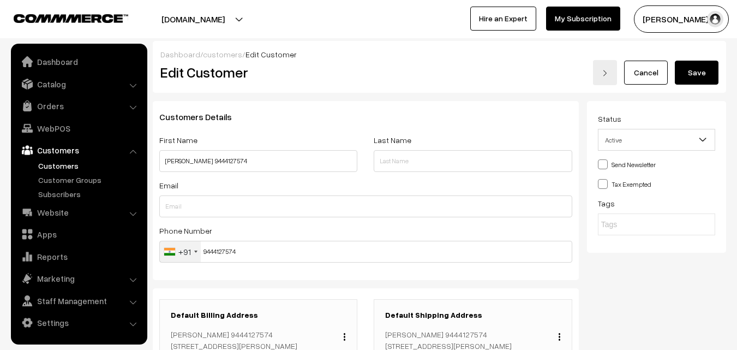
click at [692, 74] on button "Save" at bounding box center [697, 73] width 44 height 24
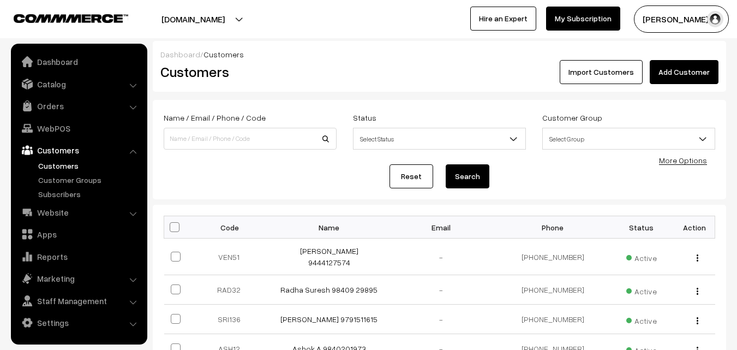
click at [39, 127] on link "WebPOS" at bounding box center [79, 128] width 130 height 20
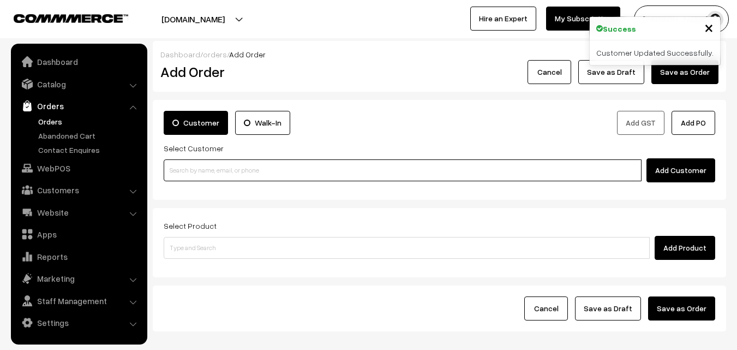
click at [276, 163] on input at bounding box center [403, 170] width 478 height 22
paste input "9444127574"
click at [185, 193] on link "Venkataramanan 9444127574 [9444127574]" at bounding box center [404, 190] width 480 height 16
type input "9444127574"
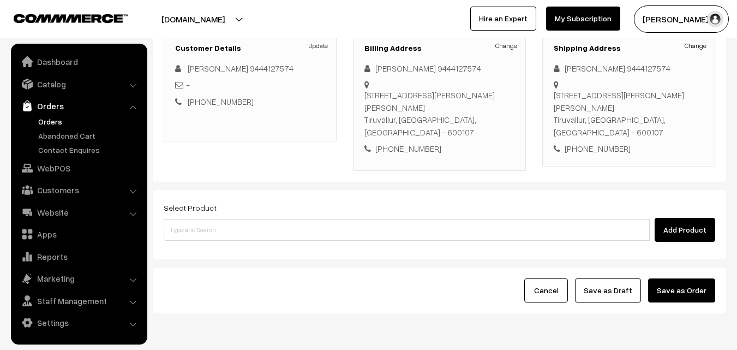
scroll to position [164, 0]
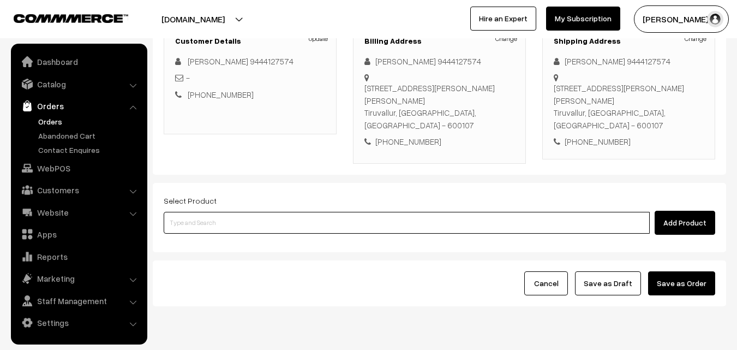
click at [287, 220] on input at bounding box center [407, 223] width 486 height 22
click at [240, 220] on input at bounding box center [407, 223] width 486 height 22
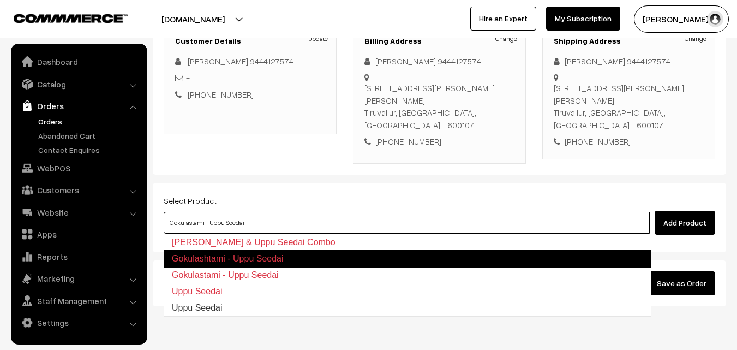
type input "Uppu Seedai"
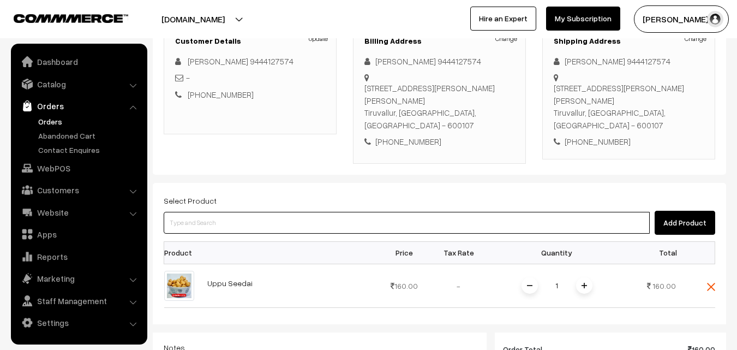
click at [239, 220] on input at bounding box center [407, 223] width 486 height 22
click at [231, 215] on input at bounding box center [407, 223] width 486 height 22
type input "c"
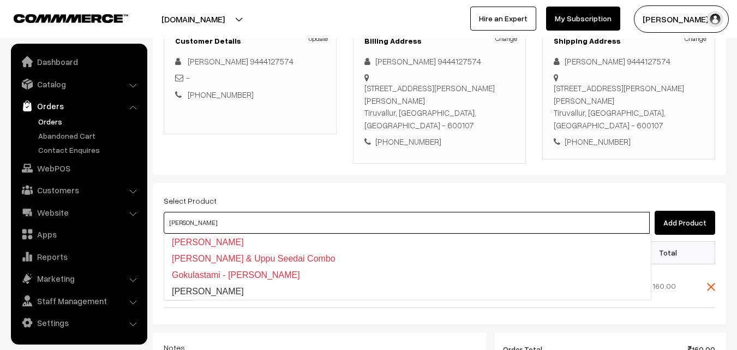
type input "[PERSON_NAME]"
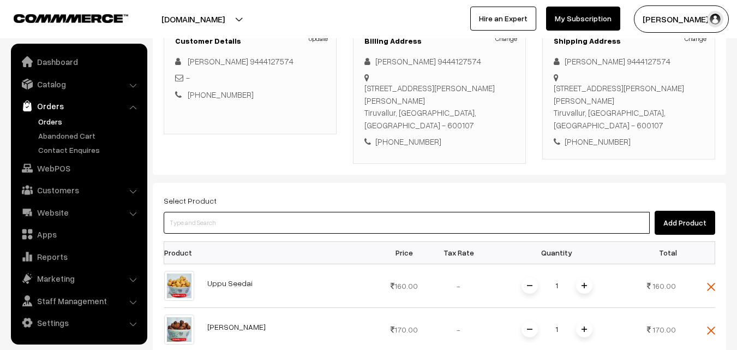
click at [231, 215] on input at bounding box center [407, 223] width 486 height 22
click at [254, 223] on input at bounding box center [407, 223] width 486 height 22
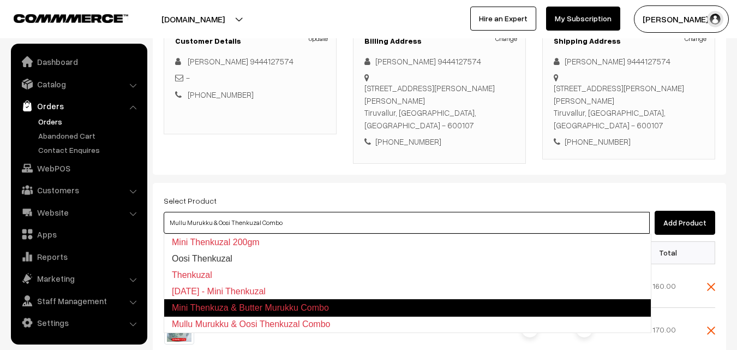
type input "Mini Thenkuza & Butter Murukku Combo"
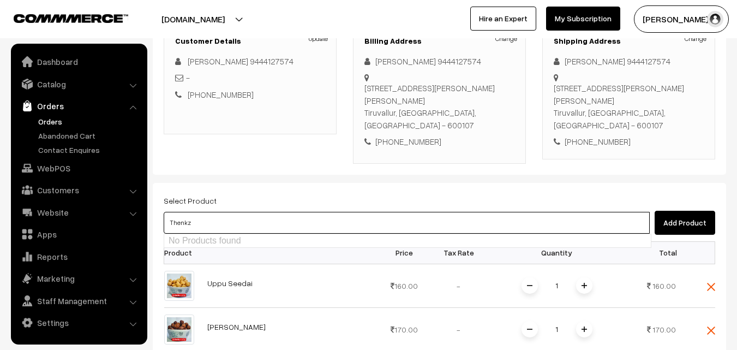
type input "Thenk"
paste input "Thenkuzal."
type input "Thenkuzal."
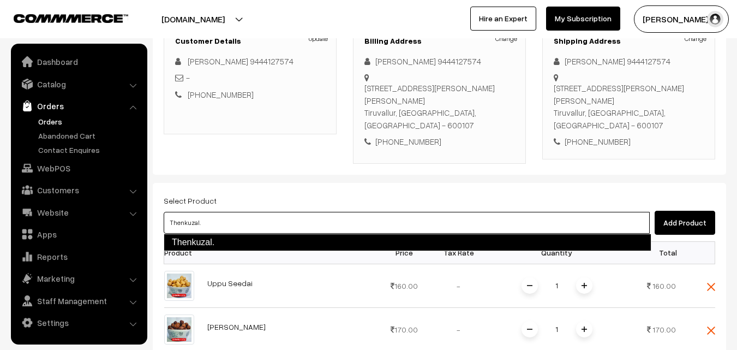
click at [195, 240] on link "Thenkuzal." at bounding box center [408, 242] width 488 height 17
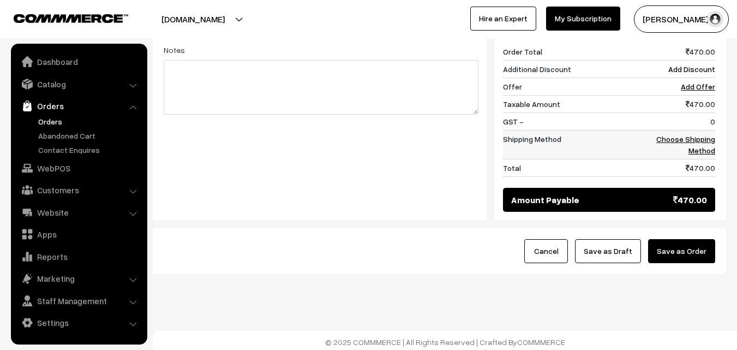
scroll to position [552, 0]
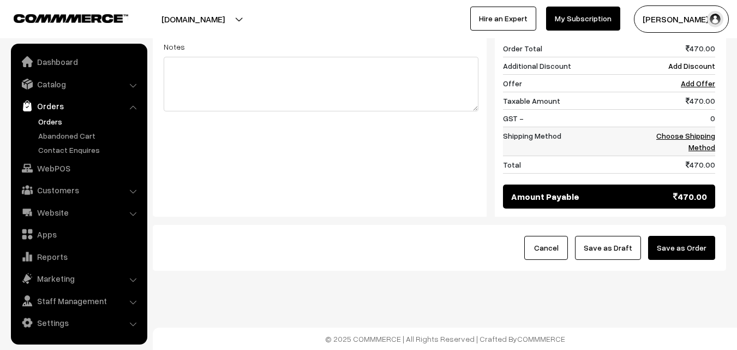
click at [676, 142] on td "Choose Shipping Method" at bounding box center [682, 141] width 68 height 29
click at [671, 133] on link "Choose Shipping Method" at bounding box center [686, 141] width 59 height 21
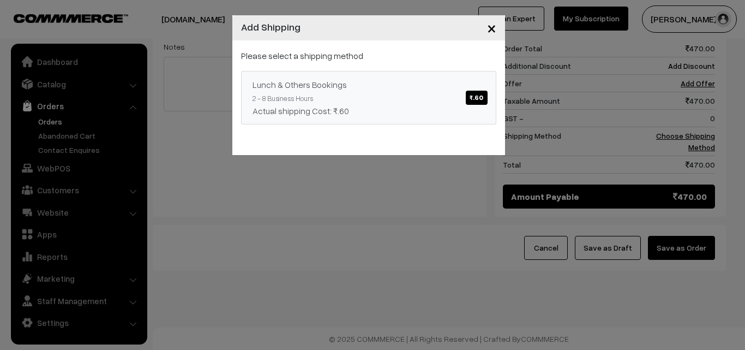
click at [439, 84] on div "Lunch & Others Bookings ₹.60" at bounding box center [369, 84] width 232 height 13
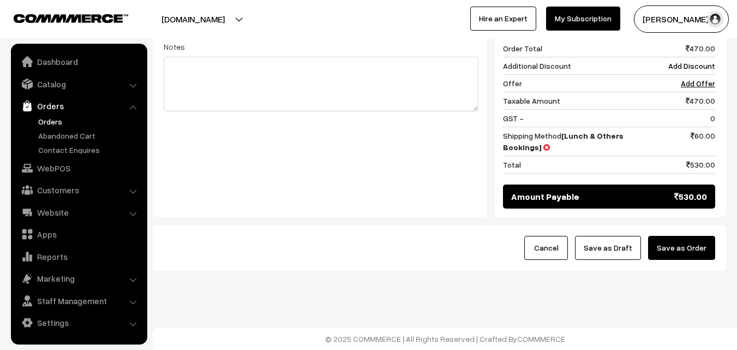
click at [638, 241] on button "Save as Draft" at bounding box center [608, 248] width 66 height 24
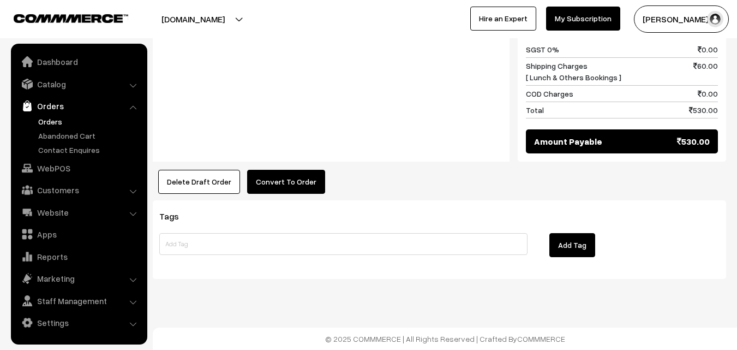
click at [276, 187] on button "Convert To Order" at bounding box center [286, 182] width 78 height 24
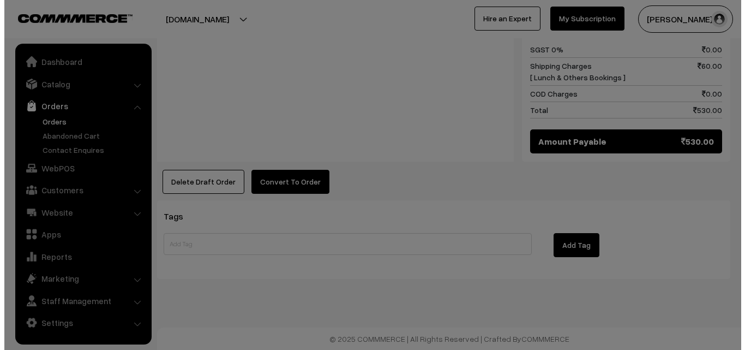
scroll to position [691, 0]
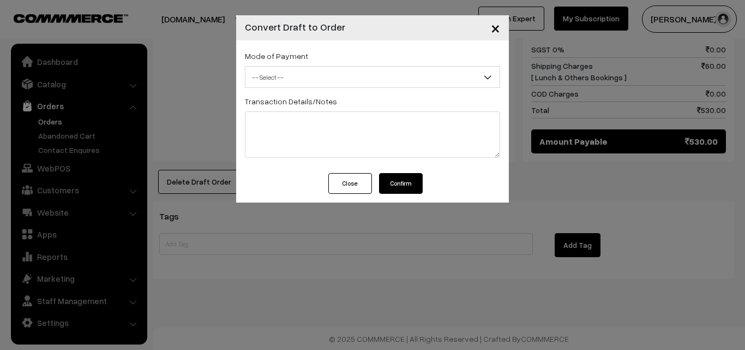
click at [301, 75] on span "-- Select --" at bounding box center [373, 77] width 254 height 19
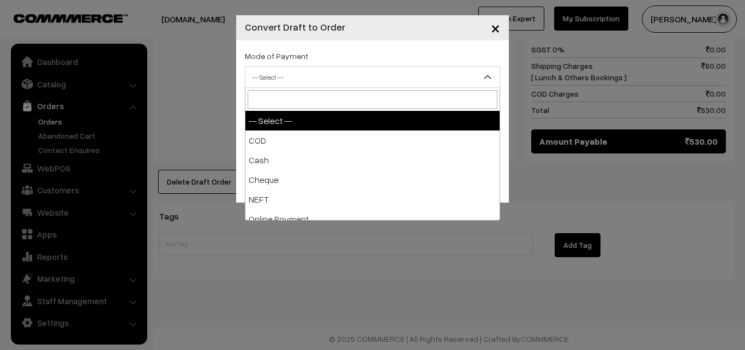
select select "1"
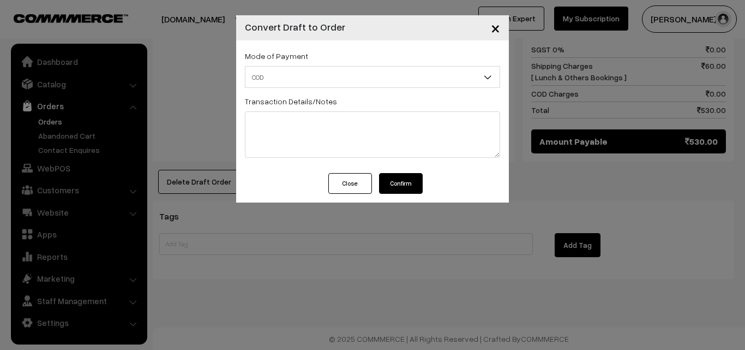
click at [395, 171] on div "Mode of Payment -- Select -- COD Cash" at bounding box center [372, 106] width 273 height 133
click at [397, 193] on button "Confirm" at bounding box center [401, 183] width 44 height 21
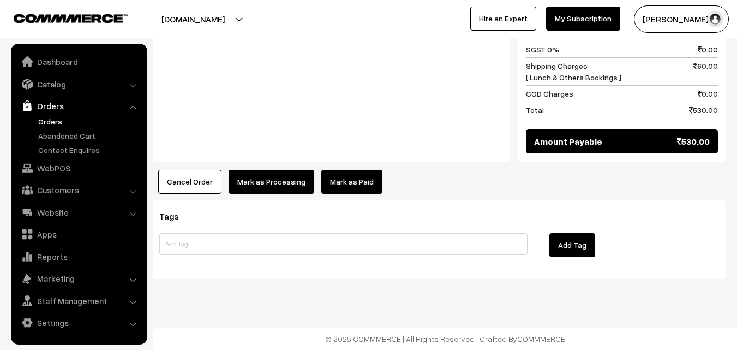
click at [262, 176] on button "Mark as Processing" at bounding box center [272, 182] width 86 height 24
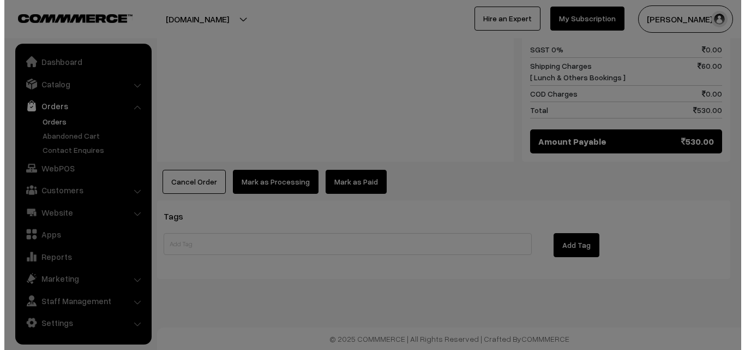
scroll to position [691, 0]
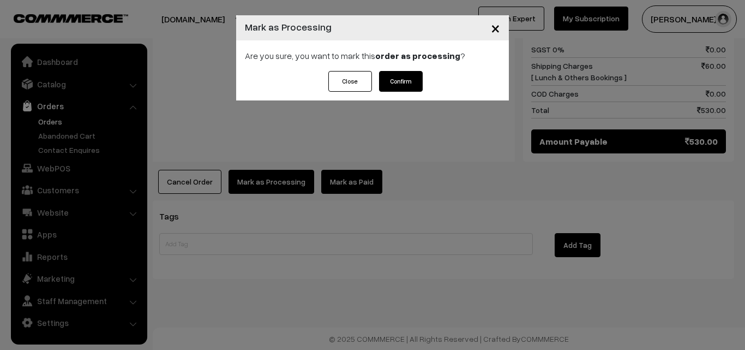
click at [402, 81] on button "Confirm" at bounding box center [401, 81] width 44 height 21
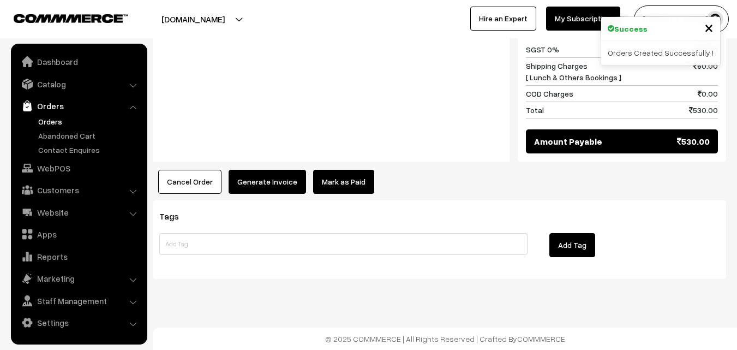
click at [262, 178] on button "Generate Invoice" at bounding box center [267, 182] width 77 height 24
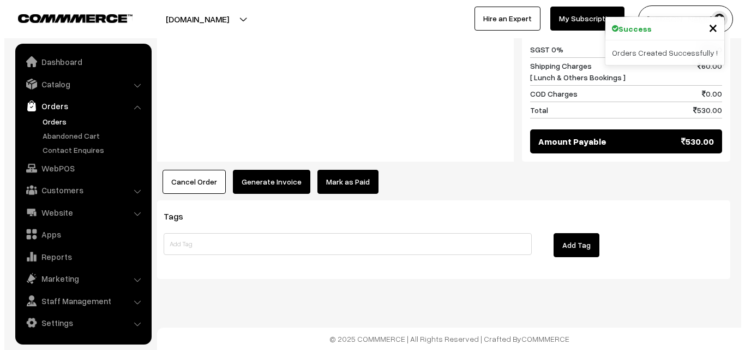
scroll to position [691, 0]
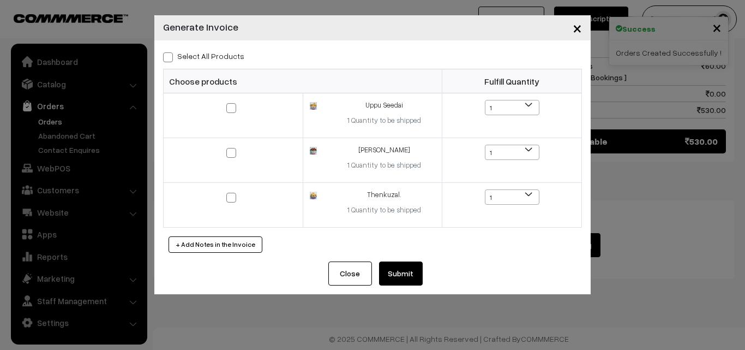
click at [217, 52] on label "Select All Products" at bounding box center [203, 55] width 81 height 11
click at [170, 52] on input "Select All Products" at bounding box center [166, 55] width 7 height 7
checkbox input "true"
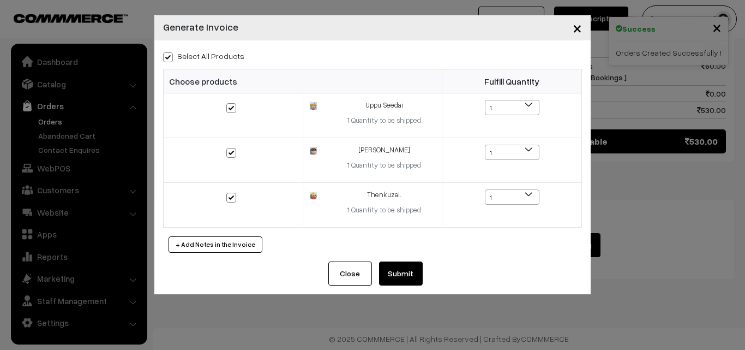
checkbox input "true"
click at [399, 277] on button "Submit" at bounding box center [401, 273] width 44 height 24
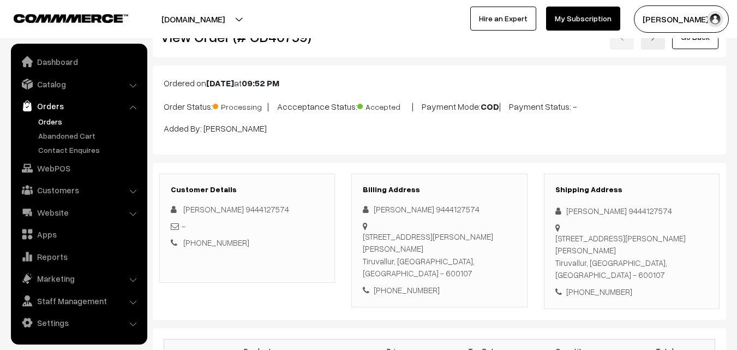
scroll to position [34, 0]
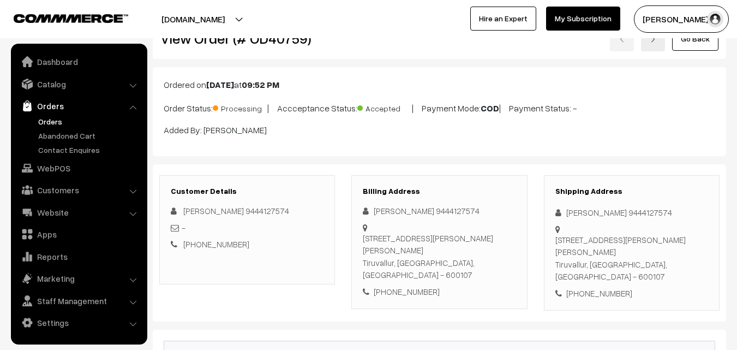
drag, startPoint x: 195, startPoint y: 41, endPoint x: 406, endPoint y: 36, distance: 211.3
copy body "sundararajan s… My Profile Refer & Earn Support Switch Store Sign Out Hire an E…"
click at [349, 49] on div "Go Back" at bounding box center [535, 38] width 383 height 25
copy div "Order (# OD40759)"
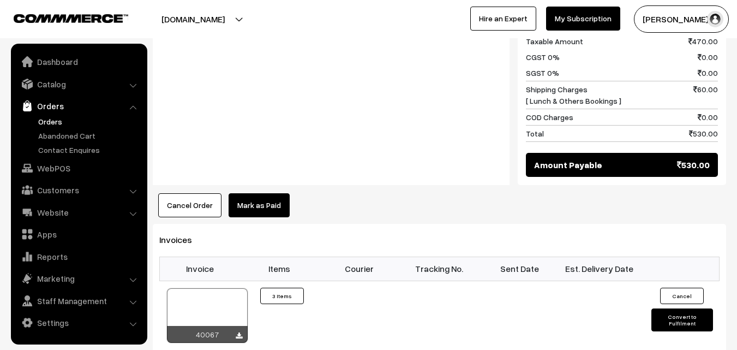
scroll to position [743, 0]
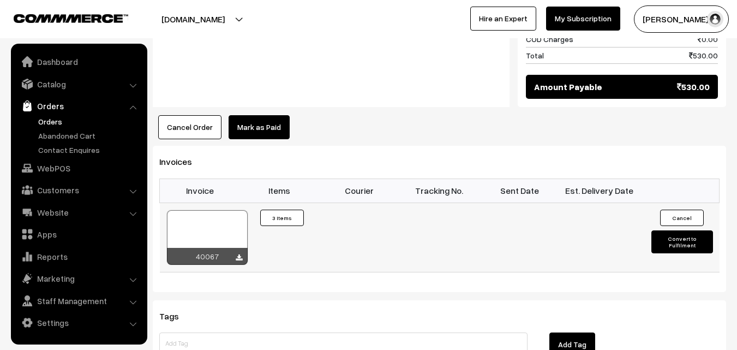
click at [211, 230] on div at bounding box center [207, 237] width 81 height 55
click at [64, 169] on link "WebPOS" at bounding box center [79, 168] width 130 height 20
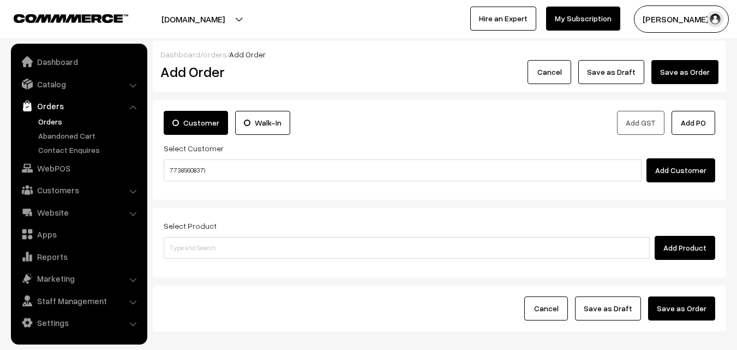
click at [184, 168] on input "7738560837)" at bounding box center [403, 170] width 478 height 22
click at [225, 166] on input "7738560837)" at bounding box center [403, 170] width 478 height 22
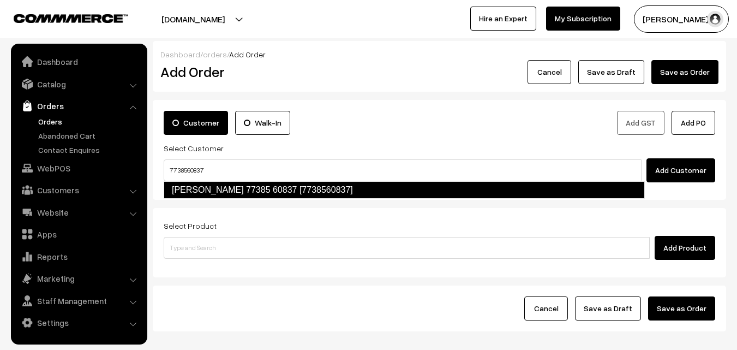
click at [212, 186] on link "Radhalakshmi 77385 60837 [7738560837]" at bounding box center [404, 189] width 481 height 17
type input "7738560837"
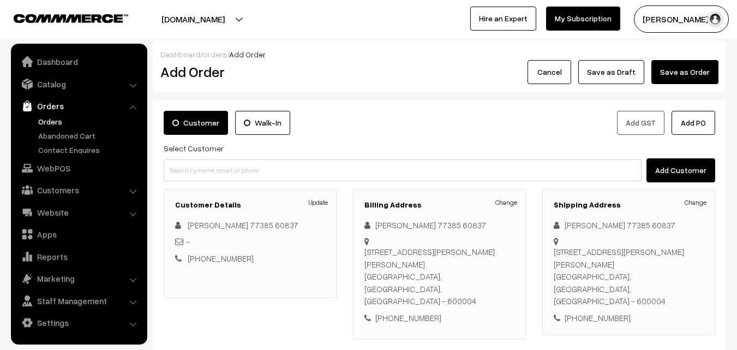
scroll to position [199, 0]
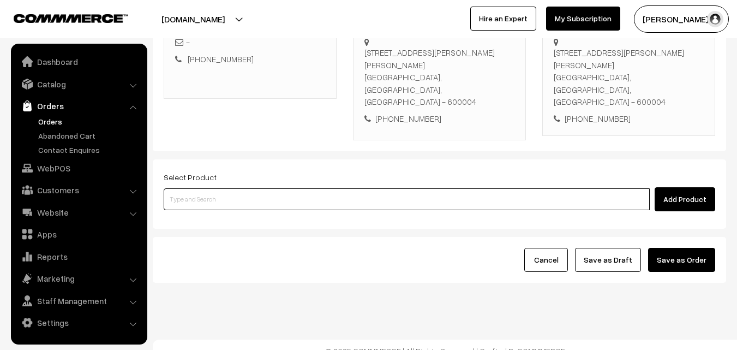
click at [293, 188] on input at bounding box center [407, 199] width 486 height 22
click at [276, 188] on input at bounding box center [407, 199] width 486 height 22
type input "mru"
click at [193, 191] on input at bounding box center [407, 199] width 486 height 22
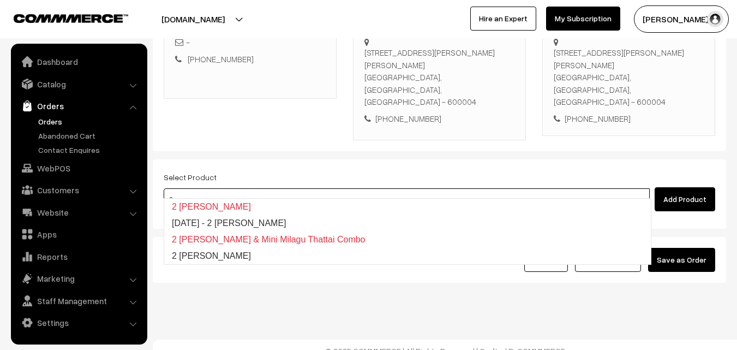
type input "2 [PERSON_NAME]"
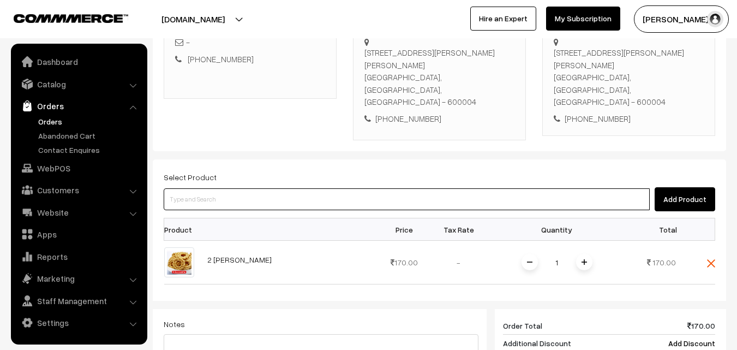
click at [189, 192] on input at bounding box center [407, 199] width 486 height 22
click at [217, 188] on input at bounding box center [407, 199] width 486 height 22
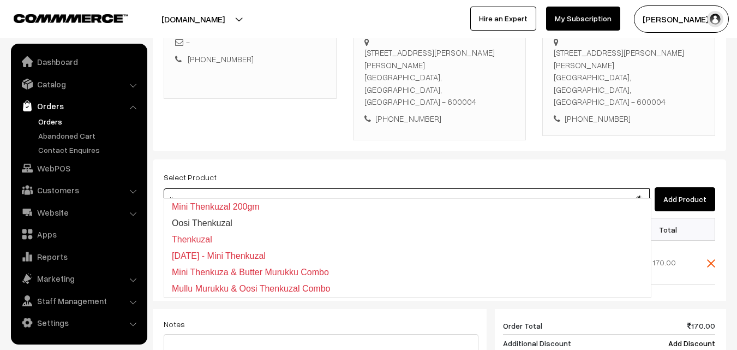
paste input "Thenkuzal."
type input "Thenkuzal."
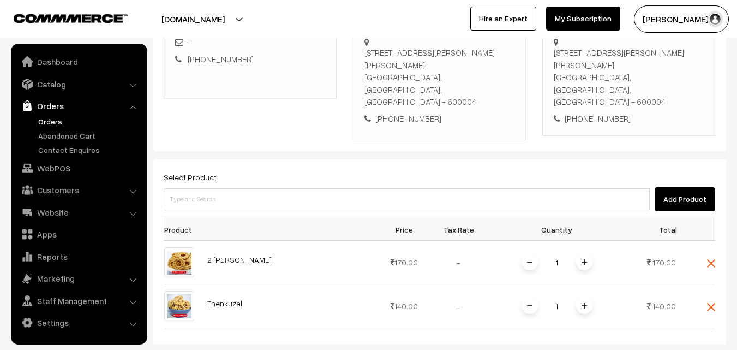
click at [260, 174] on div "Select Product Add Product" at bounding box center [440, 190] width 552 height 41
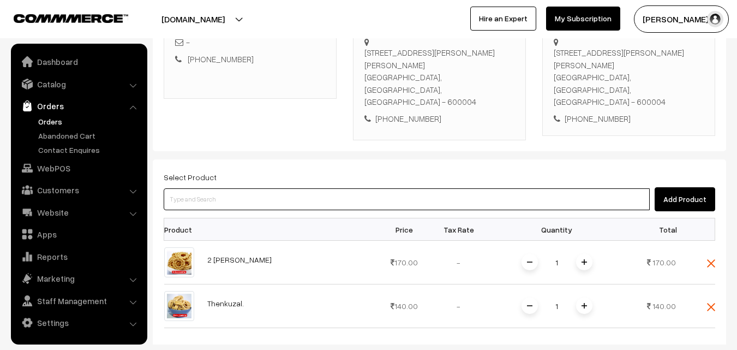
click at [263, 188] on input at bounding box center [407, 199] width 486 height 22
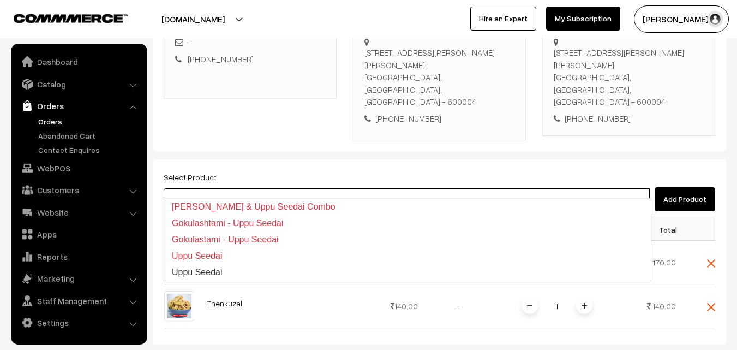
type input "Uppu Seedai"
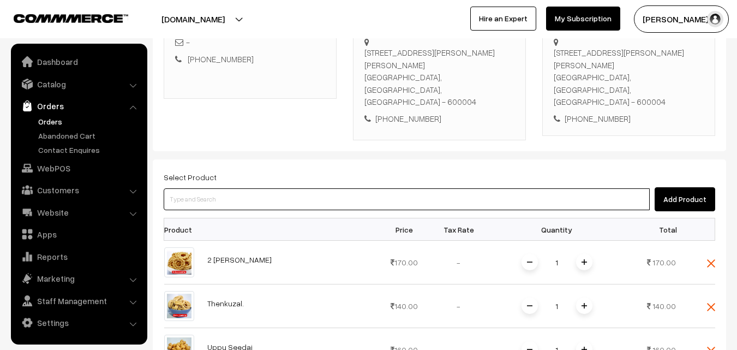
click at [263, 188] on input at bounding box center [407, 199] width 486 height 22
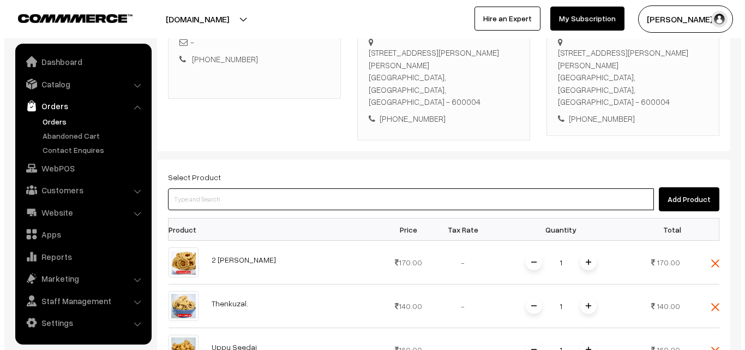
scroll to position [145, 0]
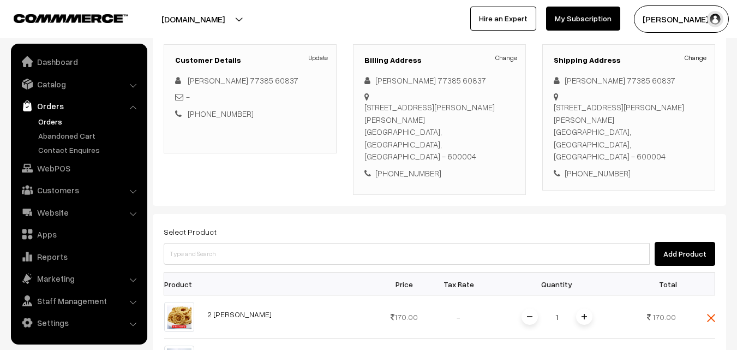
click at [511, 63] on h3 "Billing Address" at bounding box center [440, 60] width 150 height 9
click at [511, 57] on link "Change" at bounding box center [507, 58] width 22 height 10
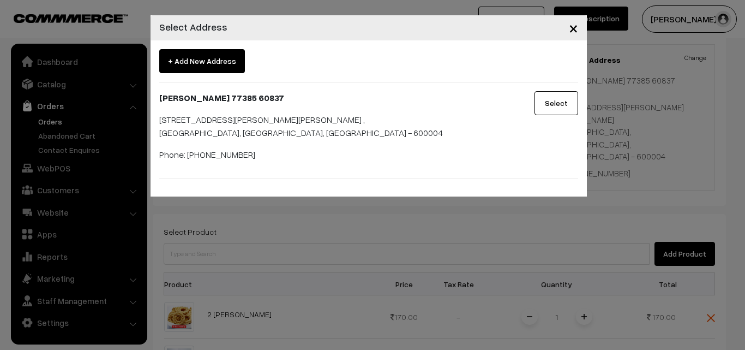
click at [196, 53] on span "+ Add New Address" at bounding box center [202, 61] width 86 height 24
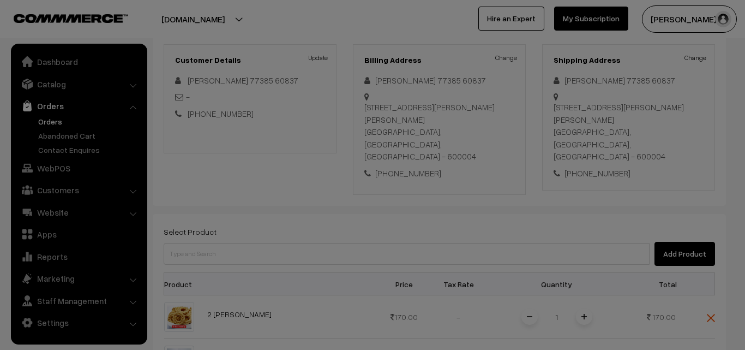
drag, startPoint x: 196, startPoint y: 53, endPoint x: 201, endPoint y: 68, distance: 15.5
click at [0, 0] on div "First Name" at bounding box center [0, 0] width 0 height 0
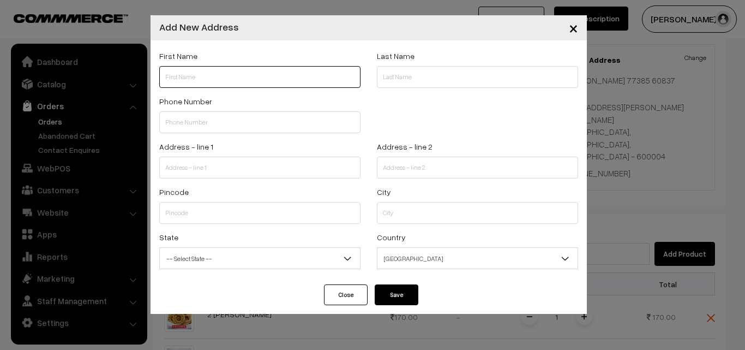
click at [212, 76] on input "text" at bounding box center [259, 77] width 201 height 22
click at [237, 90] on div "First Name" at bounding box center [260, 71] width 218 height 45
paste input "7738560837"
click at [204, 67] on input "7738560837" at bounding box center [259, 77] width 201 height 22
paste input "Radhalakshmi Ramani"
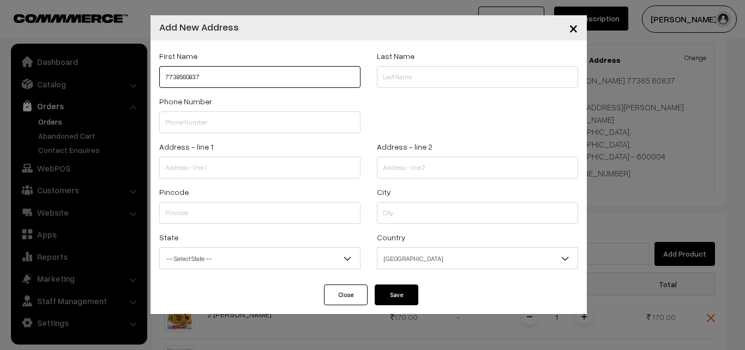
click at [164, 74] on input "7738560837" at bounding box center [259, 77] width 201 height 22
paste input "Radhalakshmi Ramani"
click at [250, 73] on input "Radhalakshmi Ramani 7738560837" at bounding box center [259, 77] width 201 height 22
type input "Radhalakshmi Ramani 7738560837"
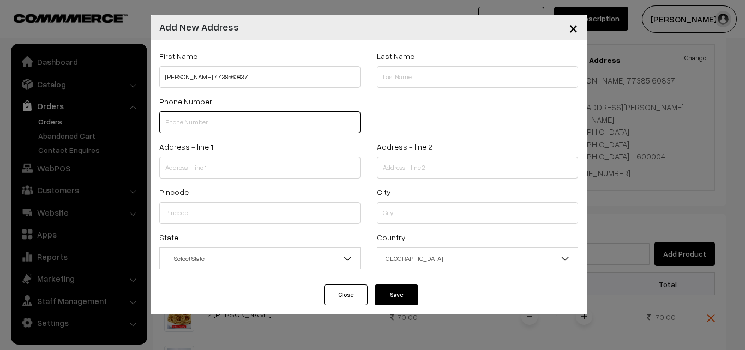
click at [206, 126] on input "text" at bounding box center [259, 122] width 201 height 22
paste input "7738560837"
type input "7738560837"
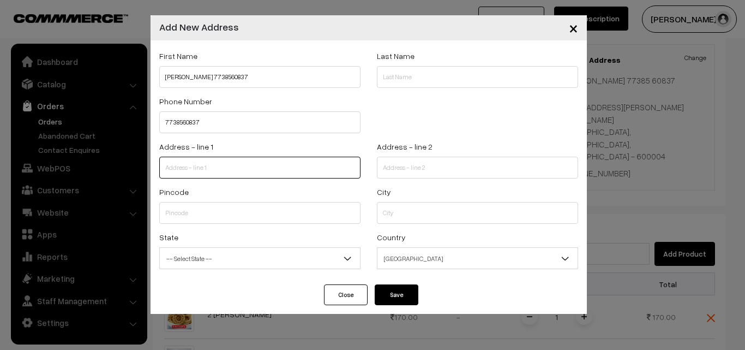
drag, startPoint x: 209, startPoint y: 166, endPoint x: 201, endPoint y: 163, distance: 9.0
click at [208, 166] on input "text" at bounding box center [259, 168] width 201 height 22
paste input "Flat no B1 Saranga wing 1 Ragamalika apartments Tiruvengadam street Mandaveli C…"
drag, startPoint x: 236, startPoint y: 166, endPoint x: 360, endPoint y: 173, distance: 124.6
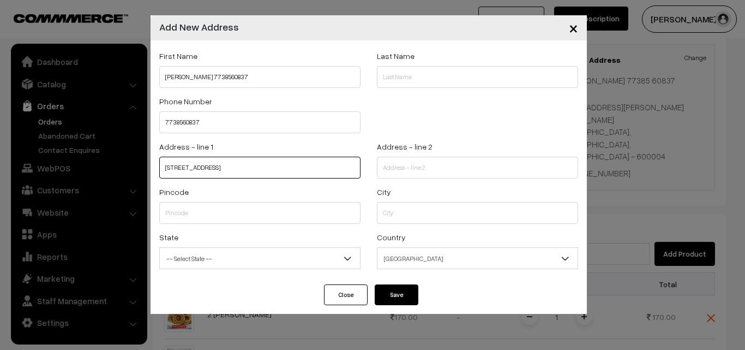
click at [360, 173] on input "Flat no B1 Saranga wing 1 Ragamalika apartments Tiruvengadam street Mandaveli C…" at bounding box center [259, 168] width 201 height 22
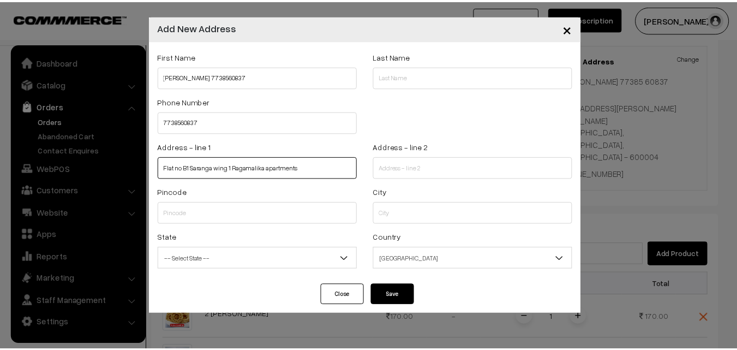
scroll to position [0, 0]
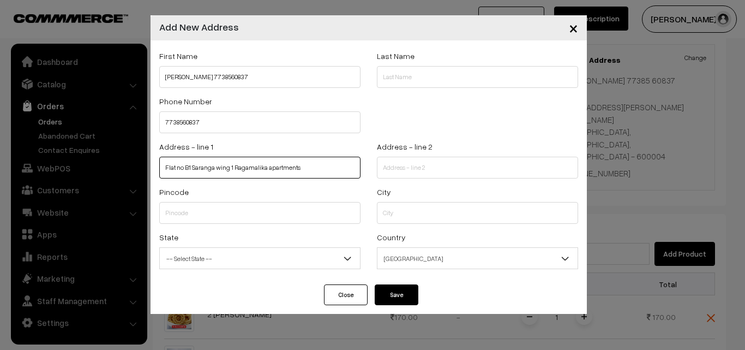
type input "Flat no B1 Saranga wing 1 Ragamalika apartments"
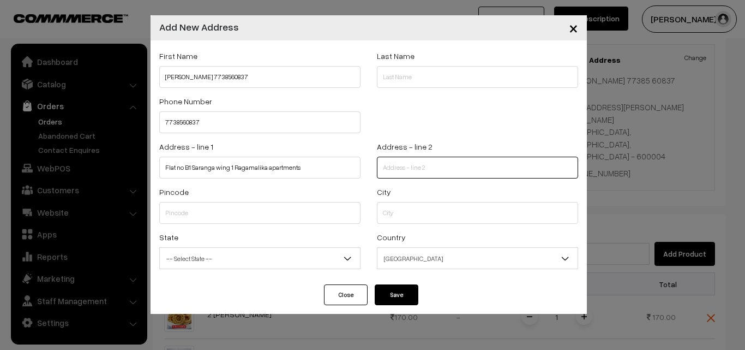
paste input "Tiruvengadam street Mandaveli Chennai 28"
click at [420, 175] on input "Tiruvengadam street Mandaveli Chennai 28" at bounding box center [477, 168] width 201 height 22
type input "Tiruvengadam street Mandaveli Chennai 28"
drag, startPoint x: 396, startPoint y: 225, endPoint x: 386, endPoint y: 229, distance: 10.5
click at [389, 229] on div "City" at bounding box center [478, 207] width 218 height 45
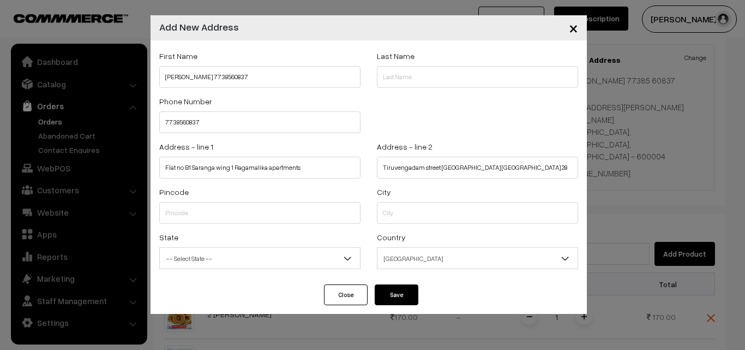
click at [293, 225] on div "Pincode" at bounding box center [260, 207] width 218 height 45
click at [290, 205] on input "text" at bounding box center [259, 213] width 201 height 22
type input "9"
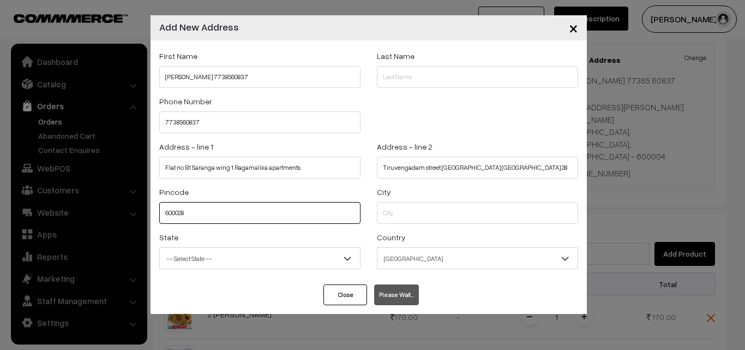
type input "600028"
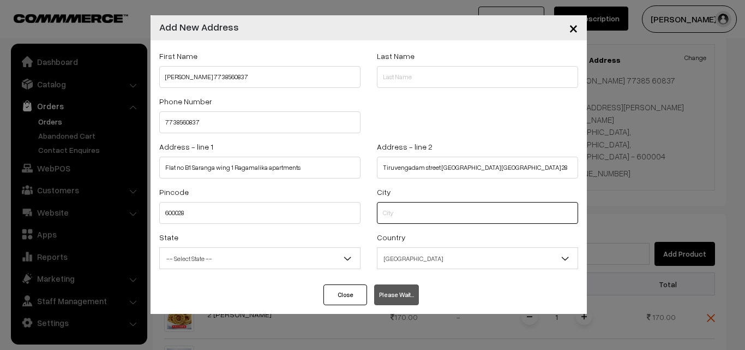
select select "Tamil Nadu"
type input "chennai"
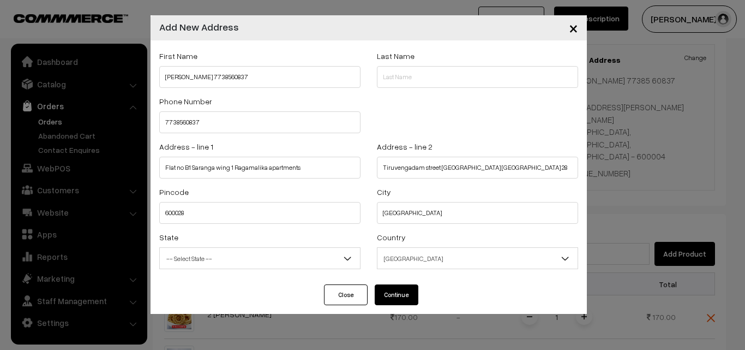
click at [407, 288] on button "Continue" at bounding box center [397, 294] width 44 height 21
select select
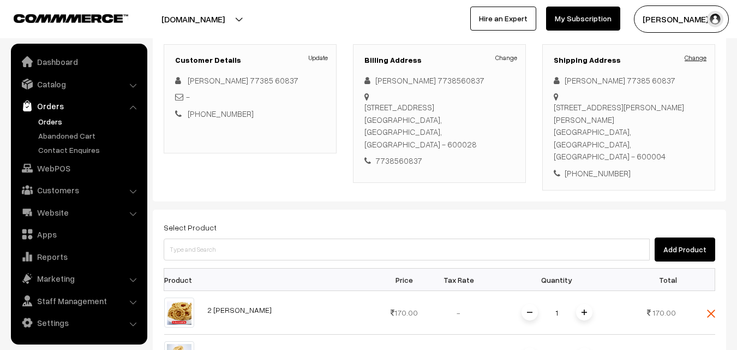
click at [697, 57] on link "Change" at bounding box center [696, 58] width 22 height 10
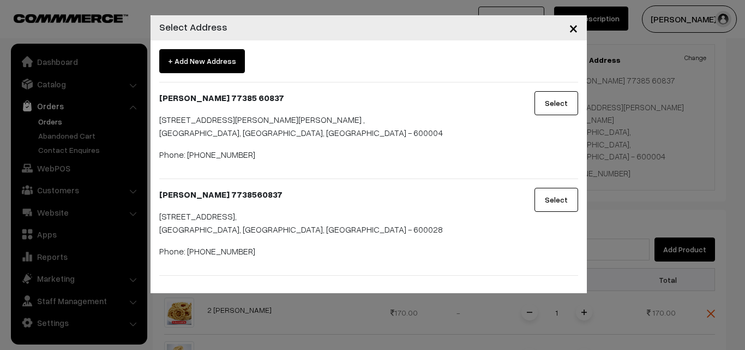
click at [562, 203] on button "Select" at bounding box center [557, 200] width 44 height 24
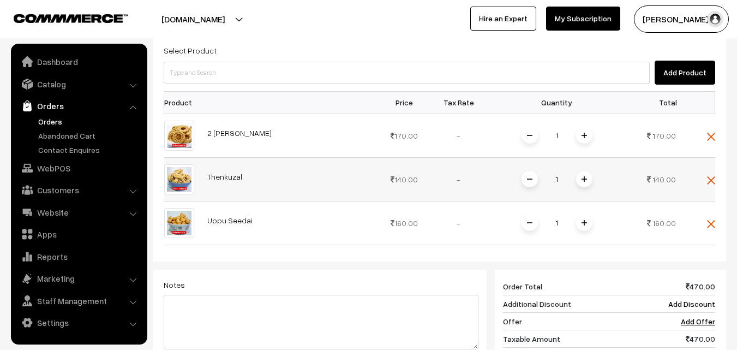
scroll to position [254, 0]
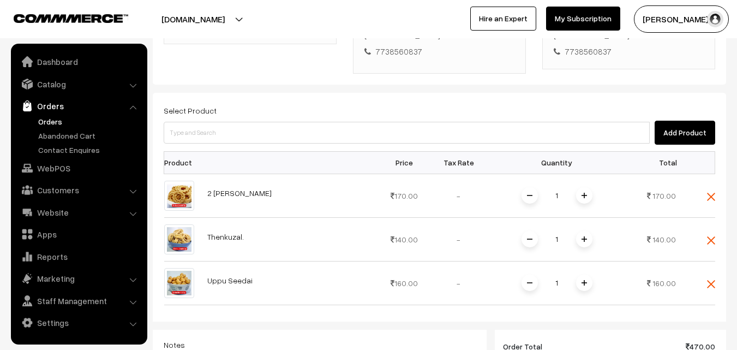
click at [255, 120] on div "Select Product Add Product" at bounding box center [440, 124] width 552 height 41
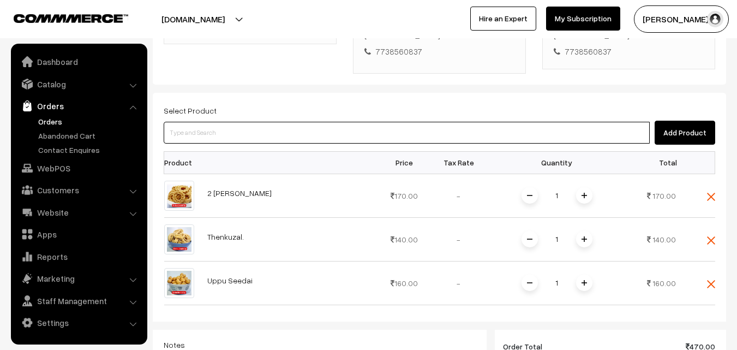
click at [255, 135] on input at bounding box center [407, 133] width 486 height 22
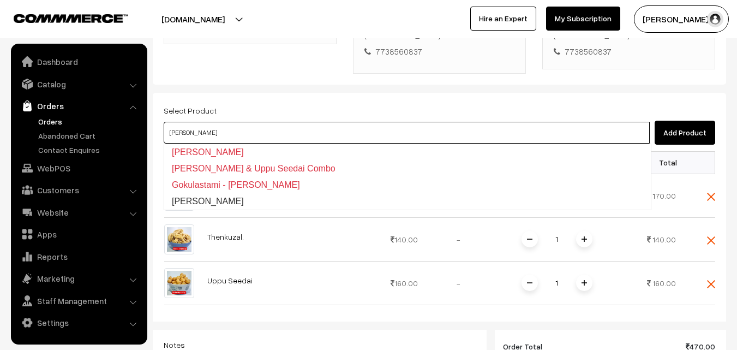
type input "[PERSON_NAME]"
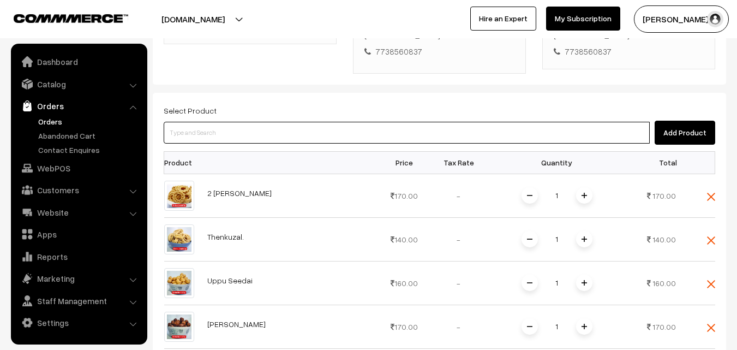
click at [259, 132] on input at bounding box center [407, 133] width 486 height 22
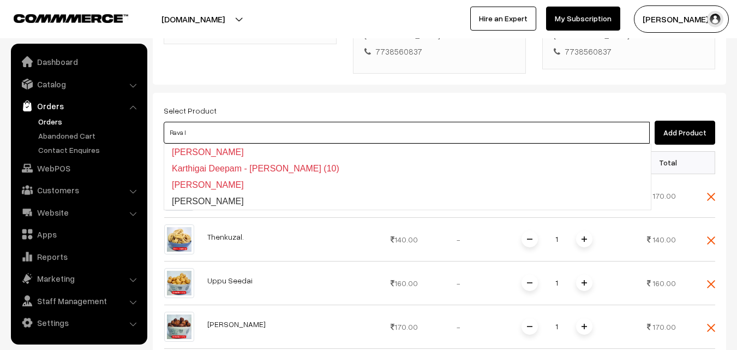
type input "Rava Laddu"
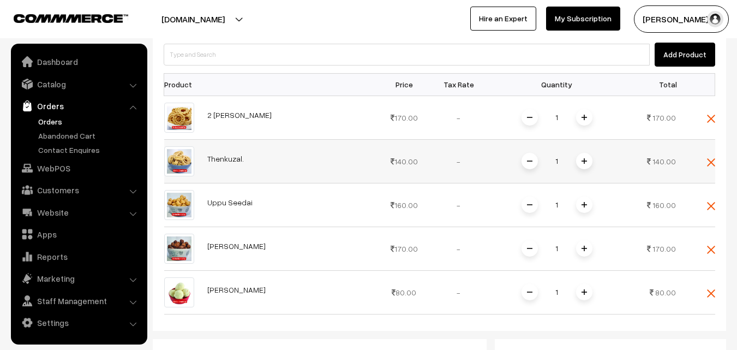
scroll to position [472, 0]
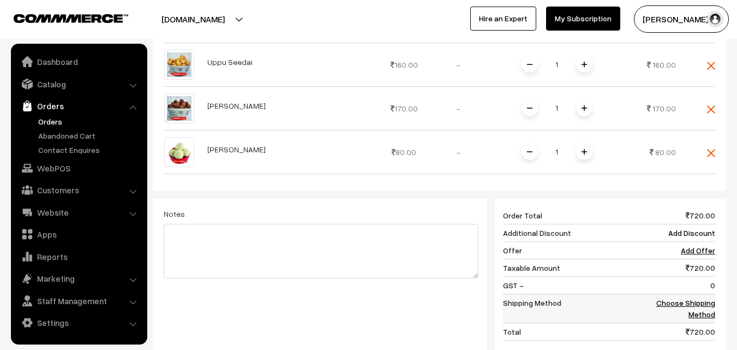
click at [708, 312] on link "Choose Shipping Method" at bounding box center [686, 308] width 59 height 21
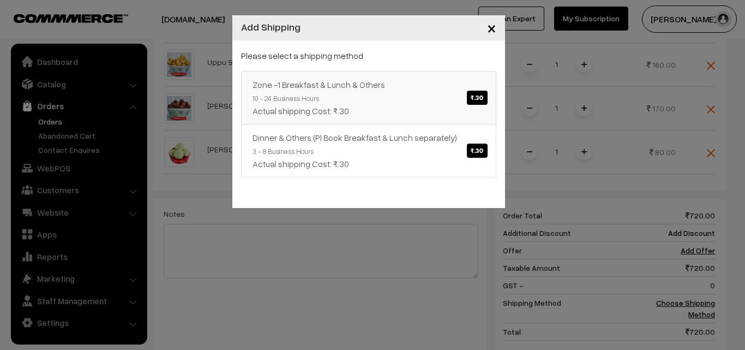
click at [391, 94] on link "Zone -1 Breakfast & Lunch & Others ₹.30 10 - 24 Business Hours Actual shipping …" at bounding box center [368, 97] width 255 height 53
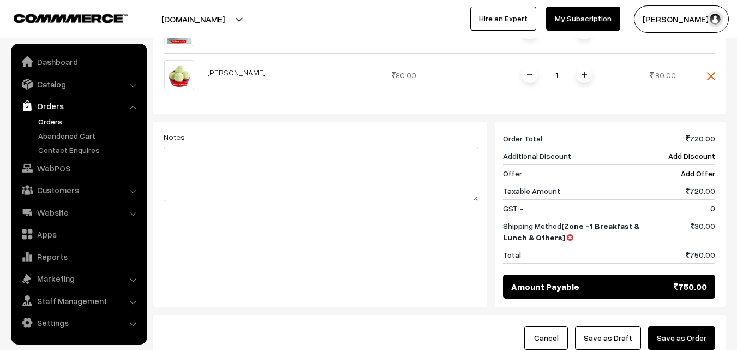
scroll to position [639, 0]
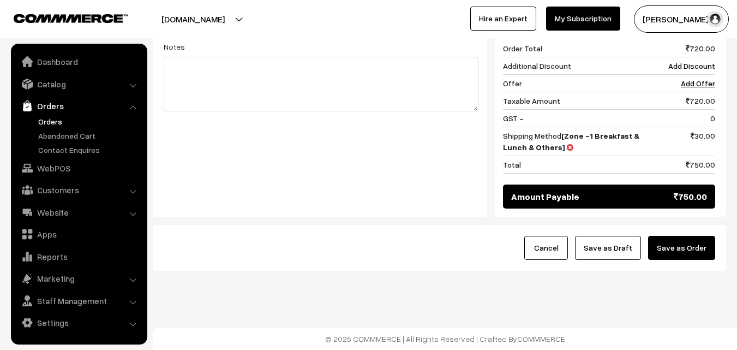
click at [618, 244] on button "Save as Draft" at bounding box center [608, 248] width 66 height 24
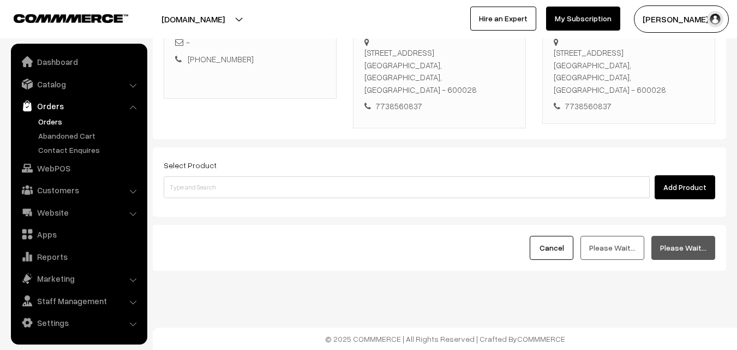
scroll to position [199, 0]
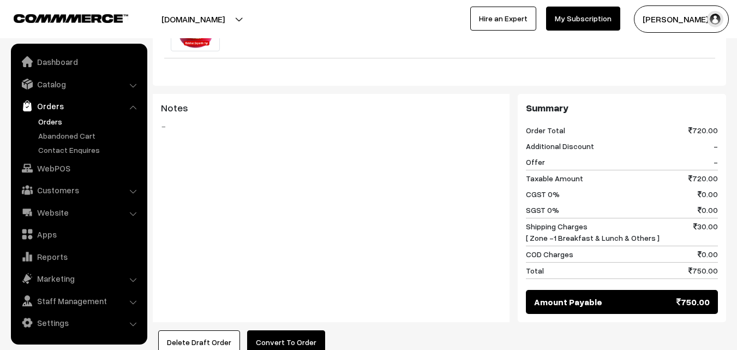
click at [270, 329] on div "Product Price Tax Rate Quantity Total 2 [PERSON_NAME] 170.00 140.00 160.00" at bounding box center [440, 32] width 574 height 646
click at [281, 337] on button "Convert To Order" at bounding box center [286, 342] width 78 height 24
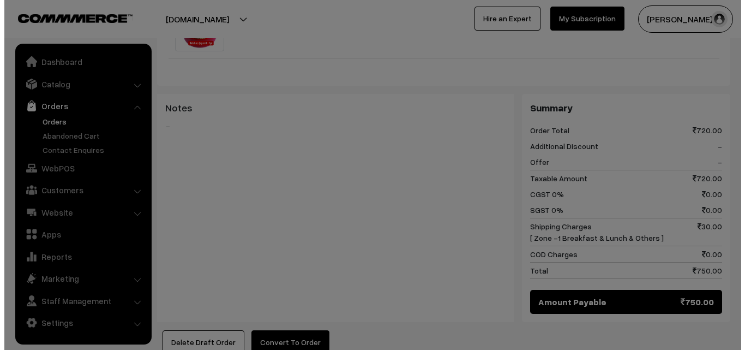
scroll to position [658, 0]
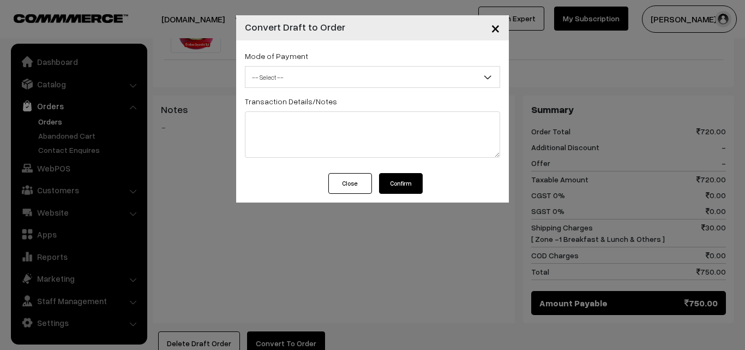
click at [302, 68] on span "-- Select --" at bounding box center [373, 77] width 254 height 19
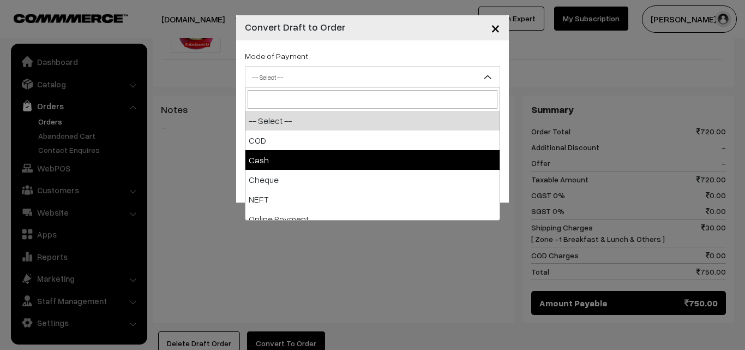
select select "2"
checkbox input "true"
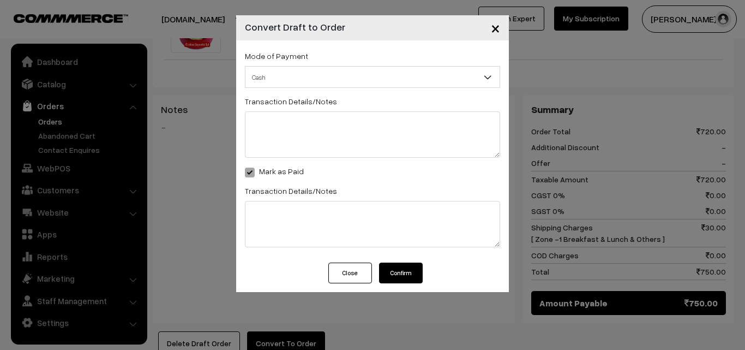
click at [413, 284] on div "Close Confirm" at bounding box center [372, 277] width 273 height 29
click at [410, 277] on button "Confirm" at bounding box center [401, 273] width 44 height 21
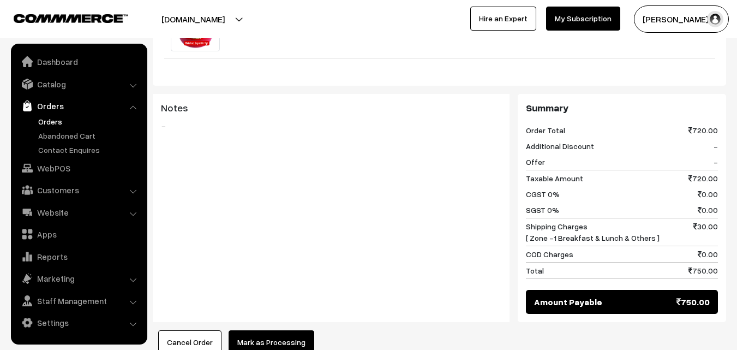
scroll to position [655, 0]
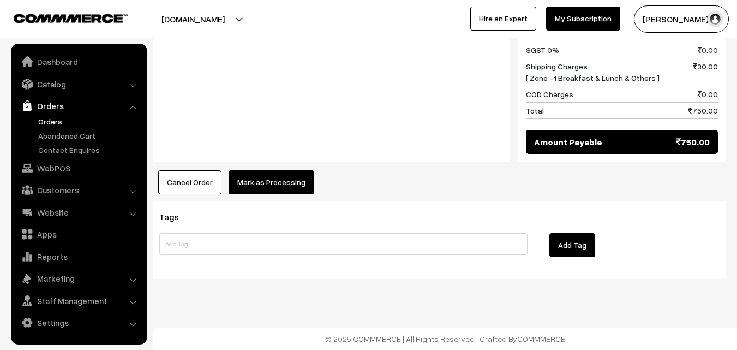
click at [282, 183] on button "Mark as Processing" at bounding box center [272, 182] width 86 height 24
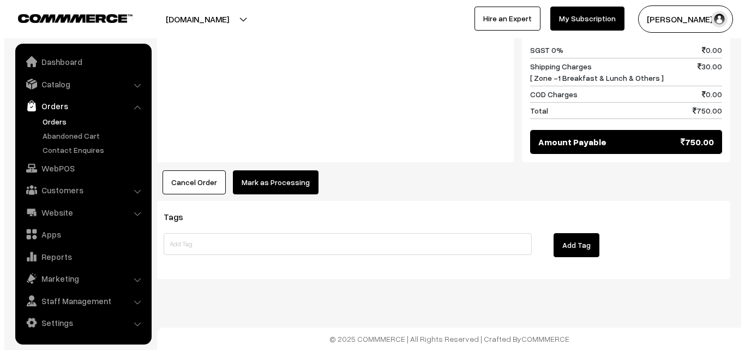
scroll to position [820, 0]
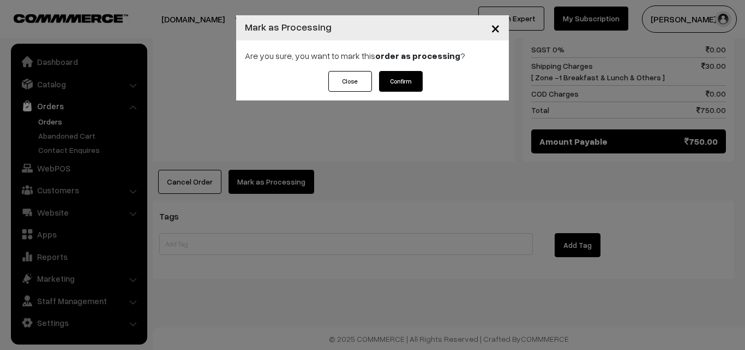
click at [410, 88] on button "Confirm" at bounding box center [401, 81] width 44 height 21
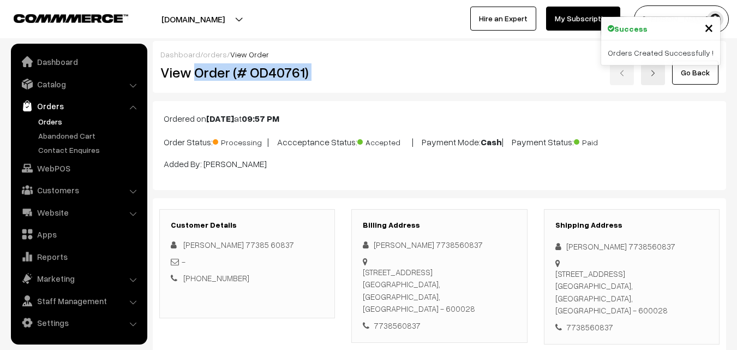
drag, startPoint x: 196, startPoint y: 73, endPoint x: 383, endPoint y: 62, distance: 186.9
click at [383, 62] on div "View Order (# OD40761) Go Back" at bounding box center [439, 72] width 575 height 25
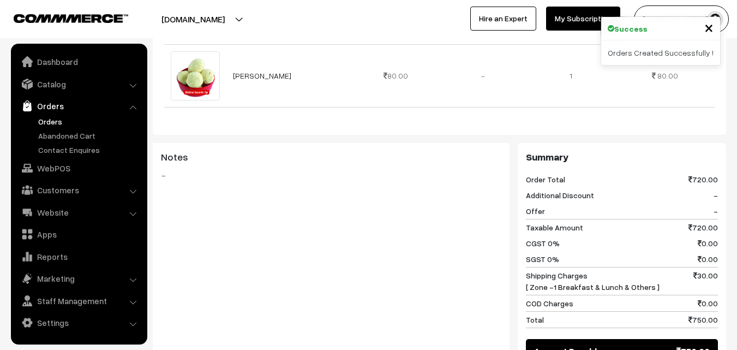
scroll to position [709, 0]
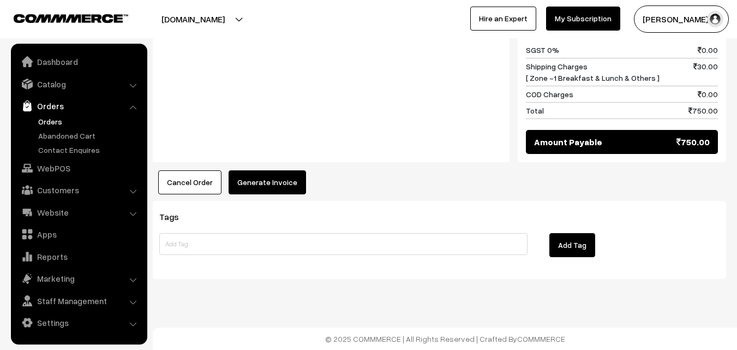
click at [266, 176] on button "Generate Invoice" at bounding box center [267, 182] width 77 height 24
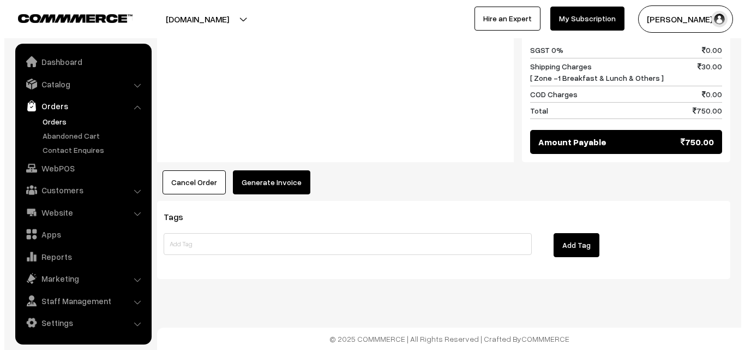
scroll to position [820, 0]
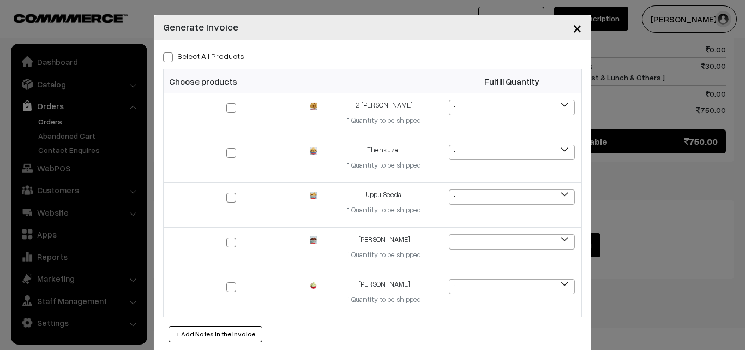
click at [218, 51] on label "Select All Products" at bounding box center [203, 55] width 81 height 11
click at [170, 52] on input "Select All Products" at bounding box center [166, 55] width 7 height 7
checkbox input "true"
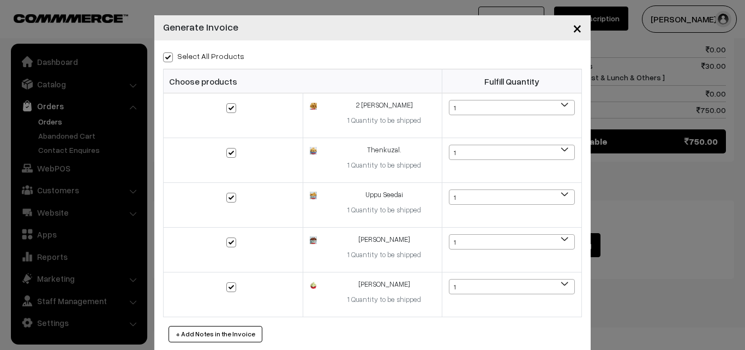
checkbox input "true"
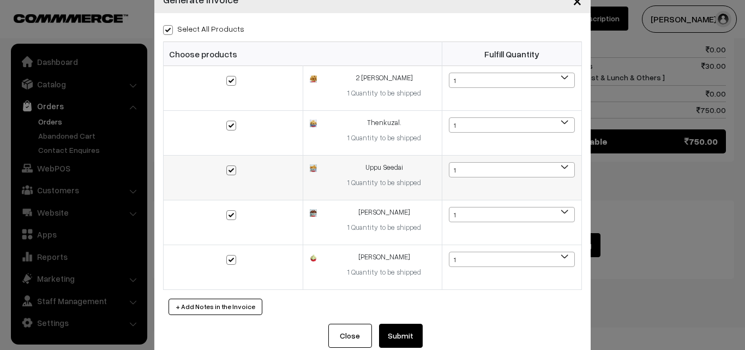
scroll to position [49, 0]
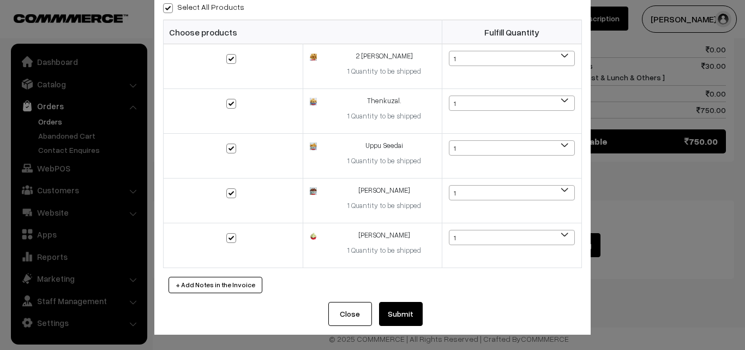
click at [393, 308] on button "Submit" at bounding box center [401, 314] width 44 height 24
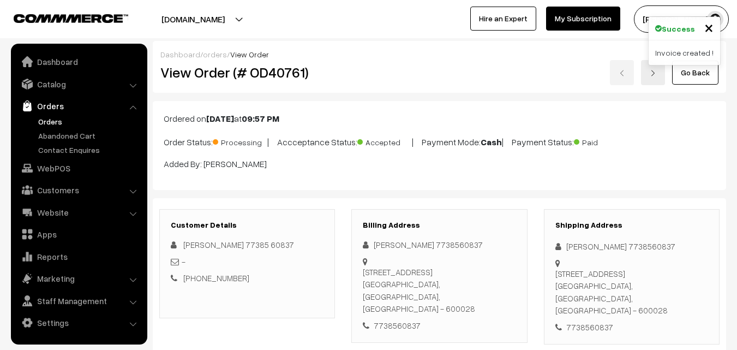
scroll to position [815, 0]
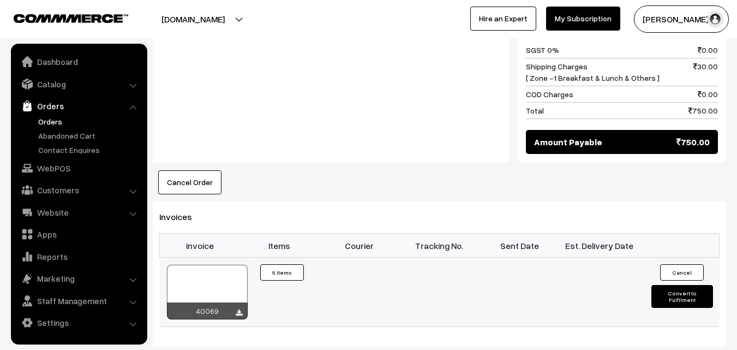
click at [212, 277] on div at bounding box center [207, 292] width 81 height 55
click at [62, 120] on link "Orders" at bounding box center [89, 121] width 108 height 11
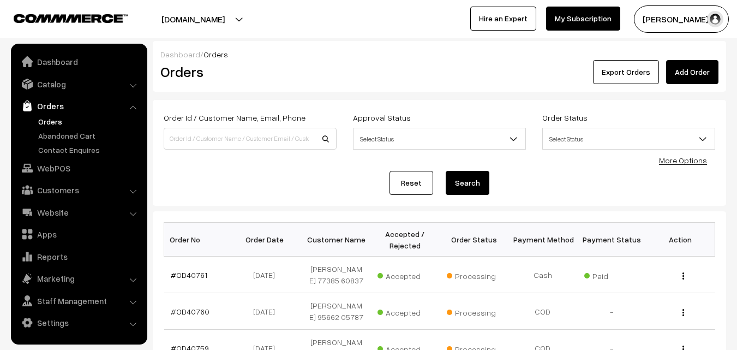
scroll to position [164, 0]
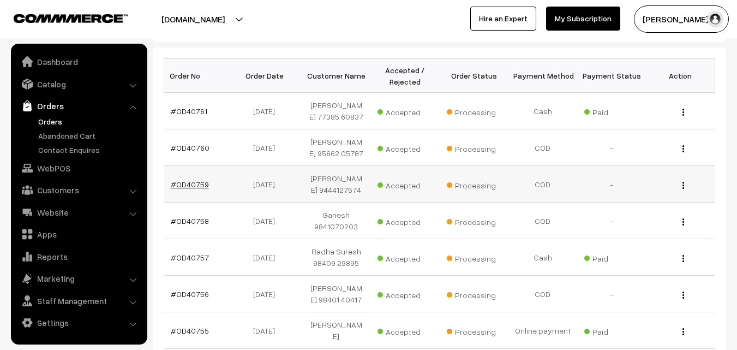
click at [197, 180] on link "#OD40759" at bounding box center [190, 184] width 38 height 9
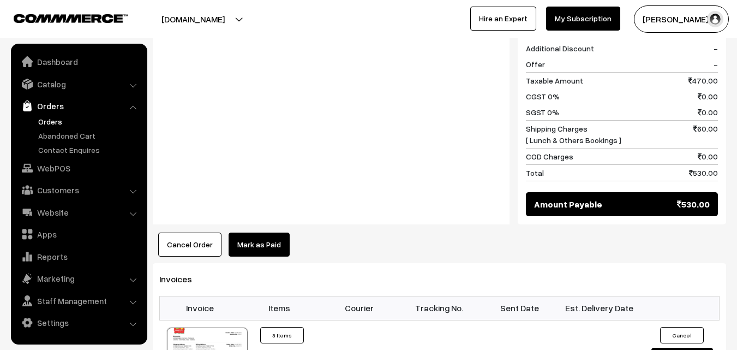
scroll to position [709, 0]
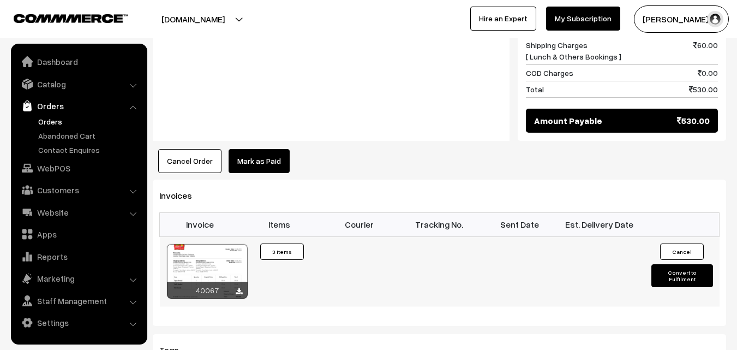
click at [198, 254] on div at bounding box center [207, 271] width 81 height 55
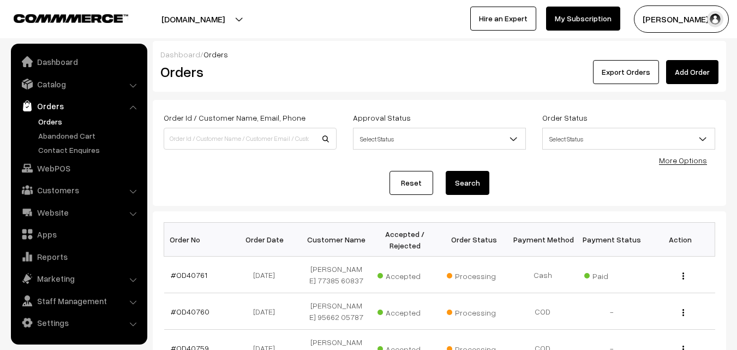
scroll to position [164, 0]
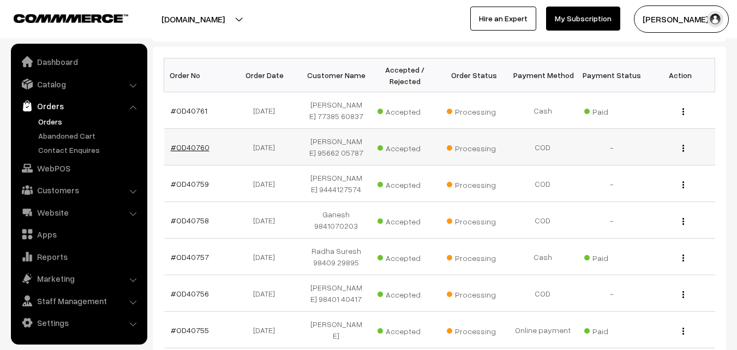
click at [201, 147] on link "#OD40760" at bounding box center [190, 146] width 39 height 9
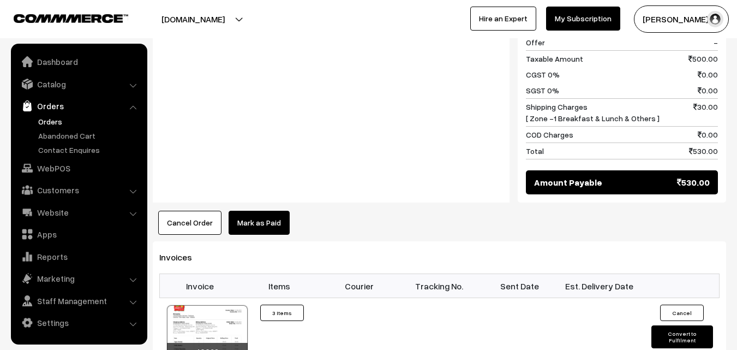
scroll to position [709, 0]
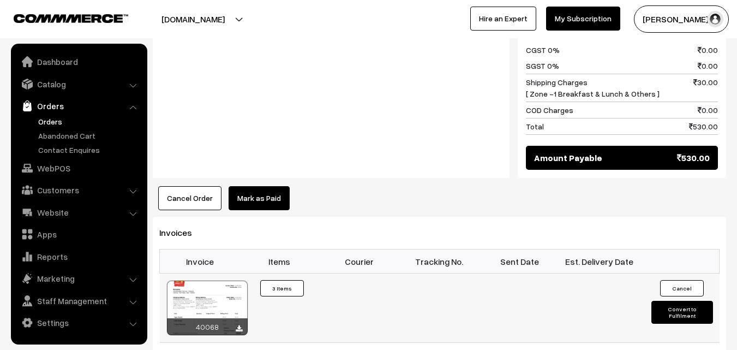
click at [210, 281] on div at bounding box center [207, 308] width 81 height 55
click at [71, 121] on link "Orders" at bounding box center [89, 121] width 108 height 11
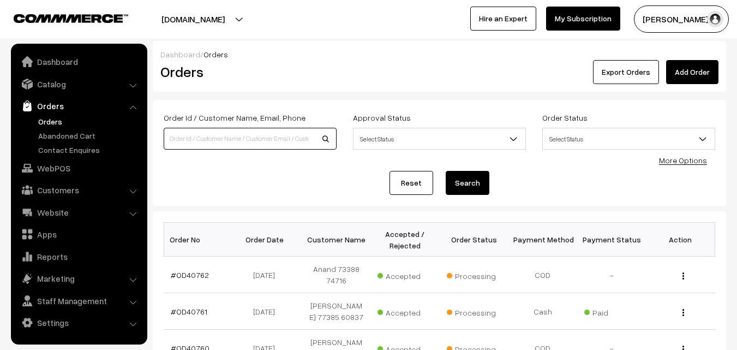
click at [214, 143] on input at bounding box center [250, 139] width 173 height 22
type input "Od4066"
click at [446, 171] on button "Search" at bounding box center [468, 183] width 44 height 24
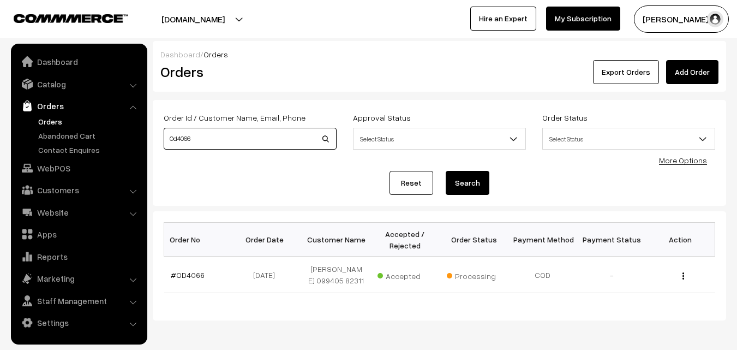
click at [202, 147] on input "Od4066" at bounding box center [250, 139] width 173 height 22
type input "Od40668"
click at [446, 171] on button "Search" at bounding box center [468, 183] width 44 height 24
click at [202, 269] on td "#OD40668" at bounding box center [198, 274] width 69 height 37
click at [200, 275] on link "#OD40668" at bounding box center [190, 274] width 38 height 9
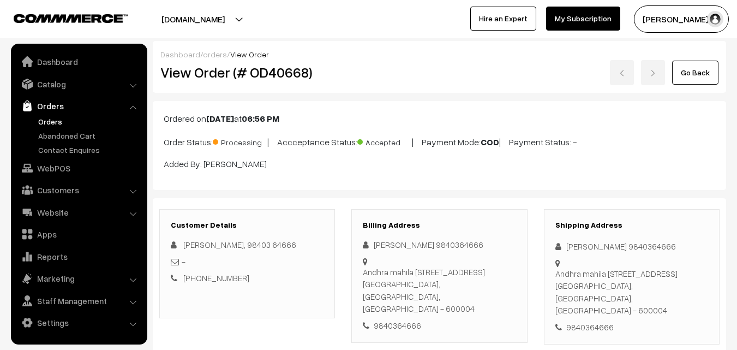
scroll to position [55, 0]
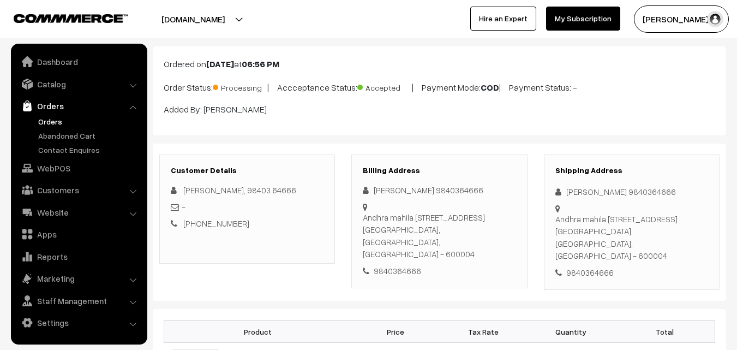
click at [401, 265] on div "9840364666" at bounding box center [439, 271] width 153 height 13
copy div "9840364666"
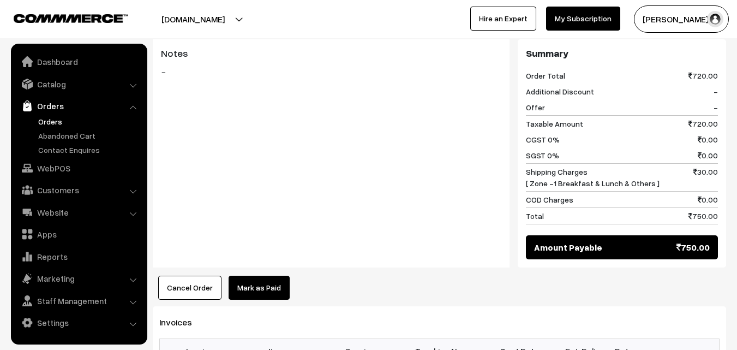
scroll to position [928, 0]
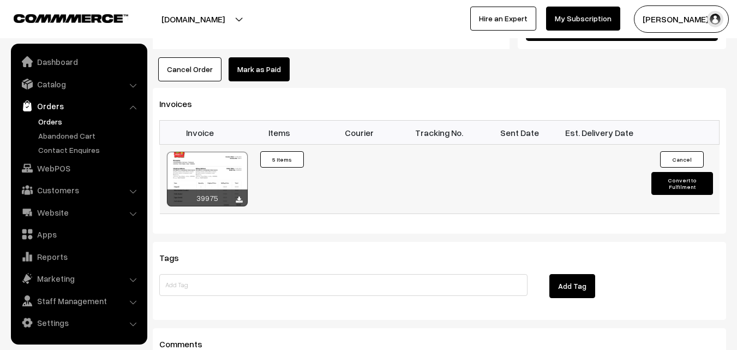
click at [202, 166] on div at bounding box center [207, 179] width 81 height 55
